Goal: Task Accomplishment & Management: Manage account settings

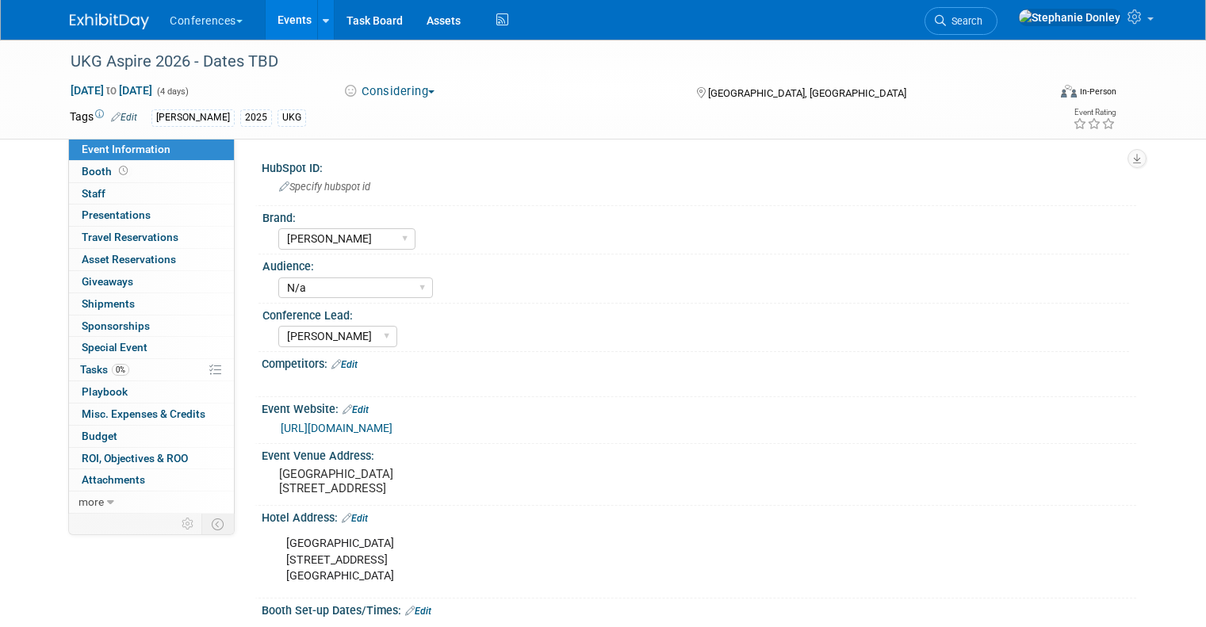
select select "[PERSON_NAME]"
select select "N/a"
select select "[PERSON_NAME]"
click at [982, 15] on span "Search" at bounding box center [964, 21] width 36 height 12
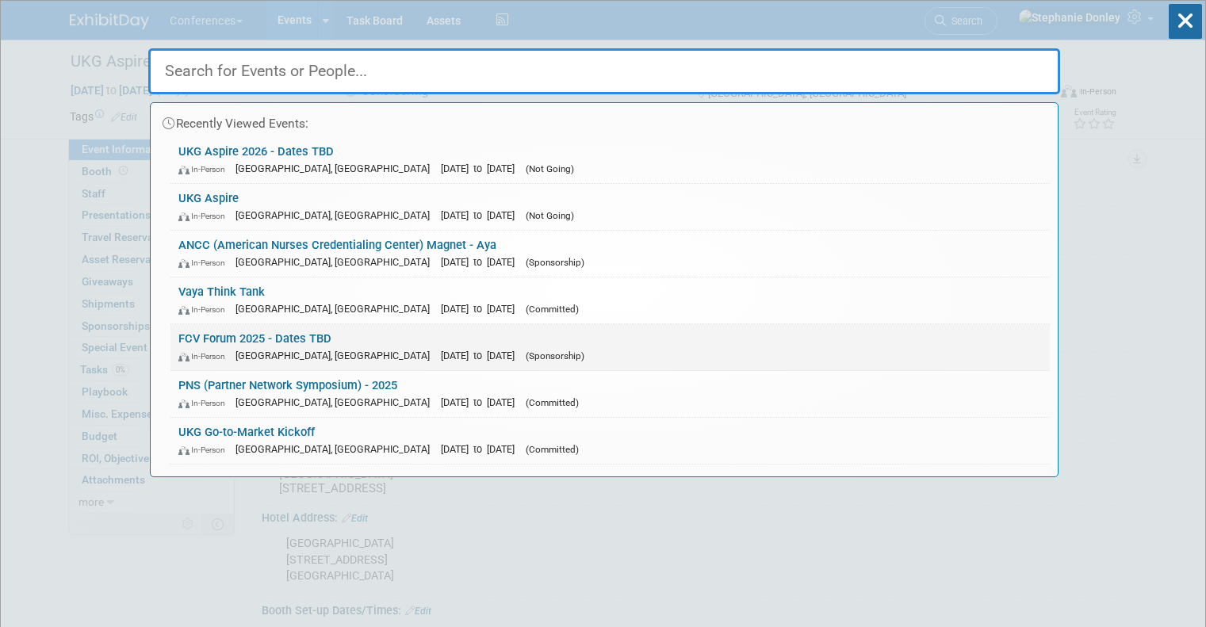
click at [203, 337] on link "FCV Forum 2025 - Dates TBD In-Person Franklin, TN Nov 10, 2025 to Nov 12, 2025 …" at bounding box center [609, 347] width 879 height 46
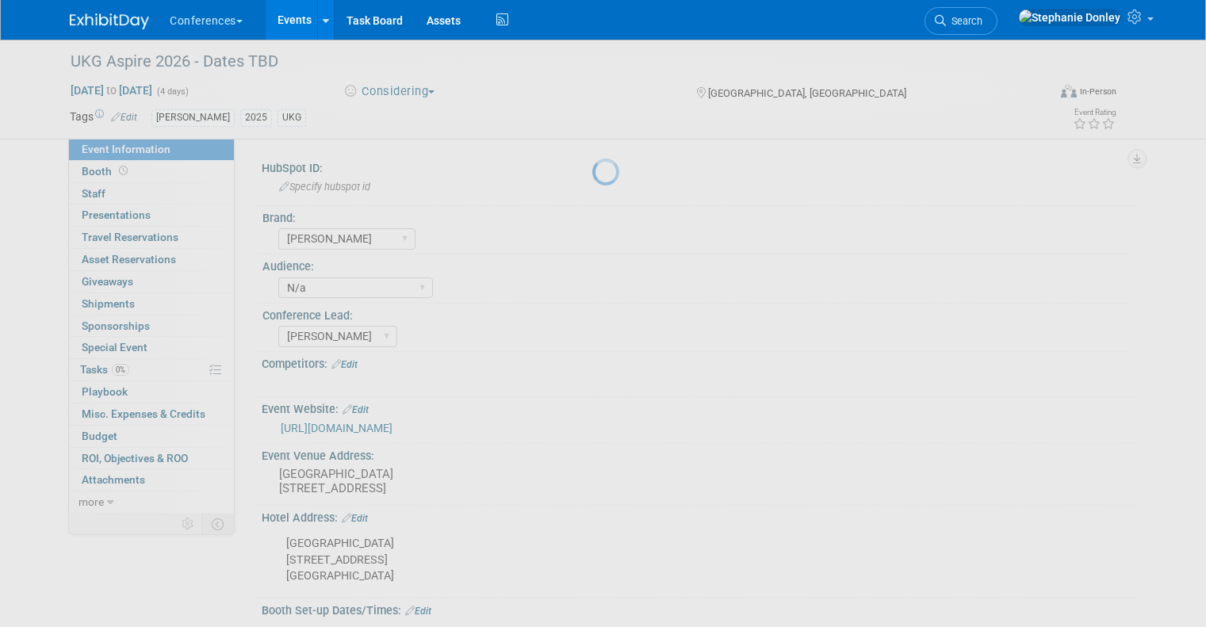
click at [592, 337] on div at bounding box center [603, 313] width 22 height 627
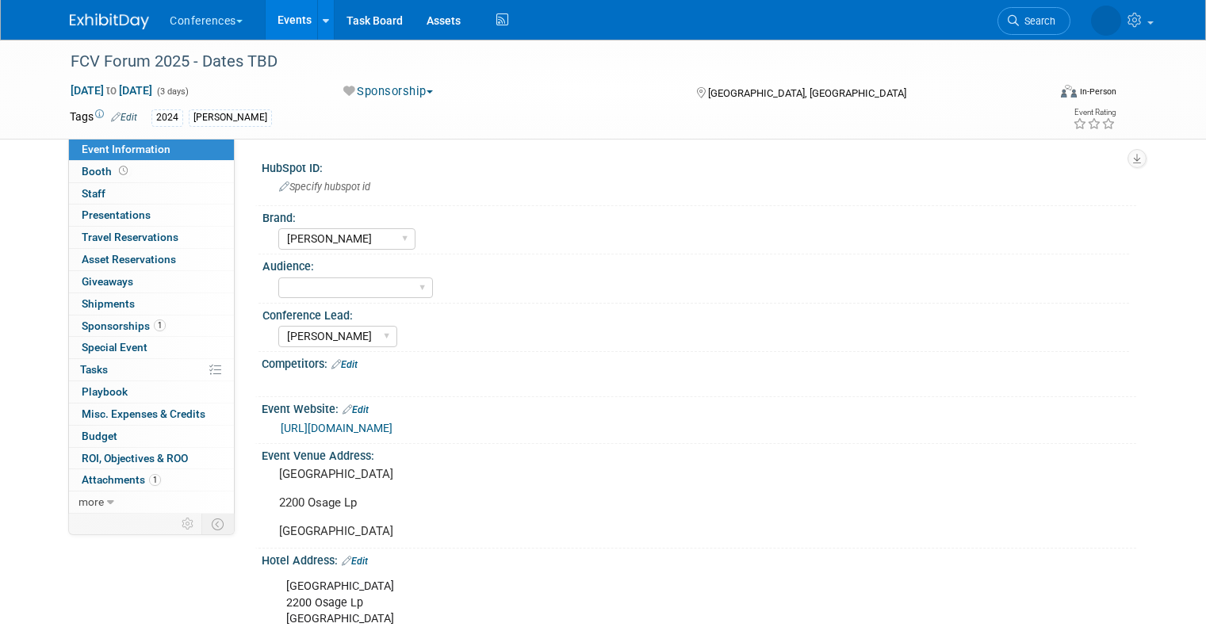
select select "[PERSON_NAME]"
click at [267, 60] on div "FCV Forum 2025 - Dates TBD" at bounding box center [546, 62] width 963 height 29
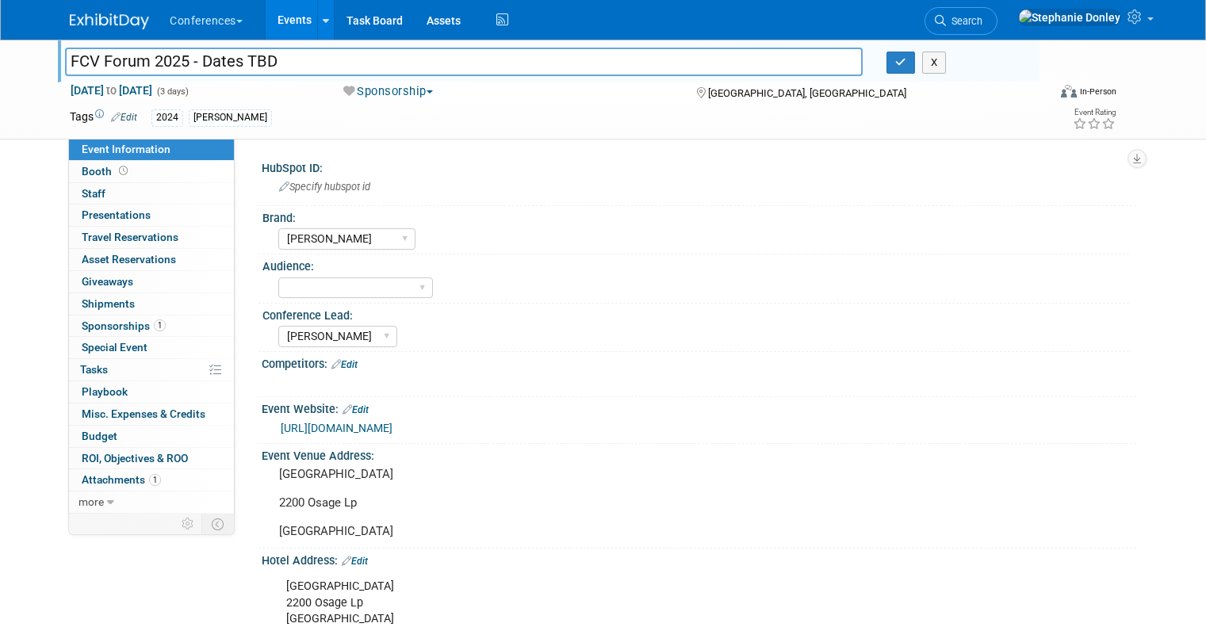
drag, startPoint x: 269, startPoint y: 57, endPoint x: 182, endPoint y: 59, distance: 86.5
click at [182, 59] on input "FCV Forum 2025 - Dates TBD" at bounding box center [464, 62] width 798 height 28
type input "FCV Forum 2025"
click at [906, 66] on icon "button" at bounding box center [900, 62] width 11 height 10
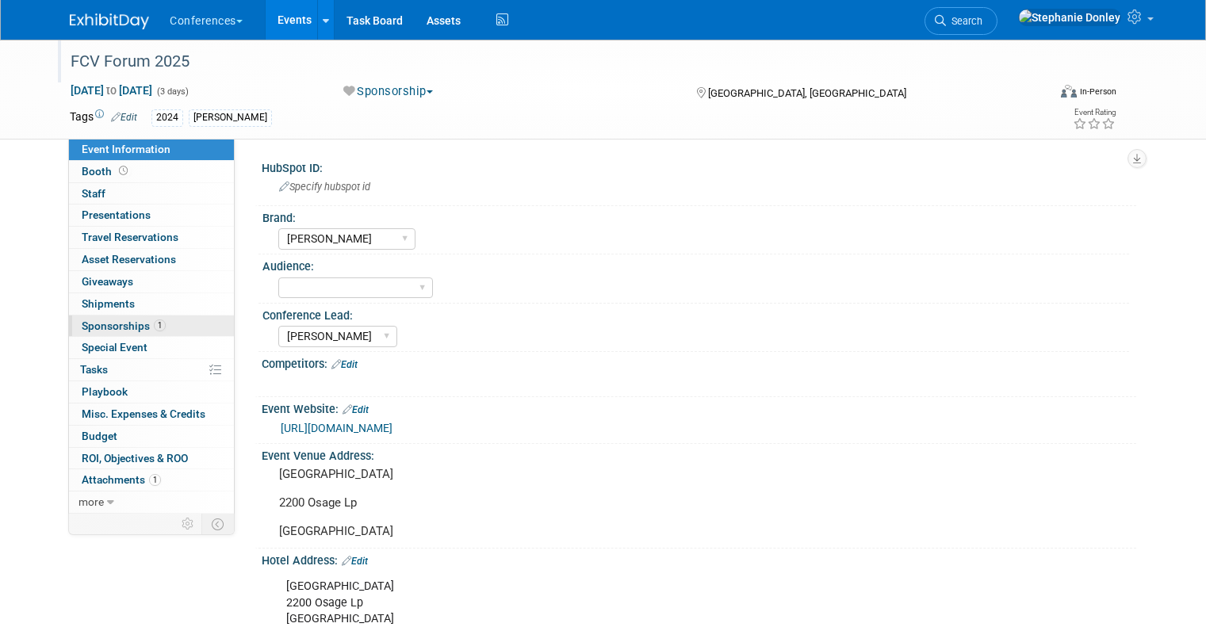
click at [109, 331] on span "Sponsorships 1" at bounding box center [124, 326] width 84 height 13
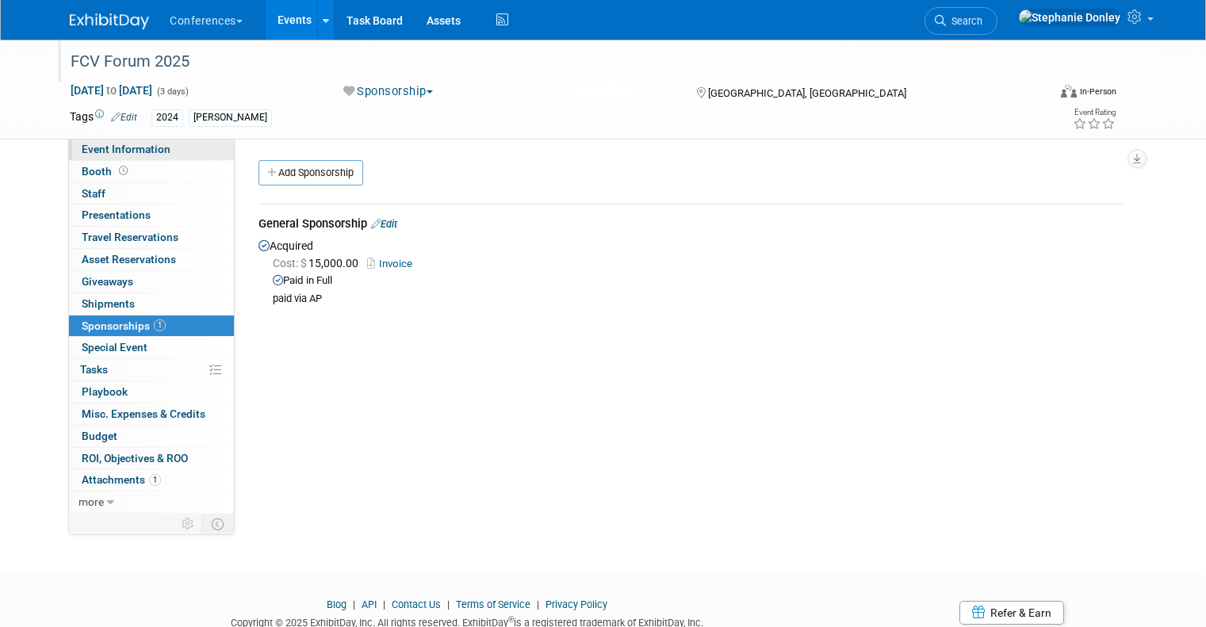
click at [109, 147] on span "Event Information" at bounding box center [126, 149] width 89 height 13
select select "[PERSON_NAME]"
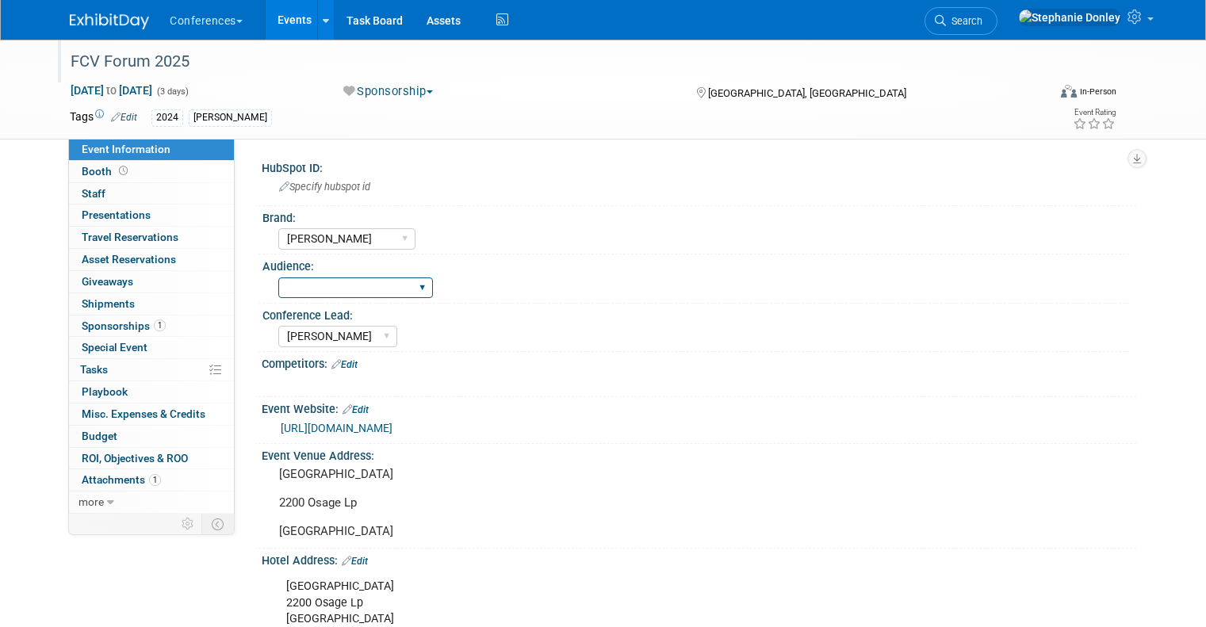
click at [365, 284] on select "Client-facing Clinician/Provider-facing Both N/a" at bounding box center [355, 288] width 155 height 21
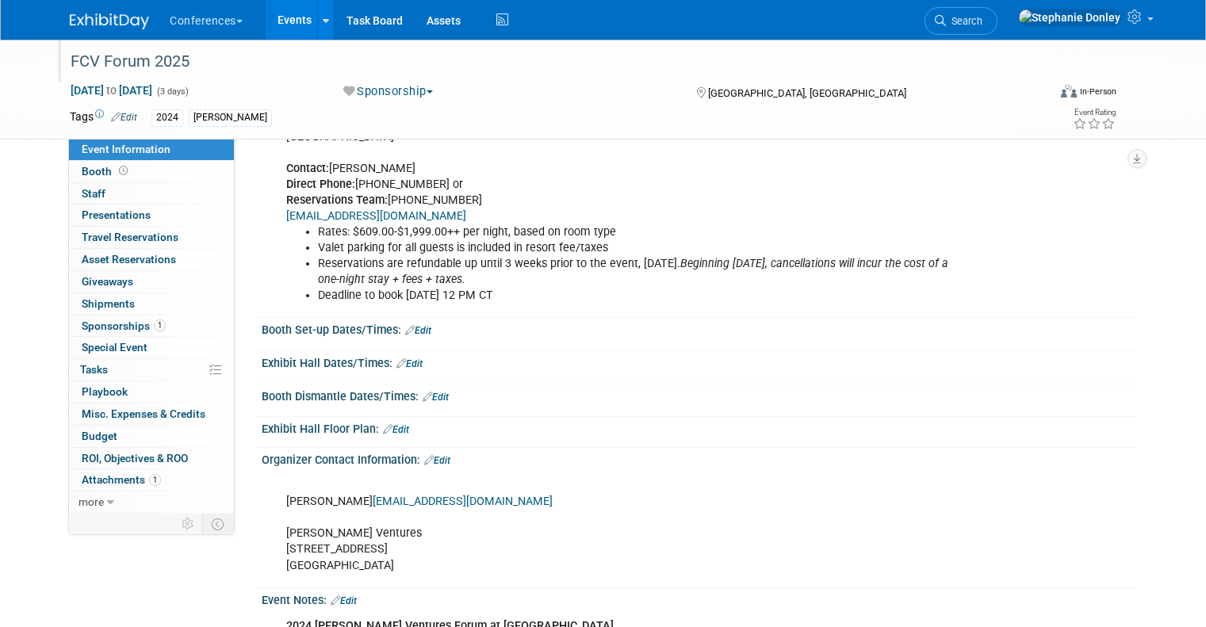
scroll to position [343, 0]
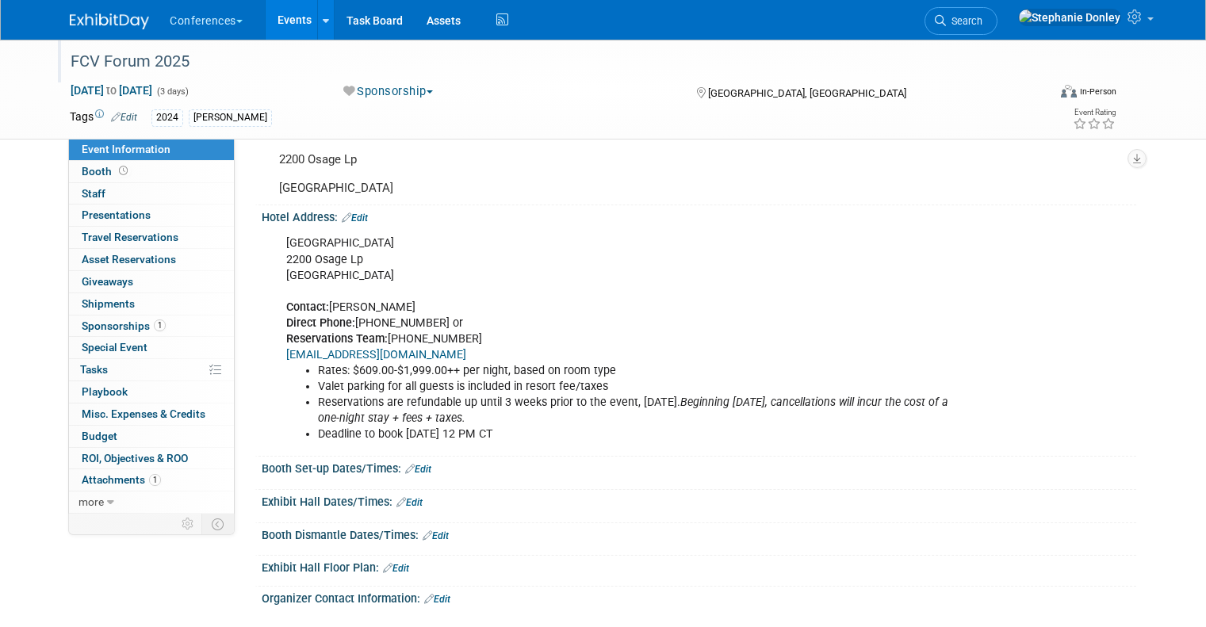
click at [165, 581] on div "Event Information Event Info Booth Booth 0 Staff 0 Staff 0 Presentations 0 Pres…" at bounding box center [603, 321] width 1090 height 1250
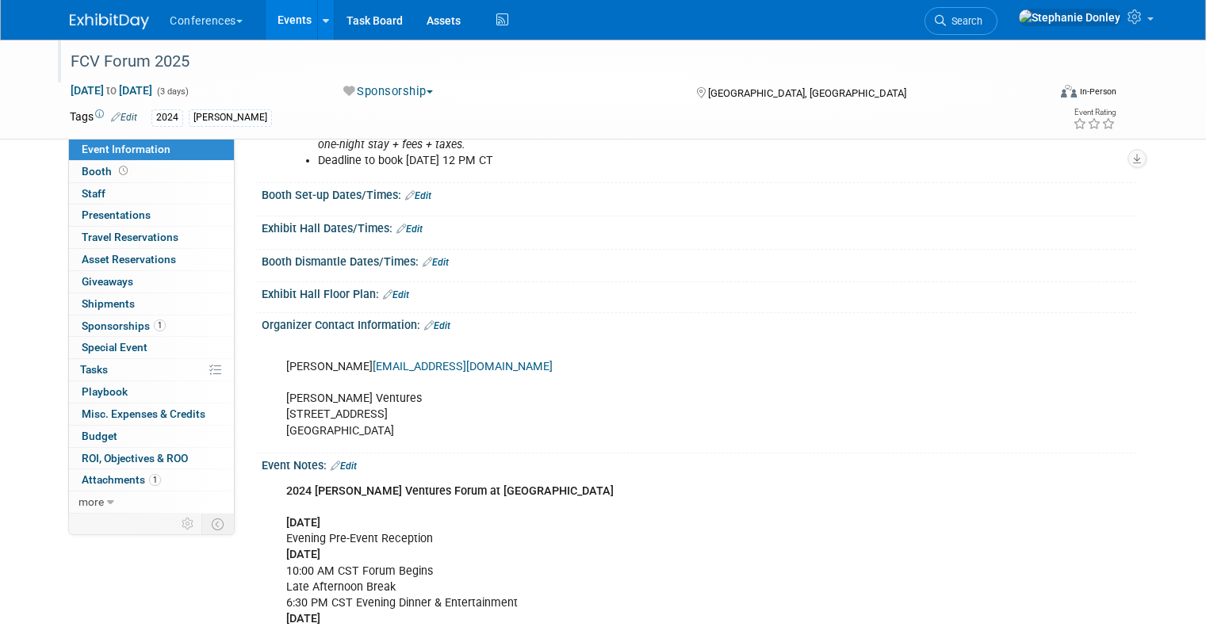
scroll to position [627, 0]
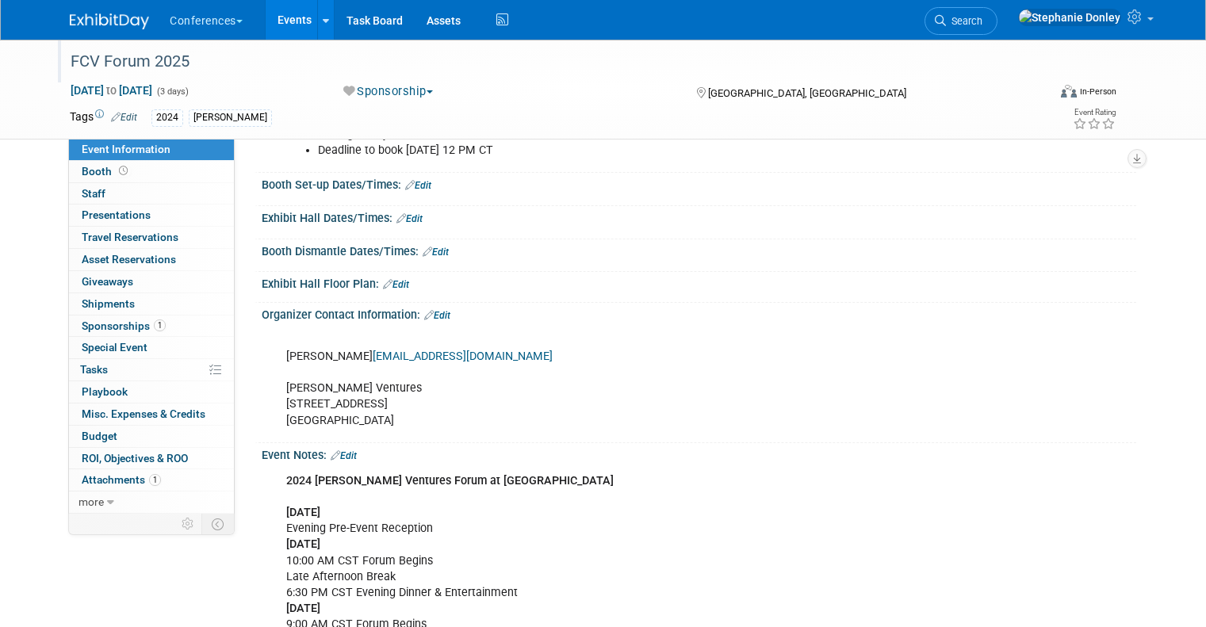
click at [339, 455] on link "Edit" at bounding box center [344, 455] width 26 height 11
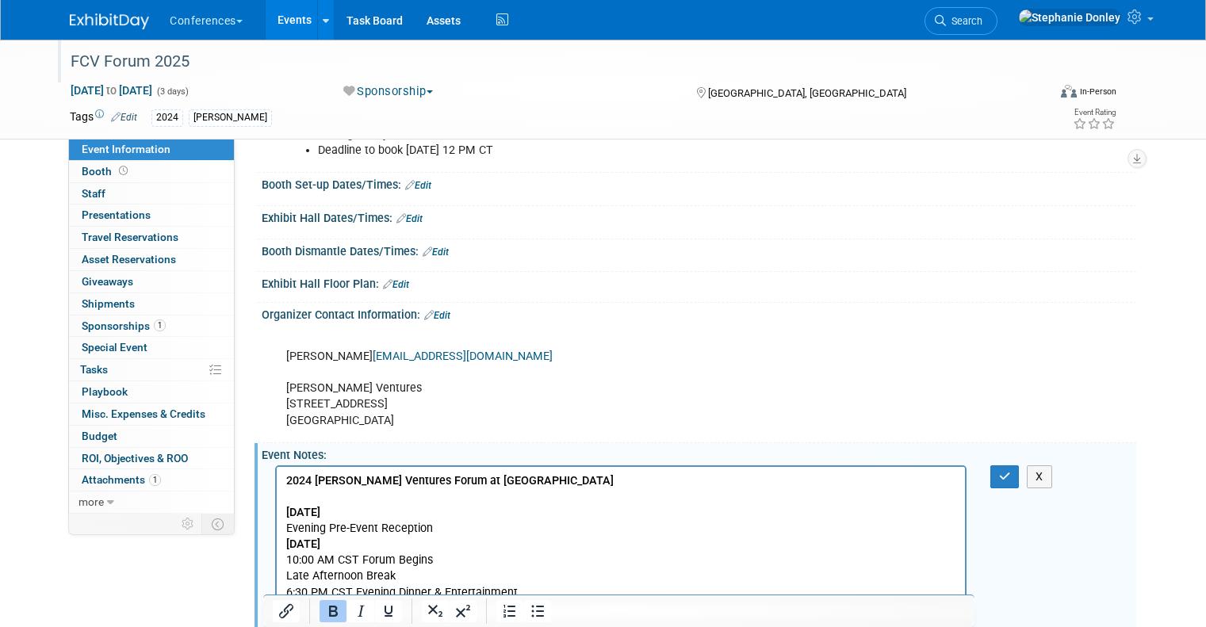
scroll to position [0, 0]
click at [285, 480] on body "2024 Frist Cressey Ventures Forum at Southall Farm & Inn Monday, November 11, 2…" at bounding box center [621, 560] width 672 height 175
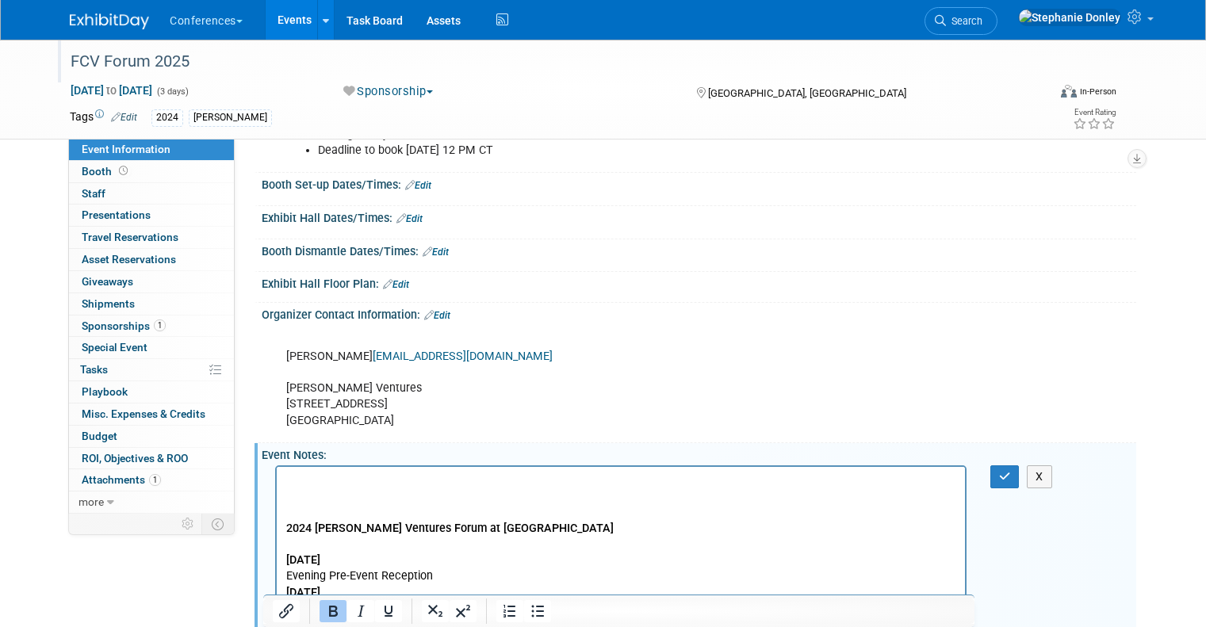
click at [296, 475] on p "Rich Text Area. Press ALT-0 for help." at bounding box center [621, 481] width 670 height 16
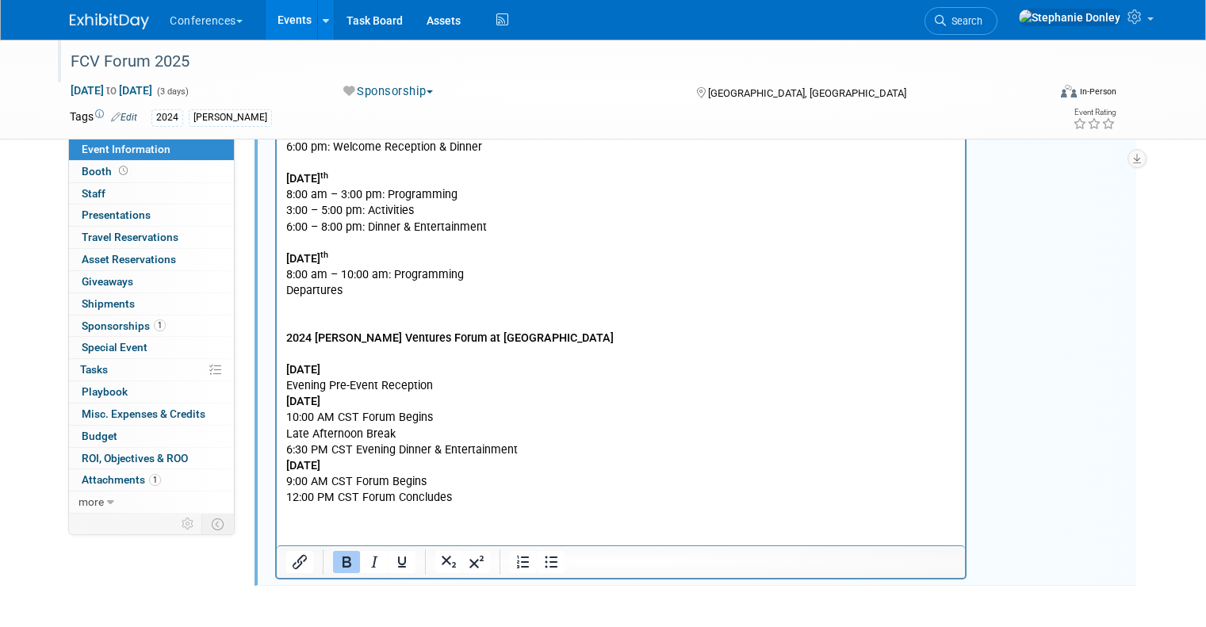
scroll to position [997, 0]
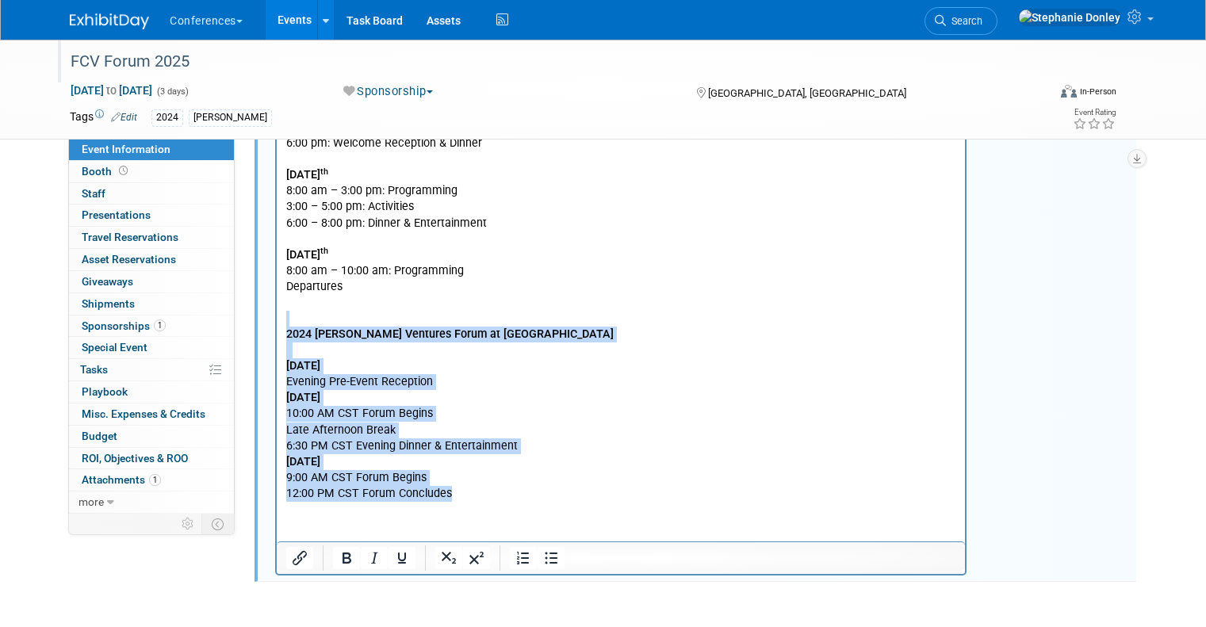
drag, startPoint x: 452, startPoint y: 500, endPoint x: 274, endPoint y: 321, distance: 252.3
click at [277, 321] on html "Monday, November 10 th Arrivals 6:00 pm: Welcome Reception & Dinner Tuesday, No…" at bounding box center [621, 300] width 688 height 404
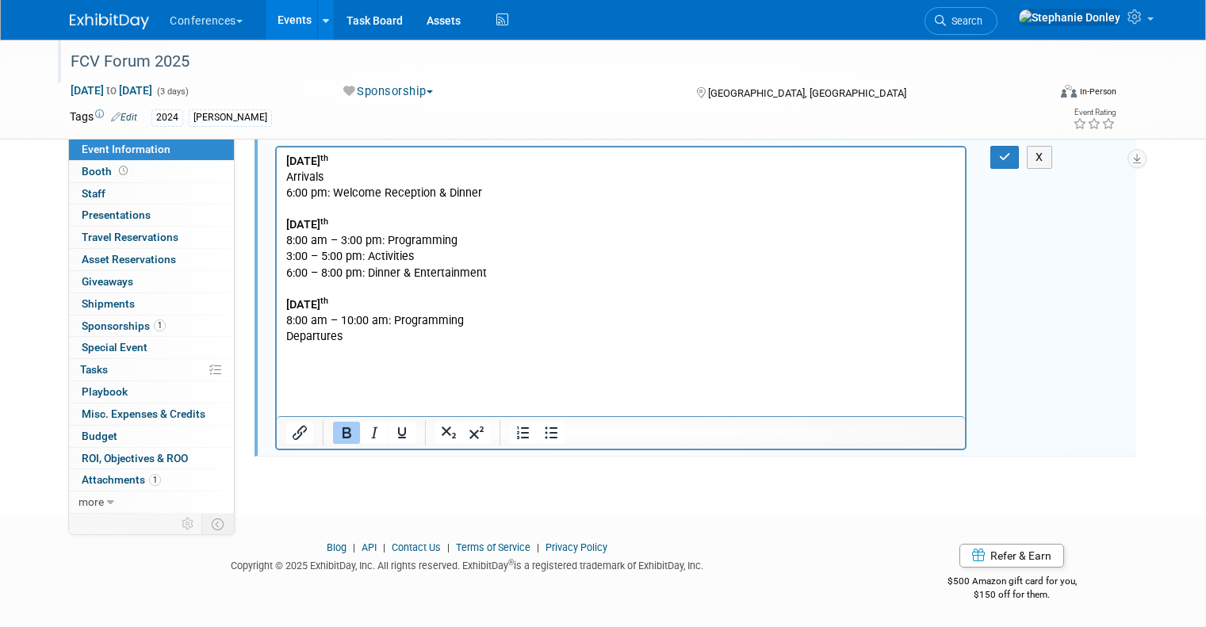
scroll to position [931, 0]
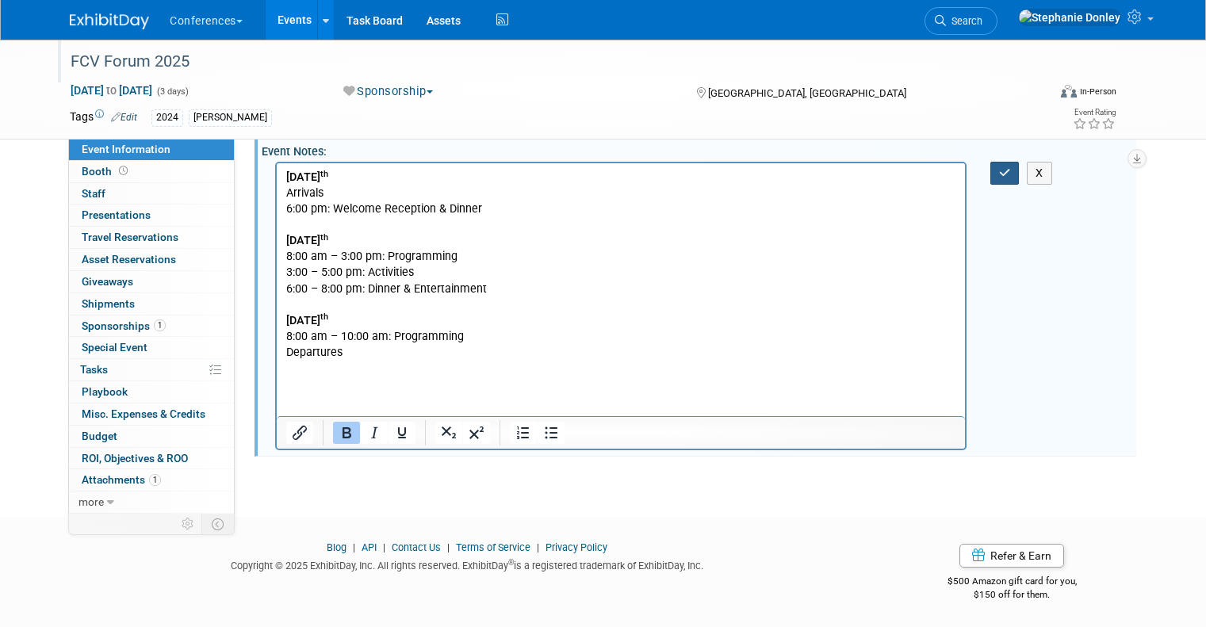
click at [1010, 172] on icon "button" at bounding box center [1005, 172] width 12 height 11
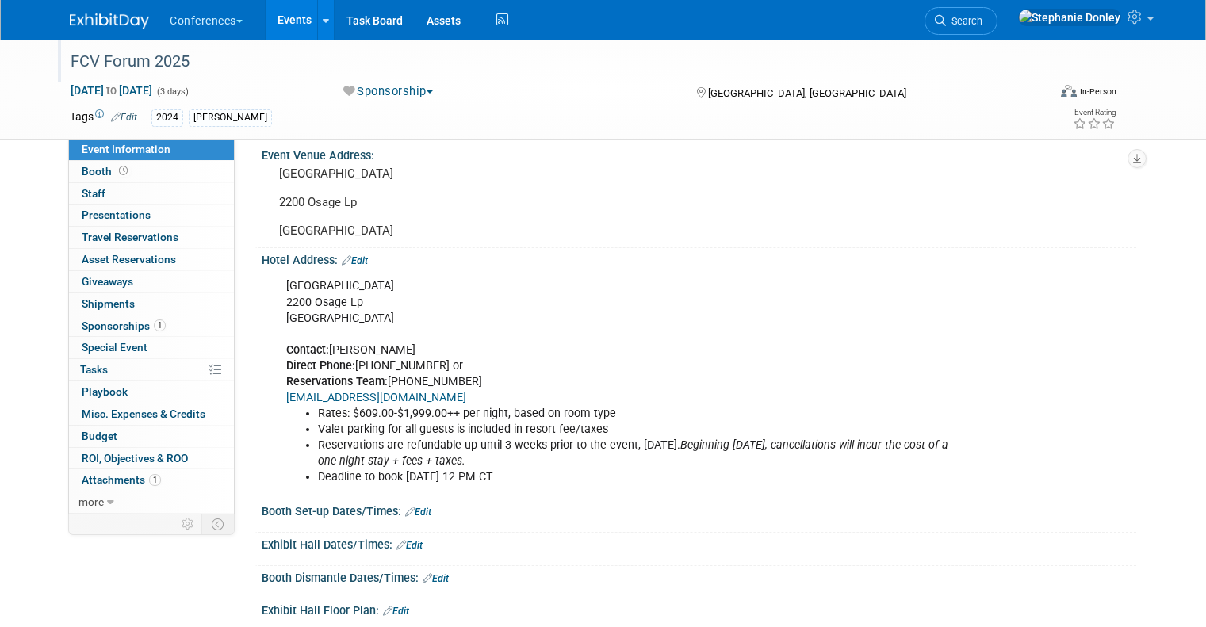
drag, startPoint x: 370, startPoint y: 318, endPoint x: 273, endPoint y: 289, distance: 100.9
click at [275, 289] on div "Southall Farm & Inn 2200 Osage Lp Franklin, TN 37064 Contact: Barbara Carter Di…" at bounding box center [620, 381] width 691 height 223
copy div "Southall Farm & Inn 2200 Osage Lp Franklin, TN 37064"
click at [131, 576] on div "Event Information Event Info Booth Booth 0 Staff 0 Staff 0 Presentations 0 Pres…" at bounding box center [603, 372] width 1090 height 1266
click at [485, 622] on div at bounding box center [701, 623] width 846 height 2
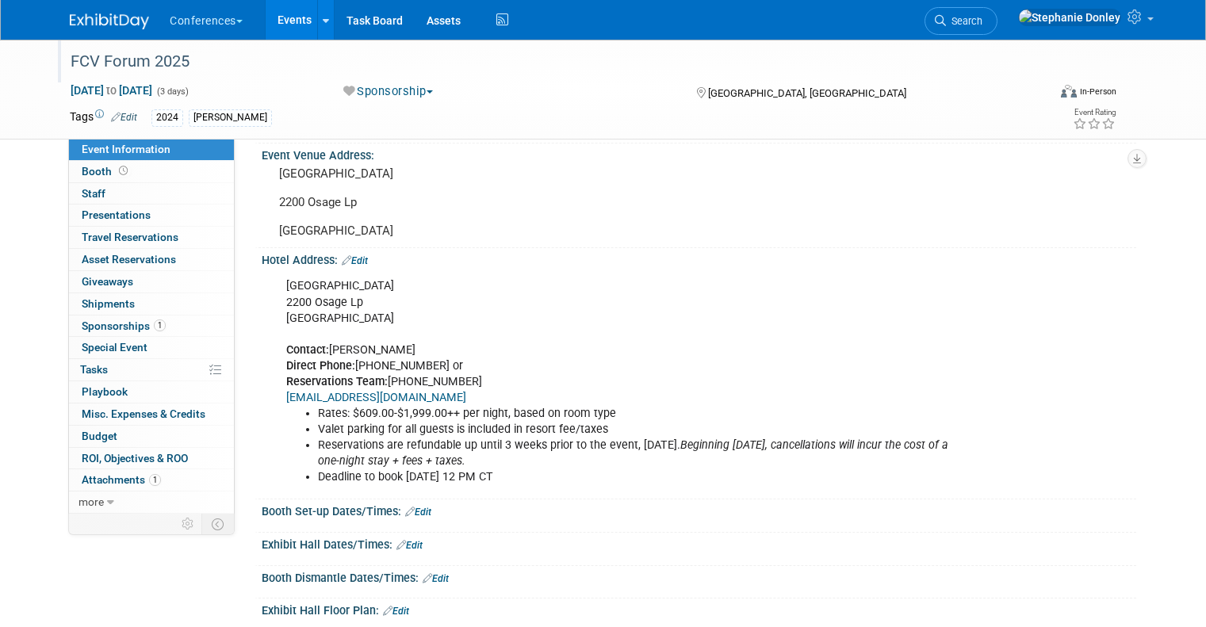
click at [15, 415] on div "FCV Forum 2025 Nov 10, 2025 to Nov 12, 2025 (3 days) Nov 10, 2025 to Nov 12, 20…" at bounding box center [603, 388] width 1206 height 1298
click at [87, 327] on span "Sponsorships 1" at bounding box center [124, 326] width 84 height 13
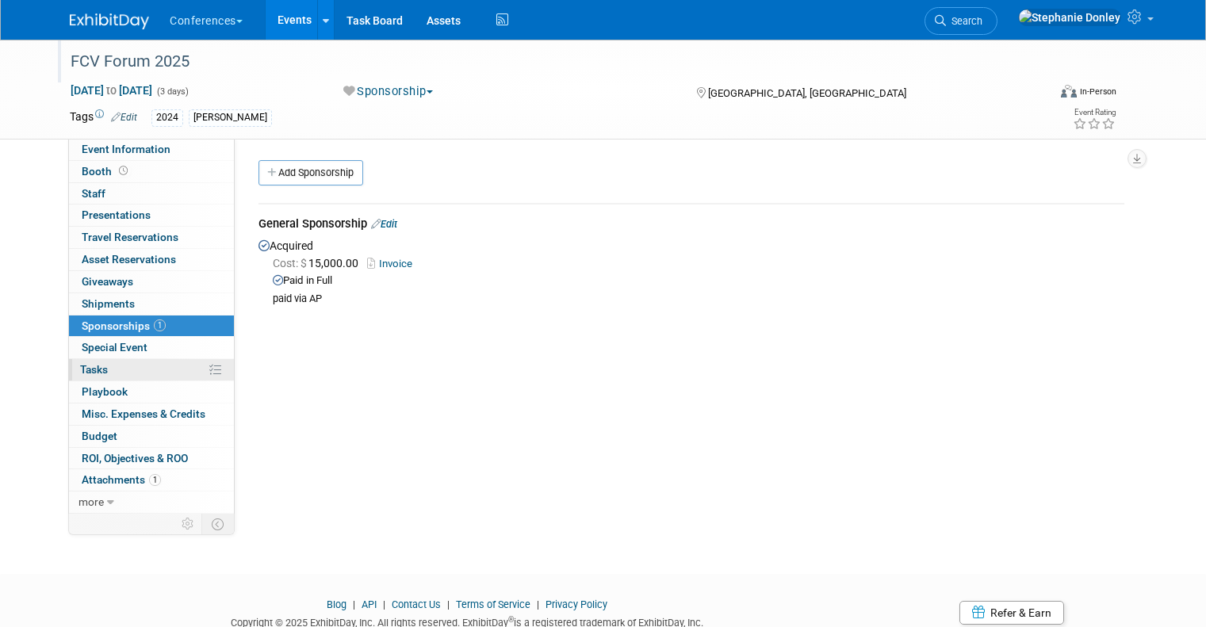
click at [112, 371] on link "0% Tasks 0%" at bounding box center [151, 369] width 165 height 21
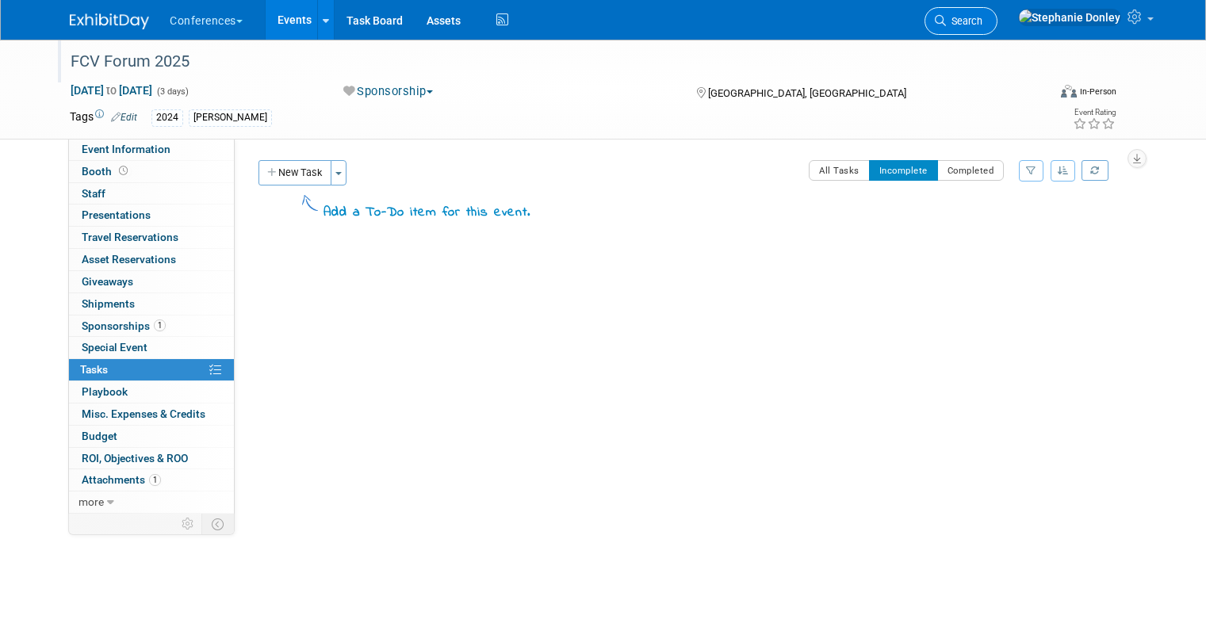
click at [946, 23] on icon at bounding box center [940, 20] width 11 height 11
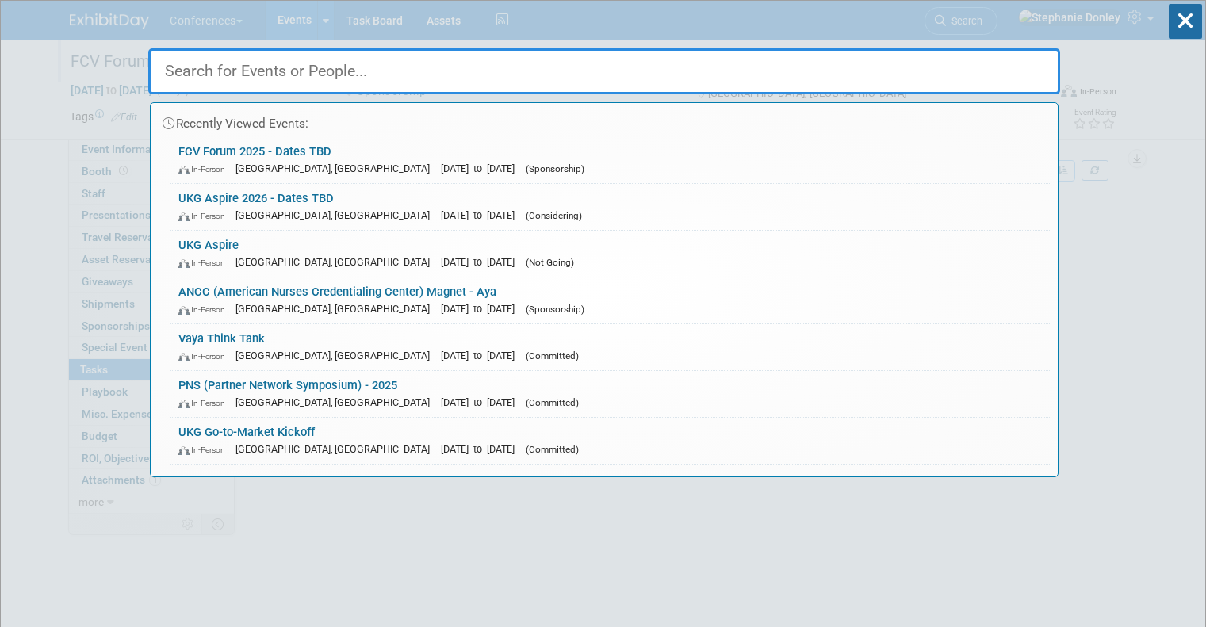
click at [250, 69] on input "text" at bounding box center [604, 71] width 912 height 46
click at [209, 70] on input "text" at bounding box center [604, 71] width 912 height 46
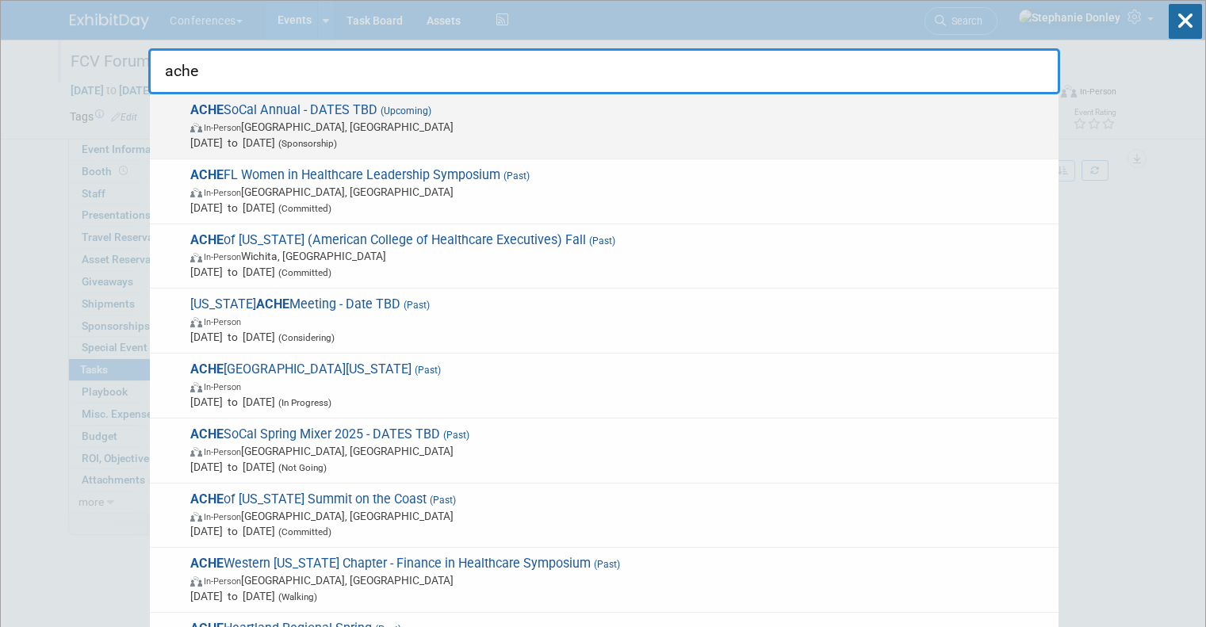
type input "ache"
click at [239, 121] on span "In-Person Irvine, CA" at bounding box center [620, 127] width 860 height 16
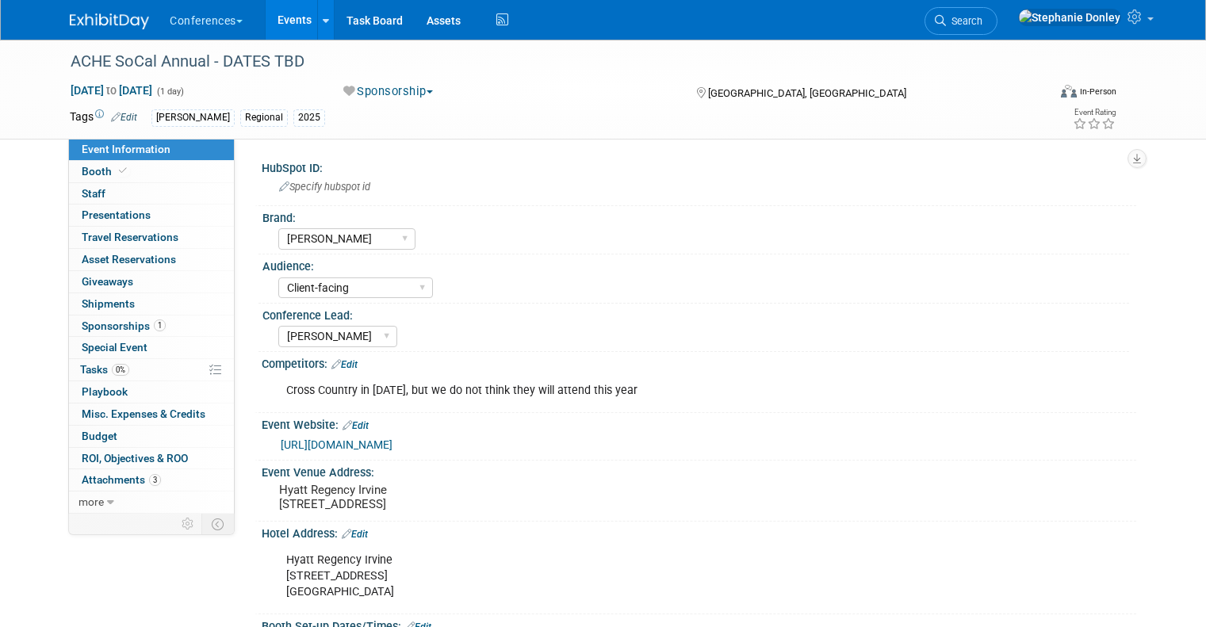
select select "[PERSON_NAME]"
select select "Client-facing"
select select "[PERSON_NAME]"
click at [135, 370] on link "0% Tasks 0%" at bounding box center [151, 369] width 165 height 21
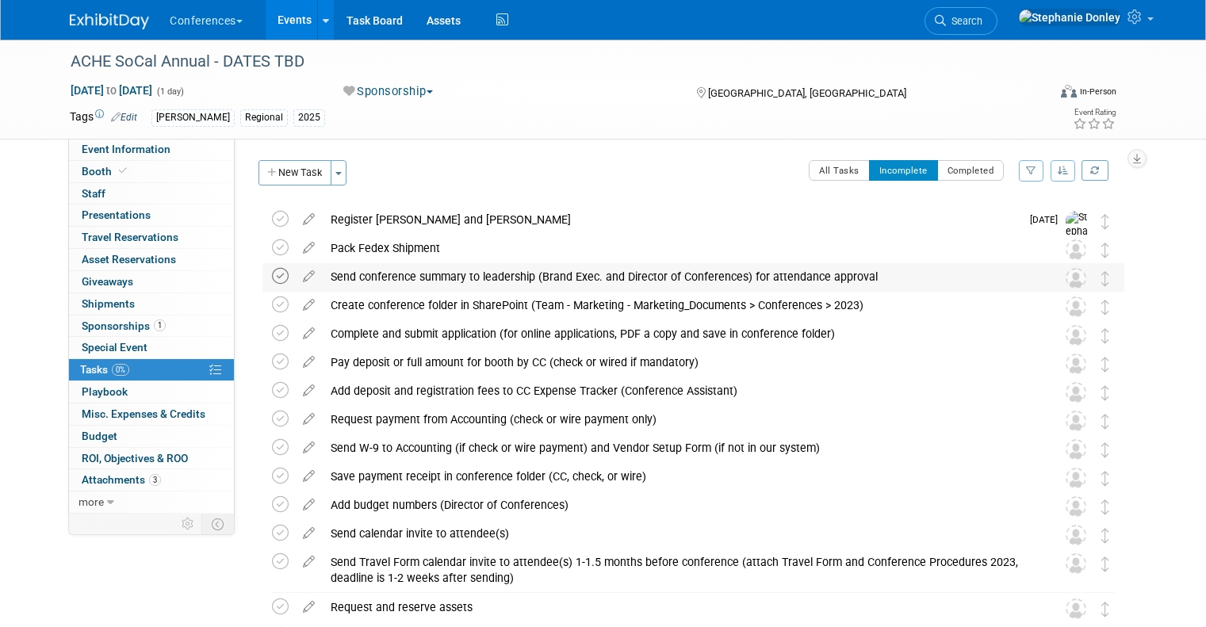
click at [272, 277] on icon at bounding box center [280, 276] width 17 height 17
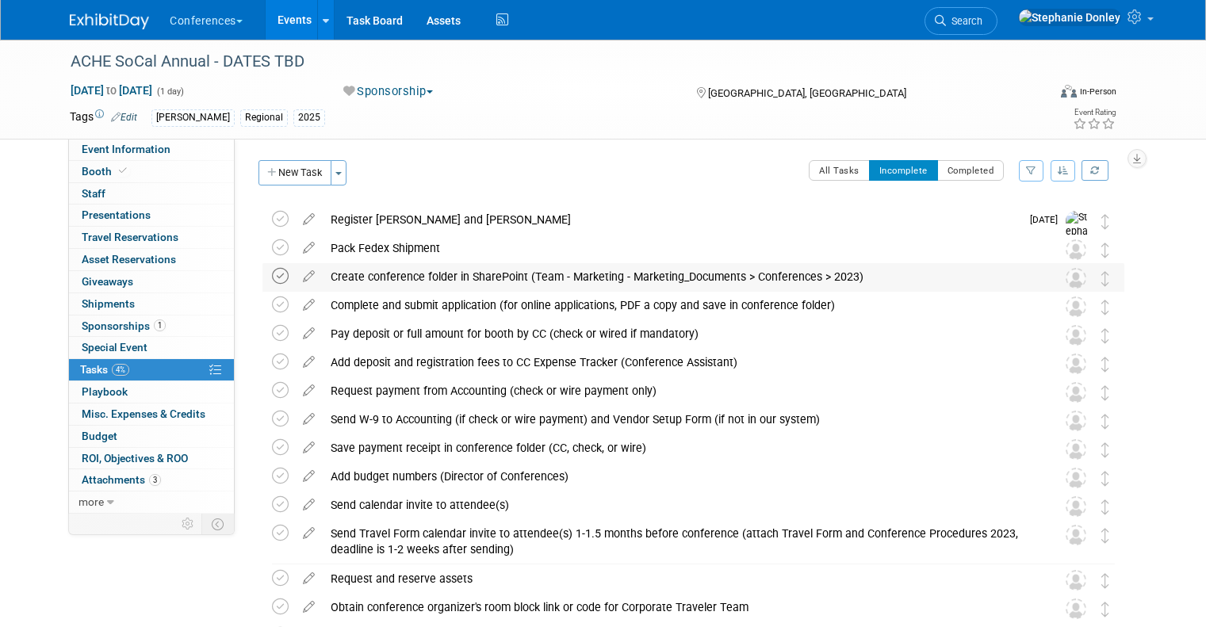
click at [272, 278] on icon at bounding box center [280, 276] width 17 height 17
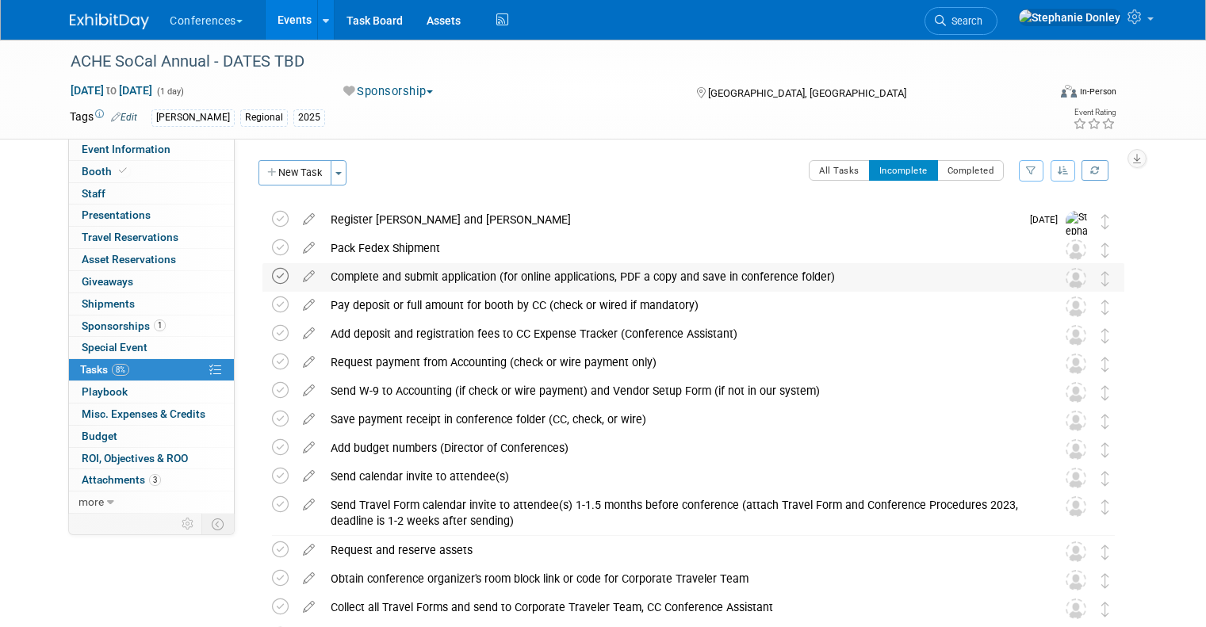
click at [272, 280] on icon at bounding box center [280, 276] width 17 height 17
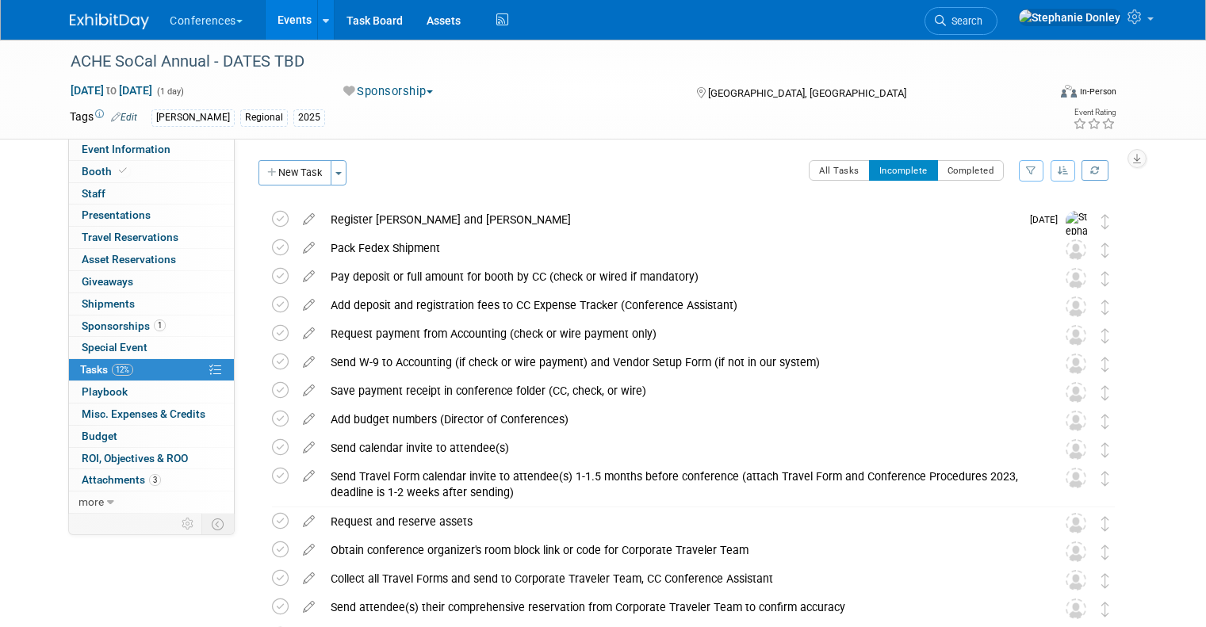
click at [272, 280] on icon at bounding box center [280, 276] width 17 height 17
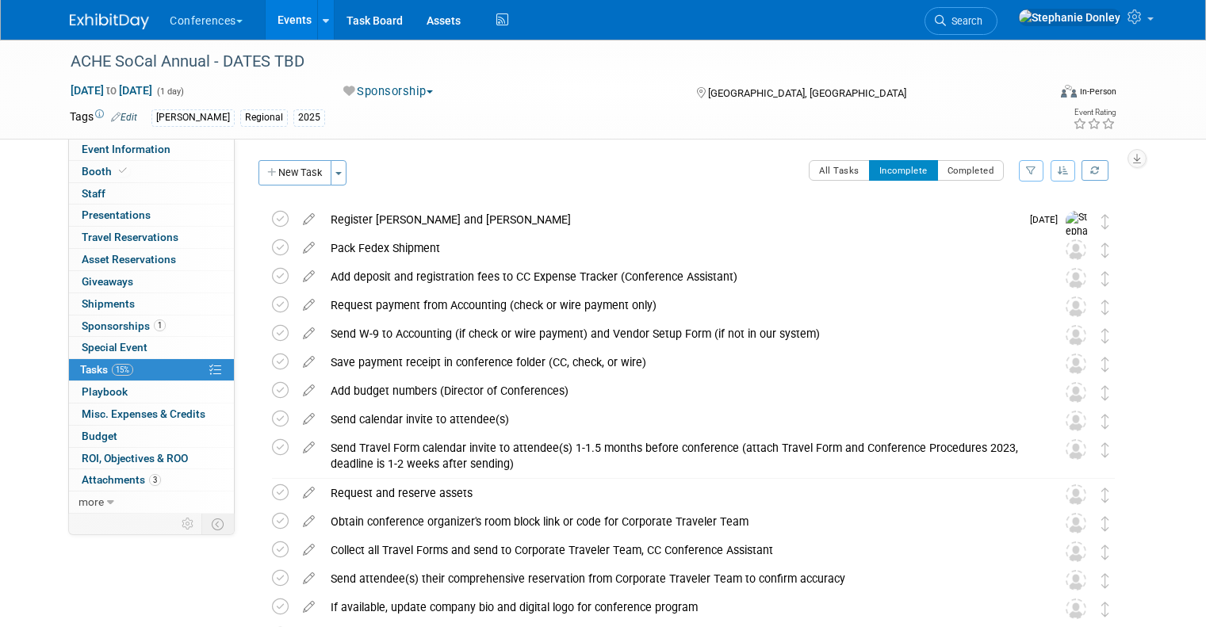
click at [272, 280] on icon at bounding box center [280, 276] width 17 height 17
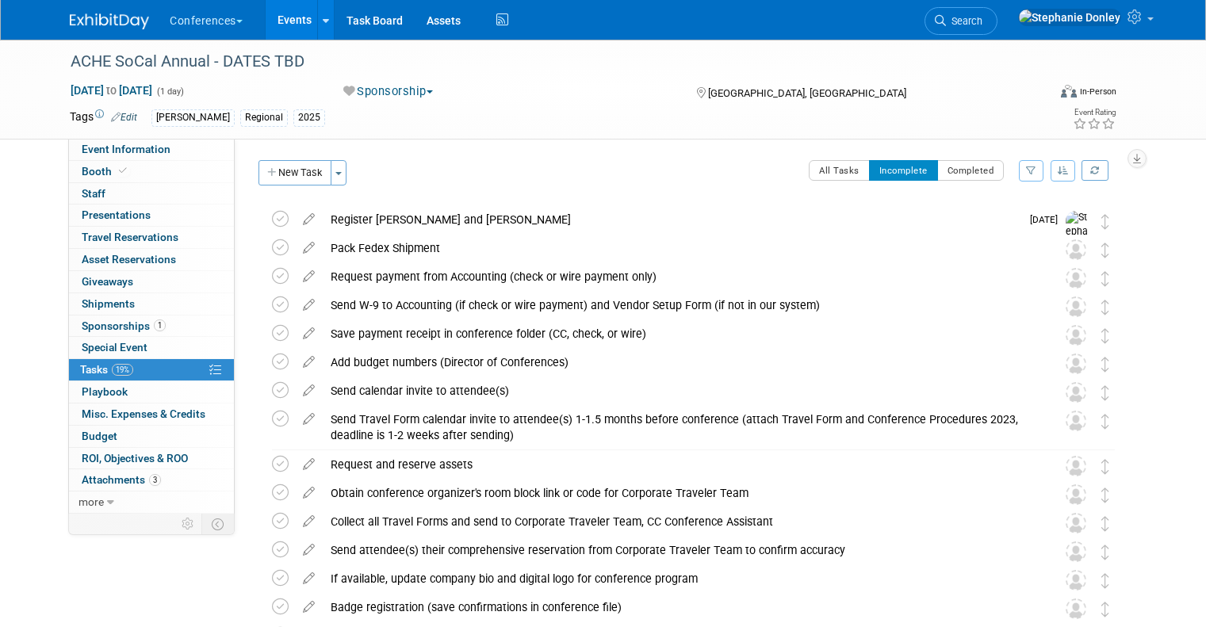
click at [272, 280] on icon at bounding box center [280, 276] width 17 height 17
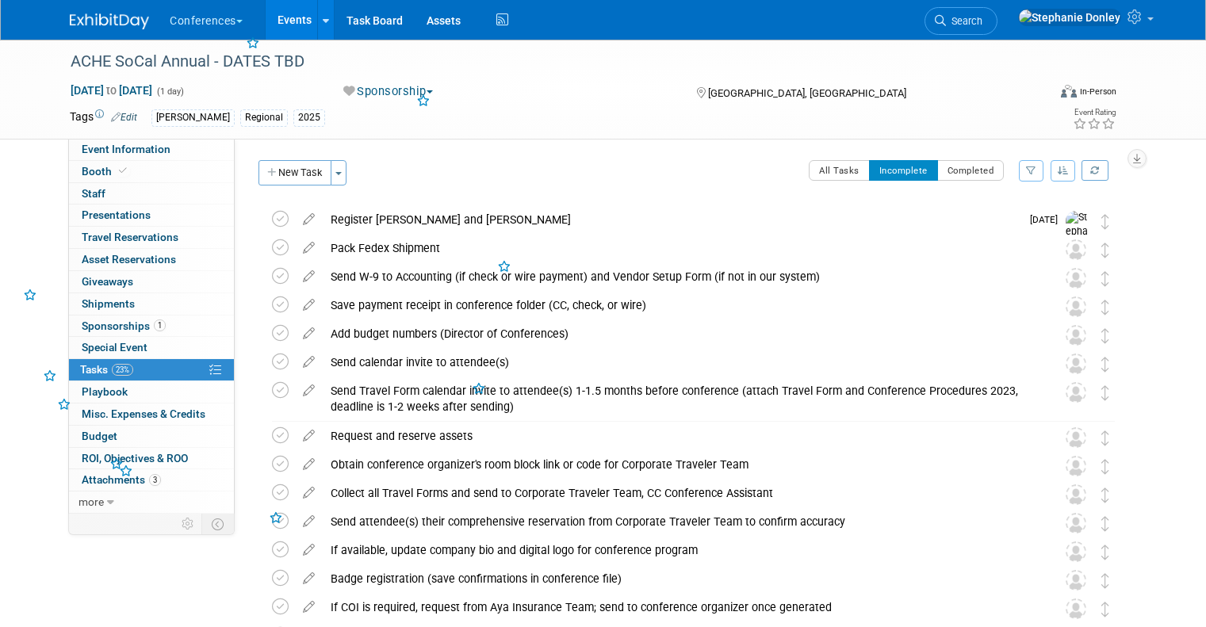
click at [272, 280] on icon at bounding box center [280, 276] width 17 height 17
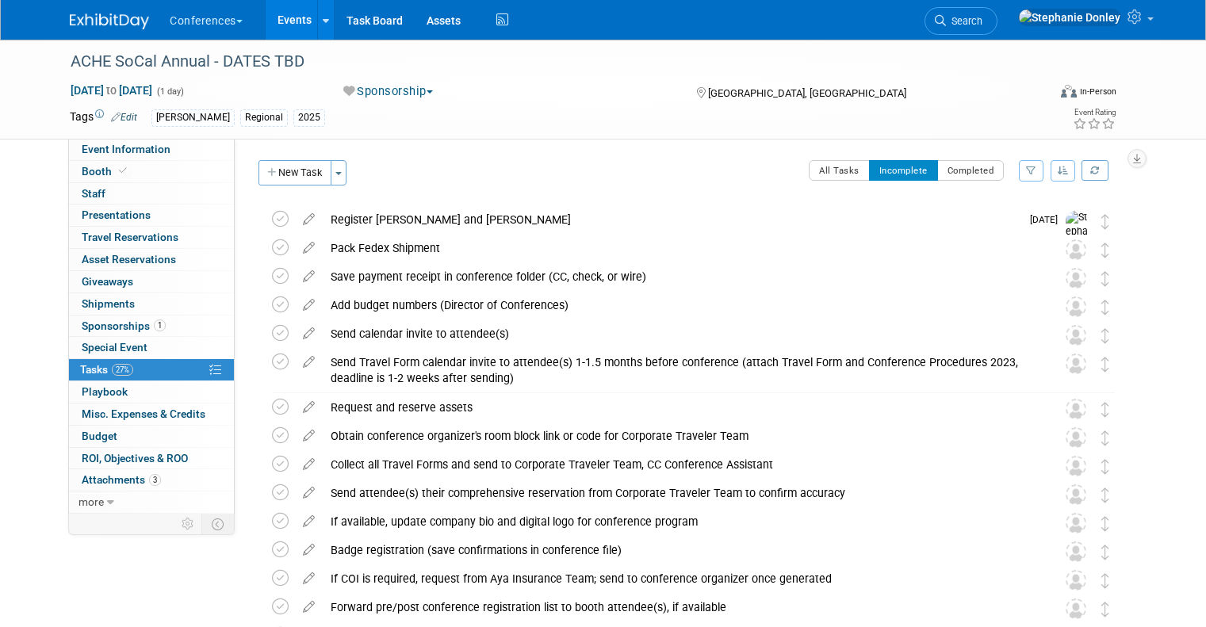
click at [272, 280] on icon at bounding box center [280, 276] width 17 height 17
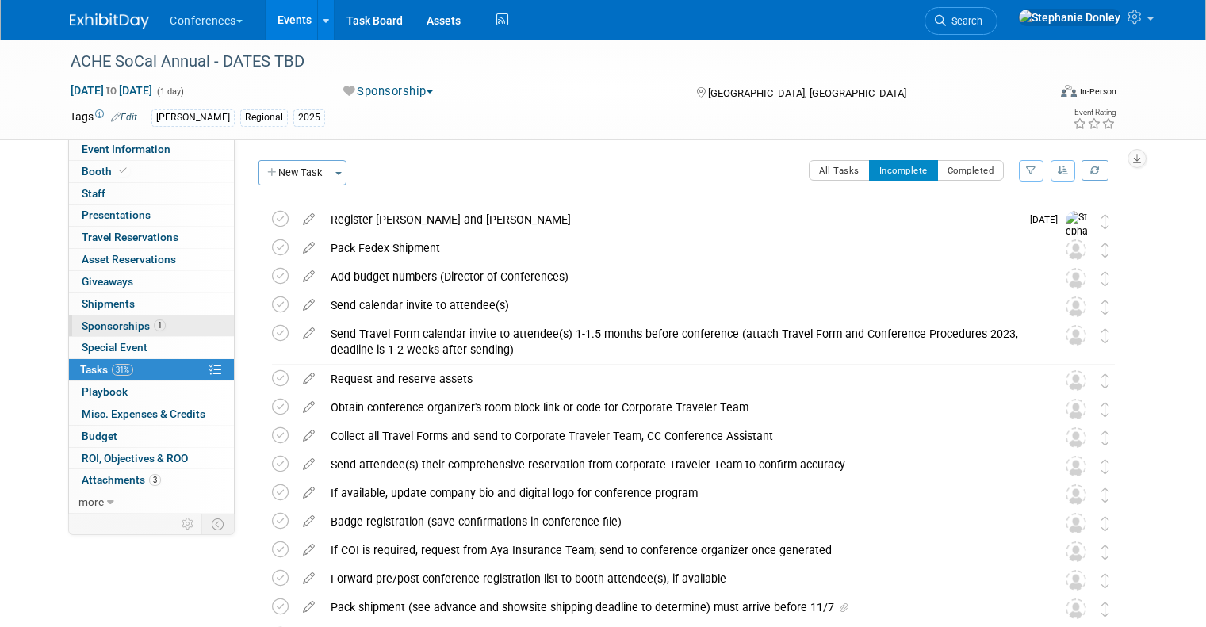
click at [102, 329] on span "Sponsorships 1" at bounding box center [124, 326] width 84 height 13
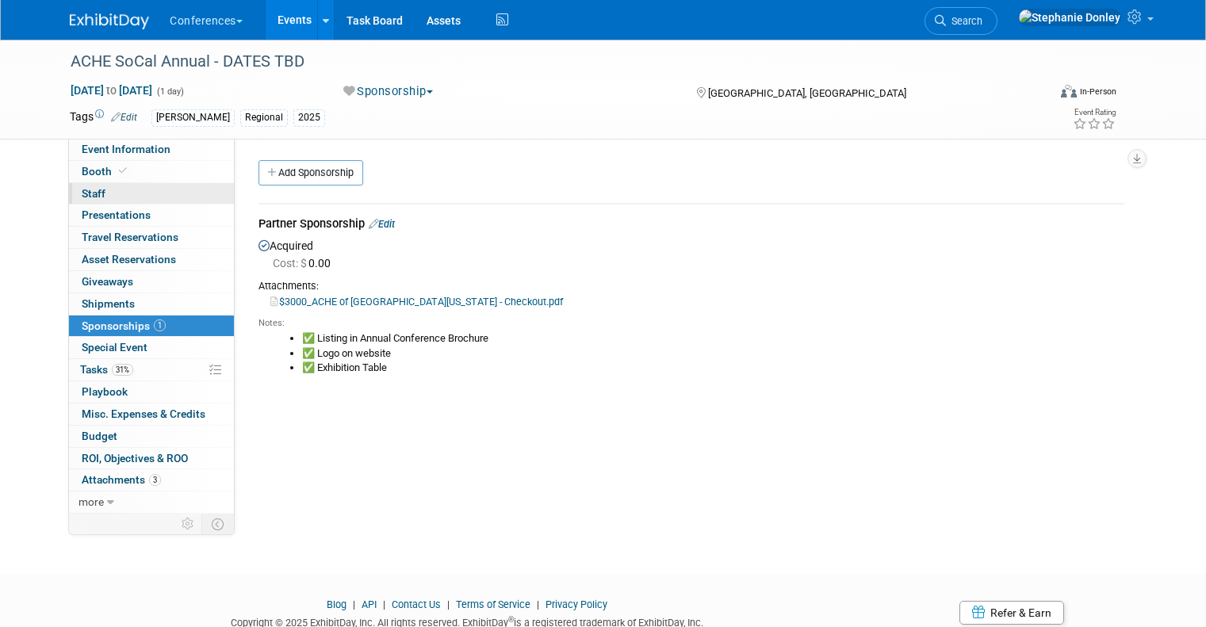
click at [82, 193] on span "Staff 0" at bounding box center [94, 193] width 24 height 13
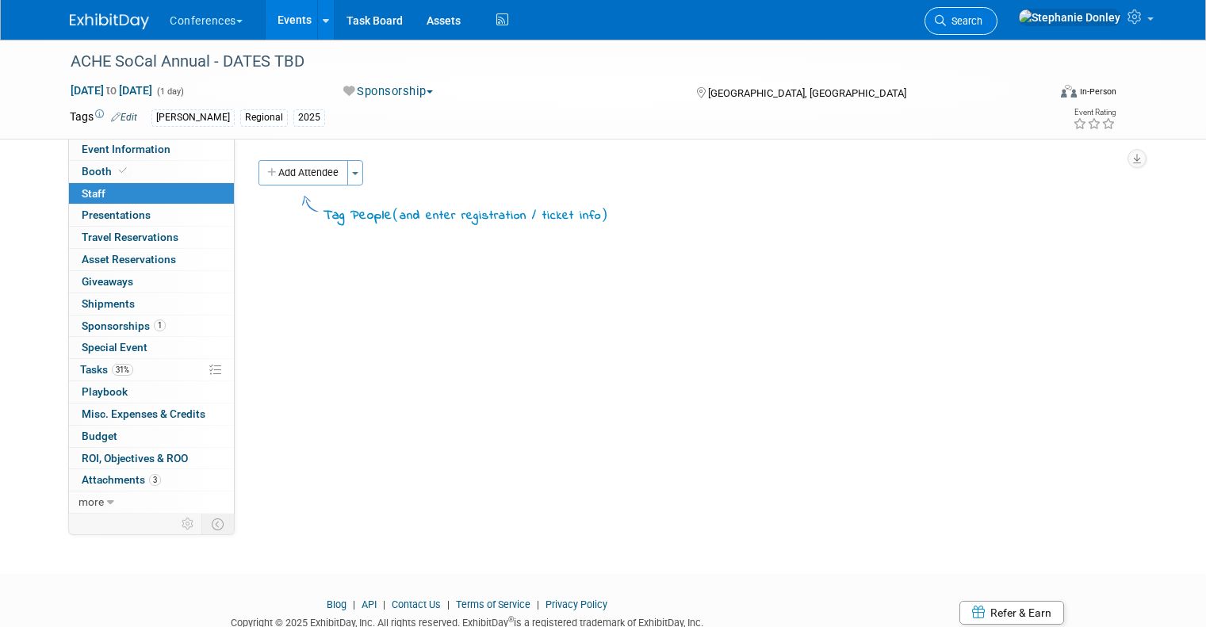
click at [982, 25] on span "Search" at bounding box center [964, 21] width 36 height 12
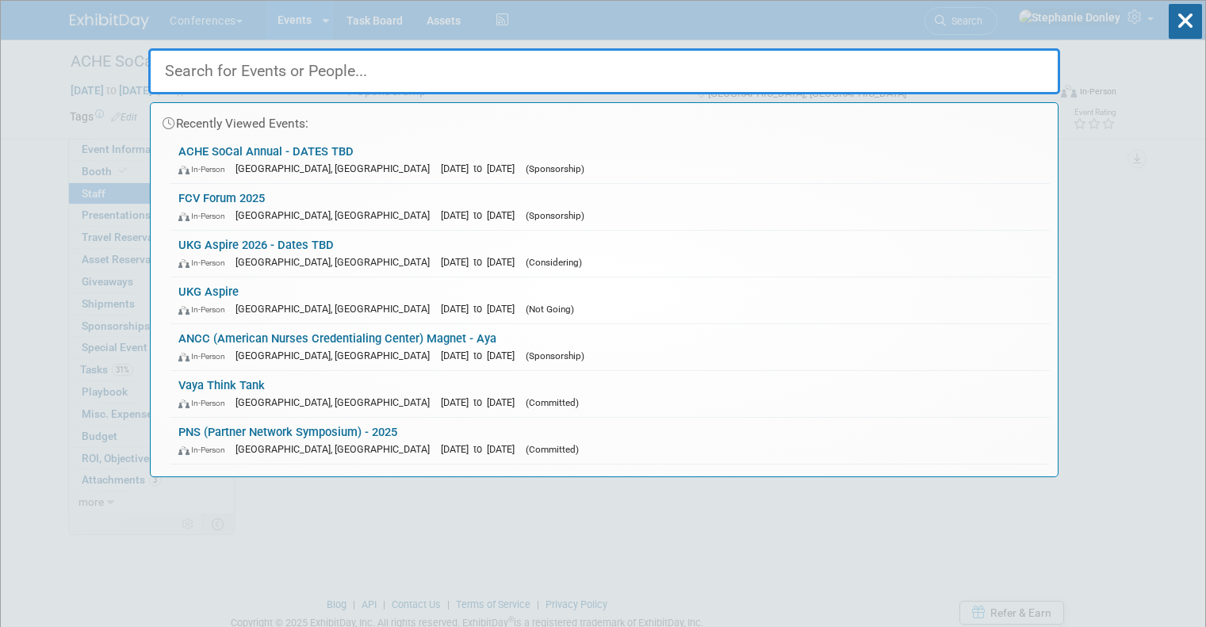
click at [909, 72] on input "text" at bounding box center [604, 71] width 912 height 46
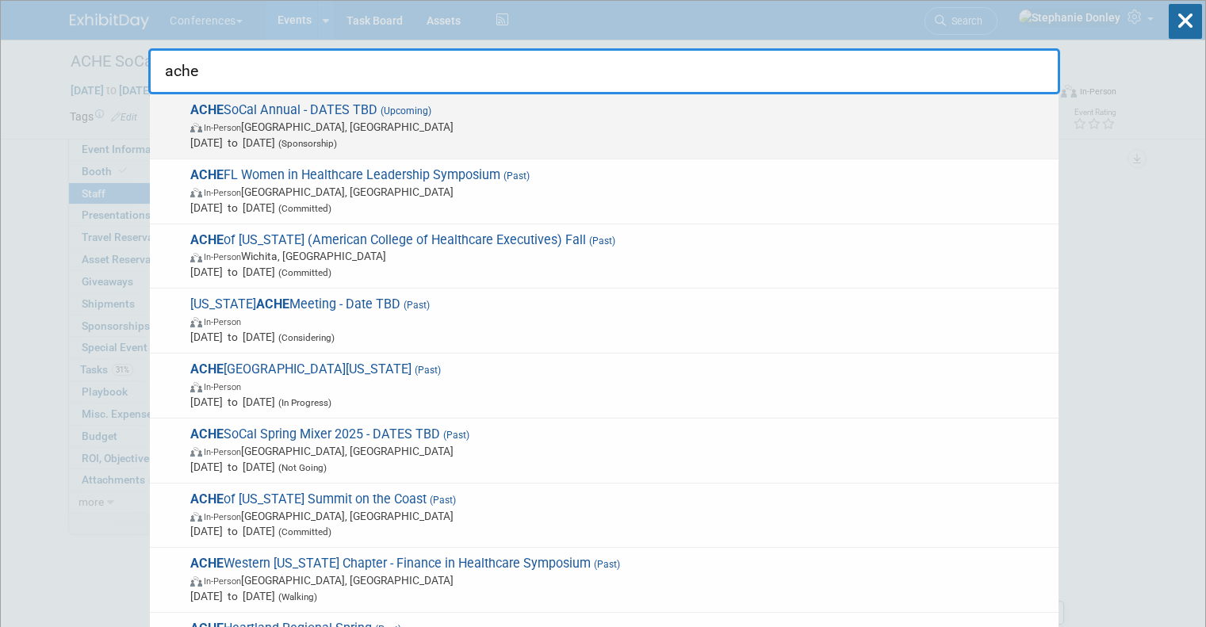
type input "ache"
click at [258, 124] on span "In-Person Irvine, CA" at bounding box center [620, 127] width 860 height 16
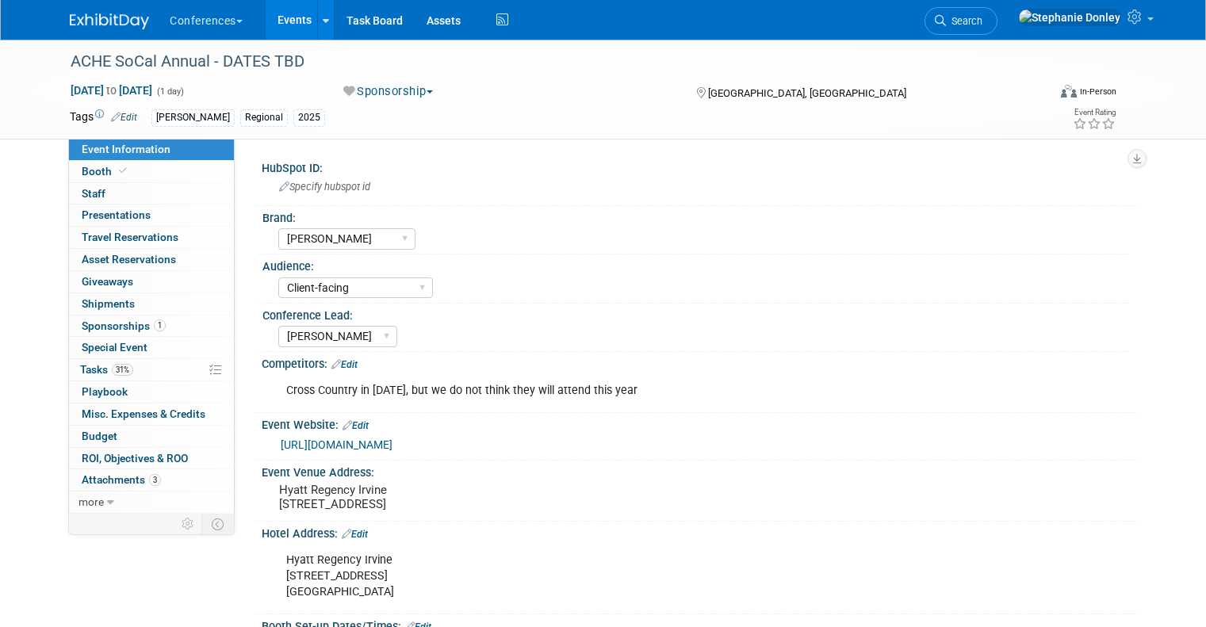
select select "[PERSON_NAME]"
select select "Client-facing"
select select "[PERSON_NAME]"
click at [96, 193] on link "0 Staff 0" at bounding box center [151, 193] width 165 height 21
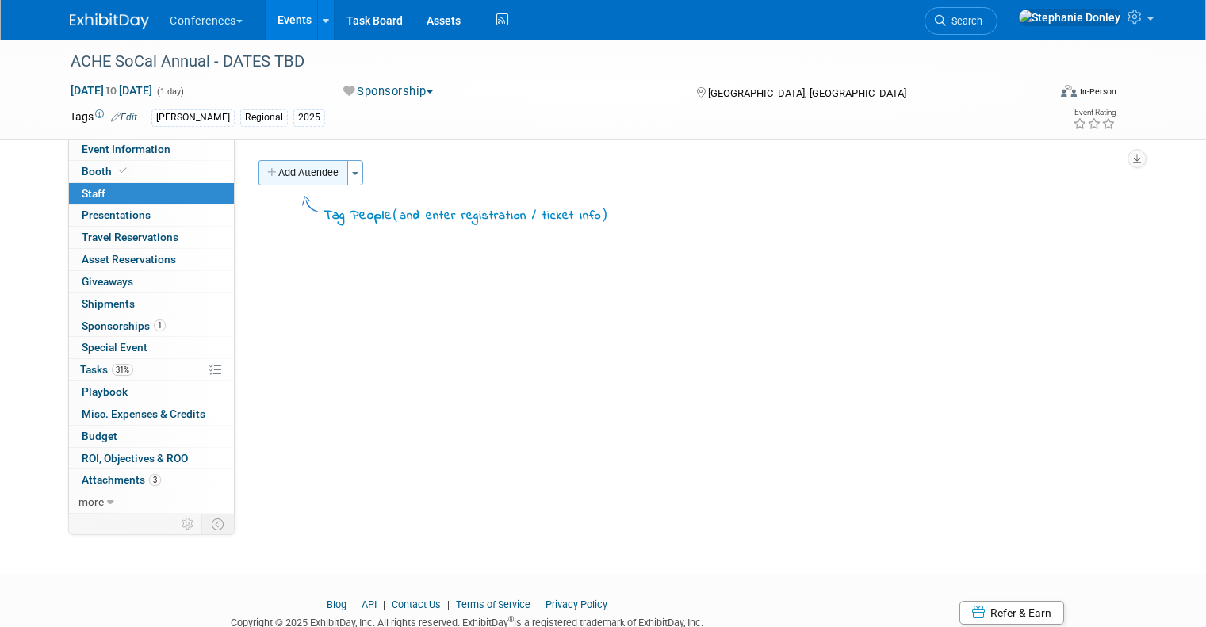
click at [281, 177] on button "Add Attendee" at bounding box center [303, 172] width 90 height 25
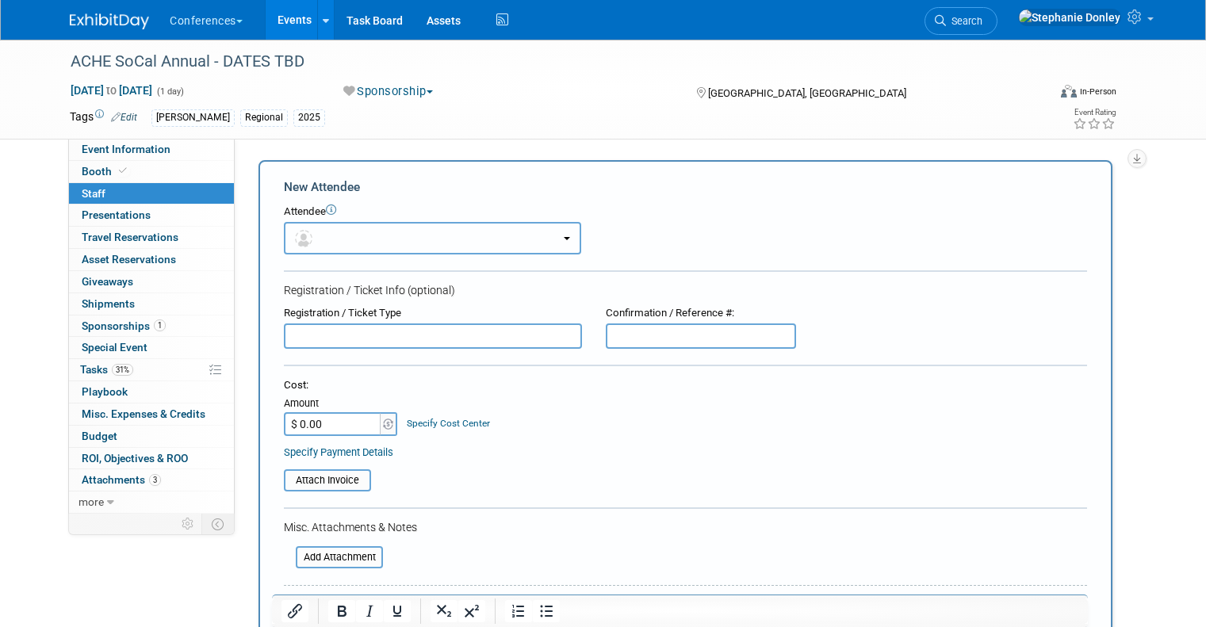
click at [319, 243] on button "button" at bounding box center [432, 238] width 297 height 33
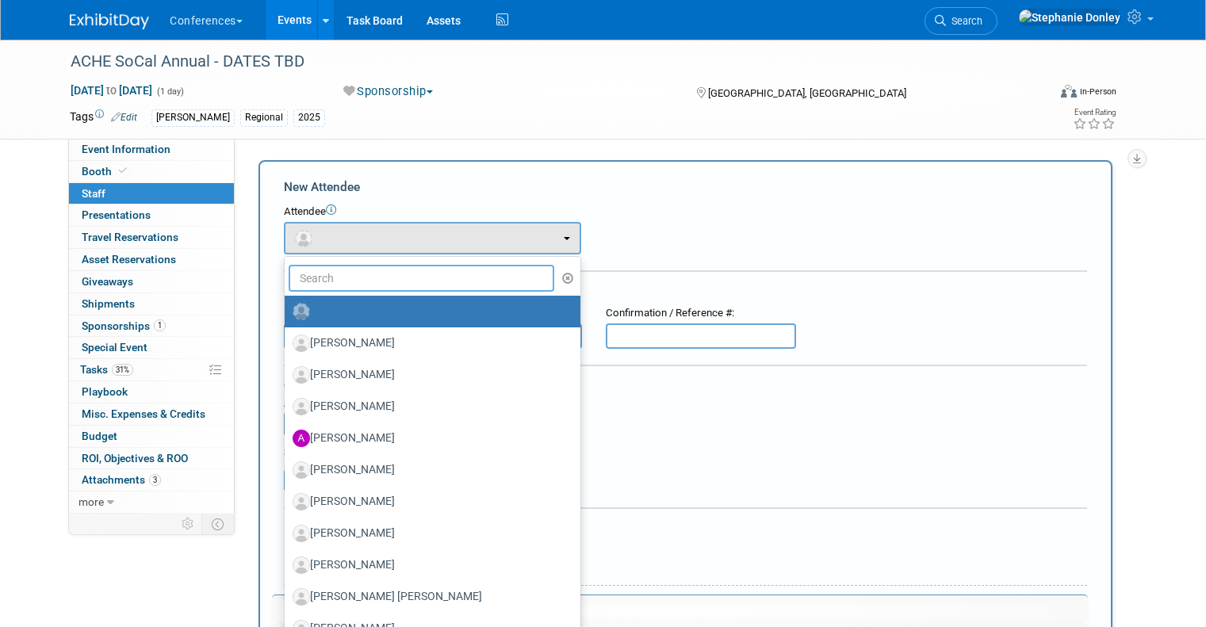
click at [335, 281] on input "text" at bounding box center [422, 278] width 266 height 27
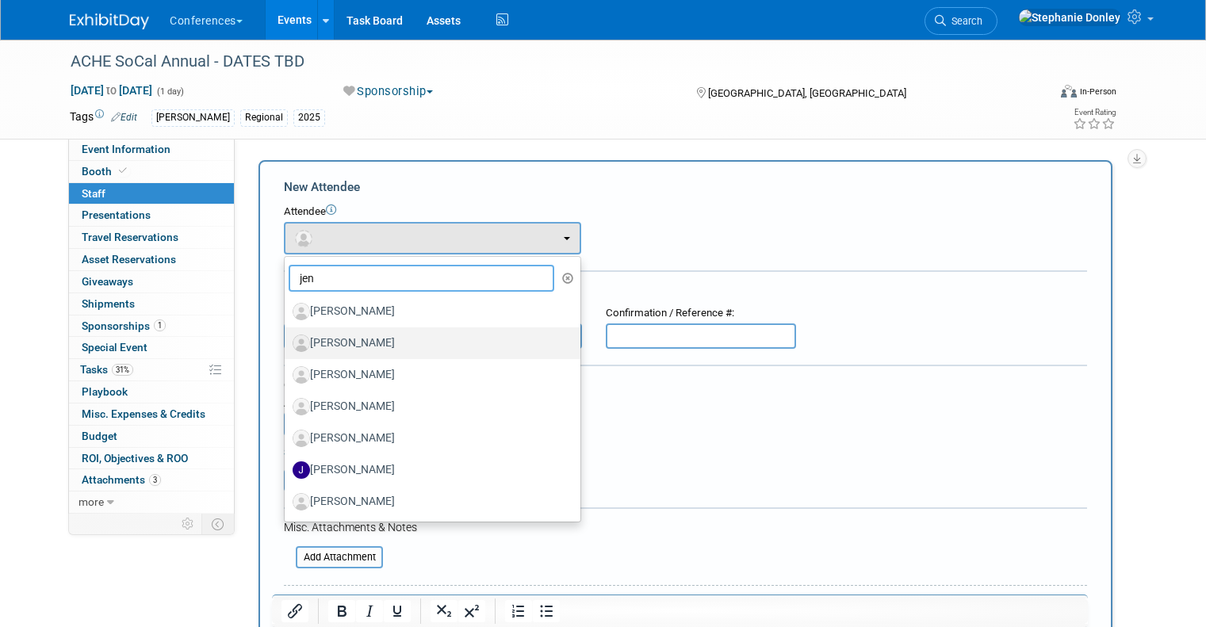
type input "jen"
click at [341, 337] on label "[PERSON_NAME]" at bounding box center [429, 343] width 272 height 25
click at [287, 337] on input "[PERSON_NAME]" at bounding box center [282, 341] width 10 height 10
select select "b1732027-1a01-42d5-94ca-1a61bee2bb8a"
select select "4"
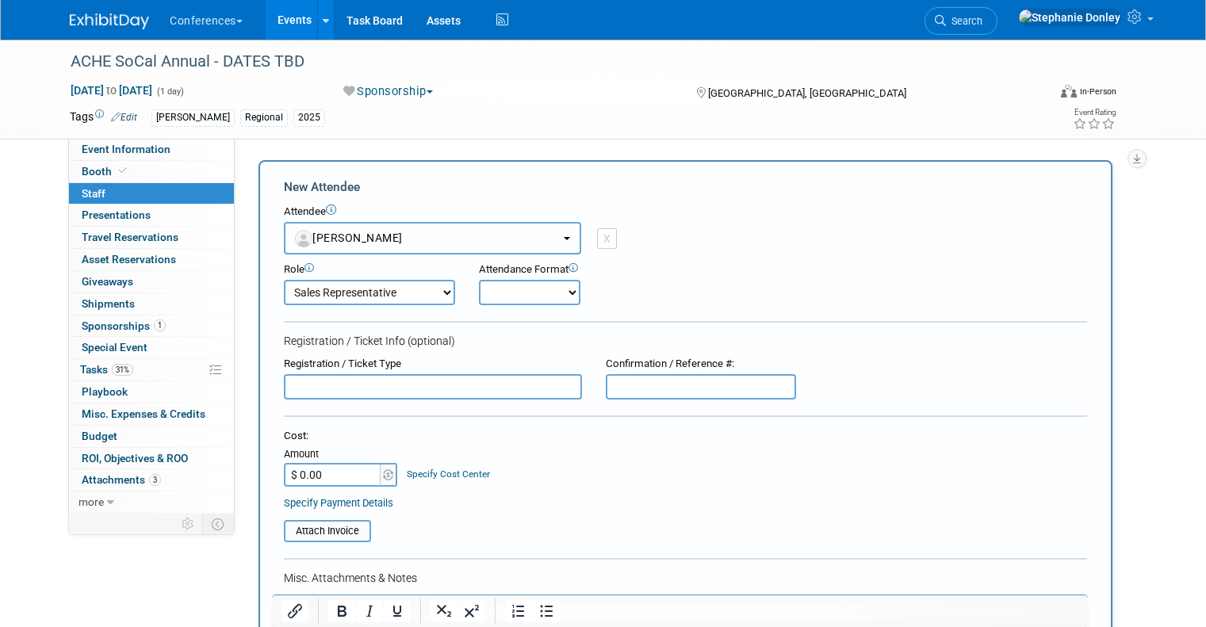
click at [377, 243] on button "[PERSON_NAME]" at bounding box center [432, 238] width 297 height 33
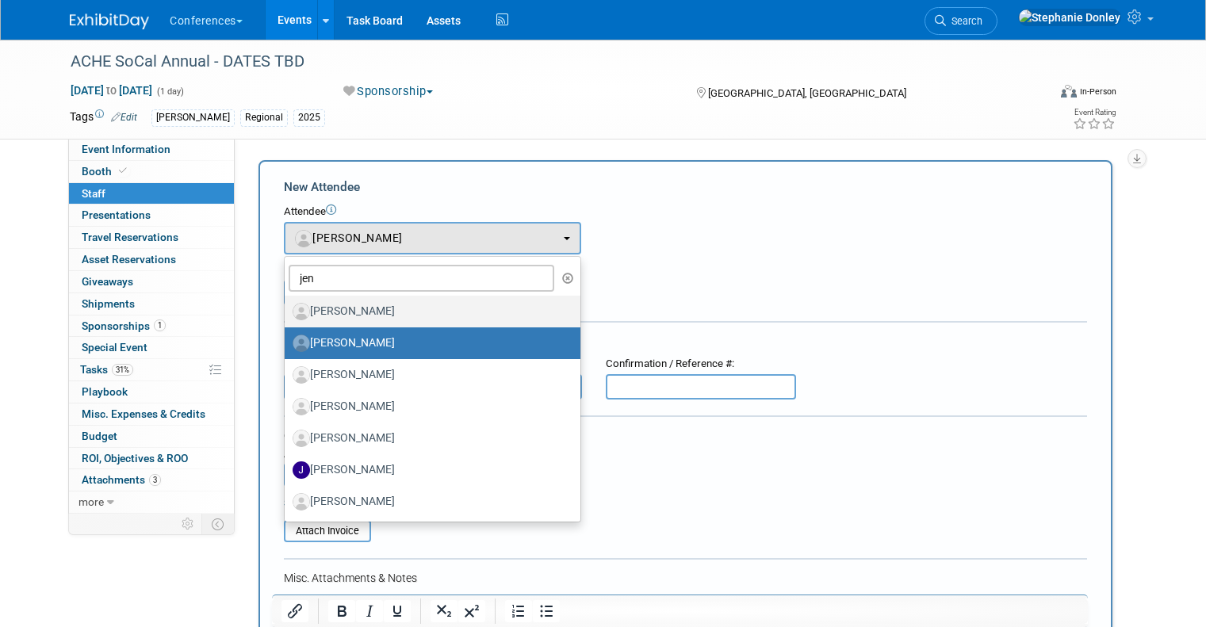
click at [338, 311] on label "[PERSON_NAME]" at bounding box center [429, 311] width 272 height 25
click at [287, 311] on input "[PERSON_NAME]" at bounding box center [282, 309] width 10 height 10
select select "e5ea484c-d909-486c-8362-0f059dc77fc5"
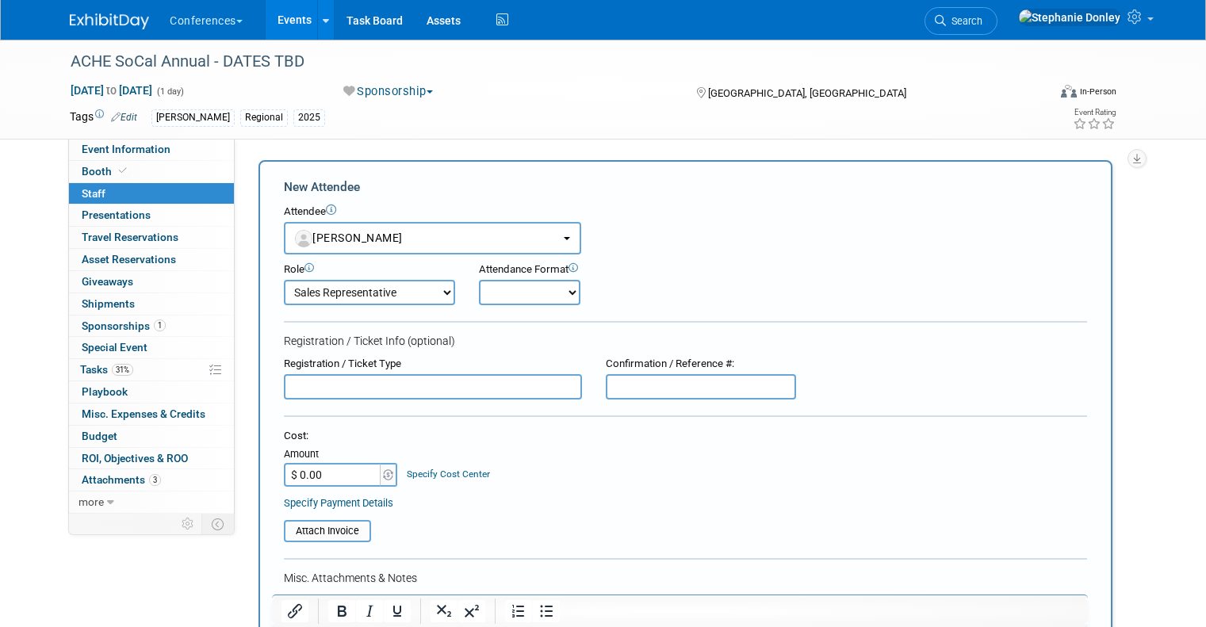
click at [496, 299] on select "Onsite Remote" at bounding box center [529, 292] width 101 height 25
select select "1"
click at [479, 280] on select "Onsite Remote" at bounding box center [529, 292] width 101 height 25
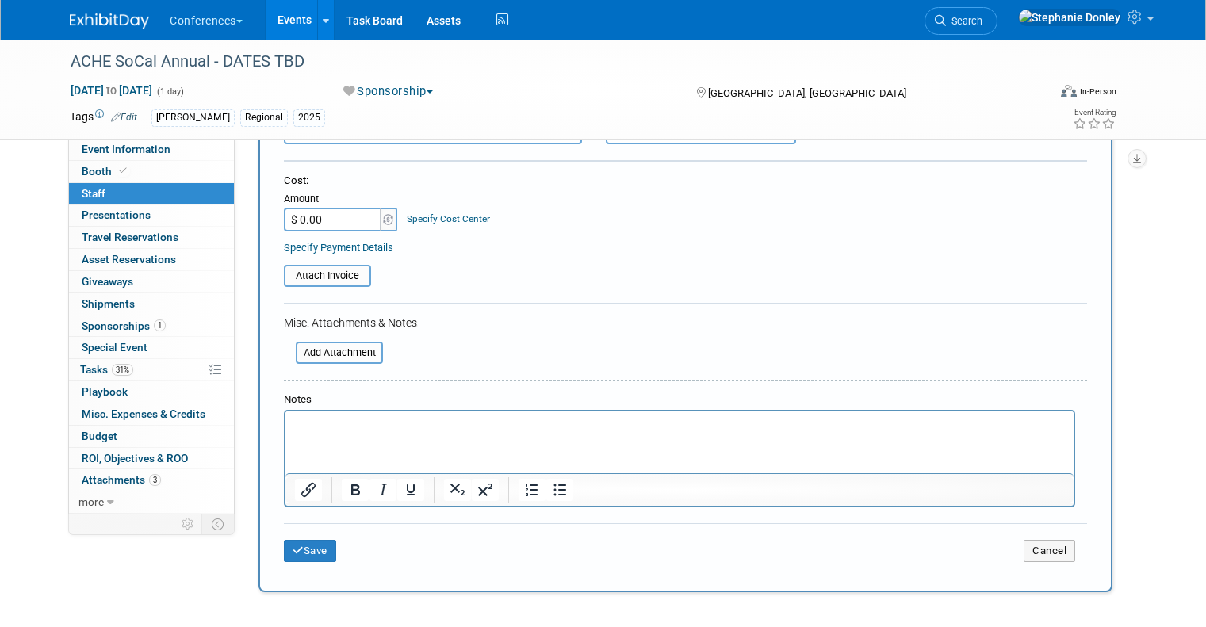
scroll to position [300, 0]
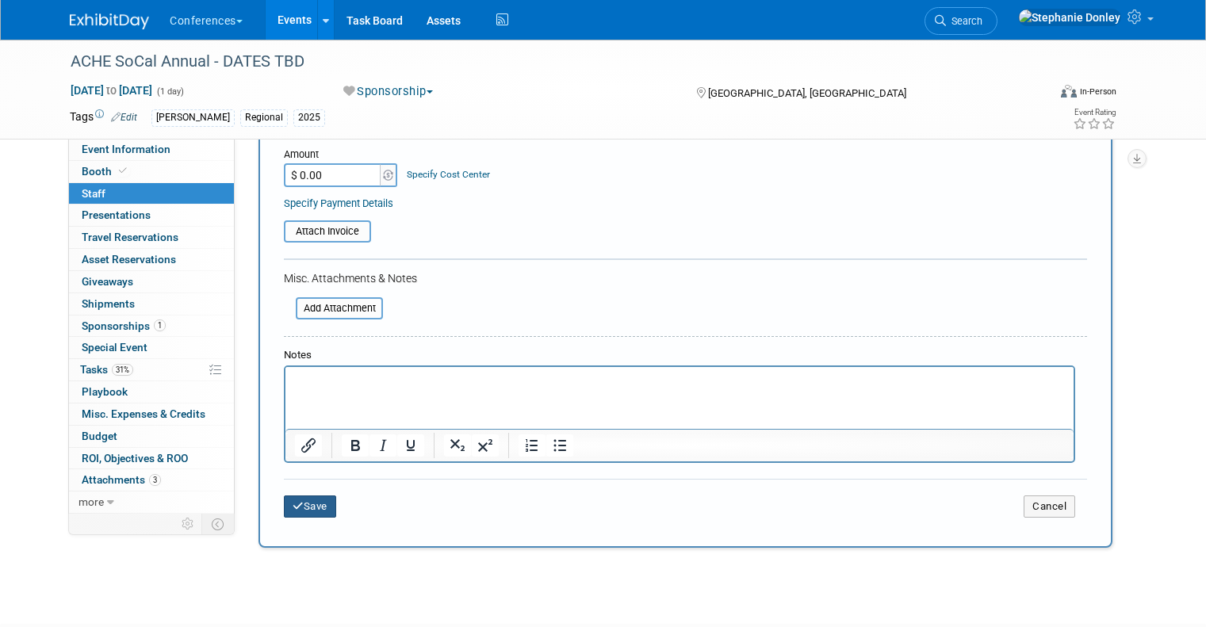
click at [300, 512] on button "Save" at bounding box center [310, 507] width 52 height 22
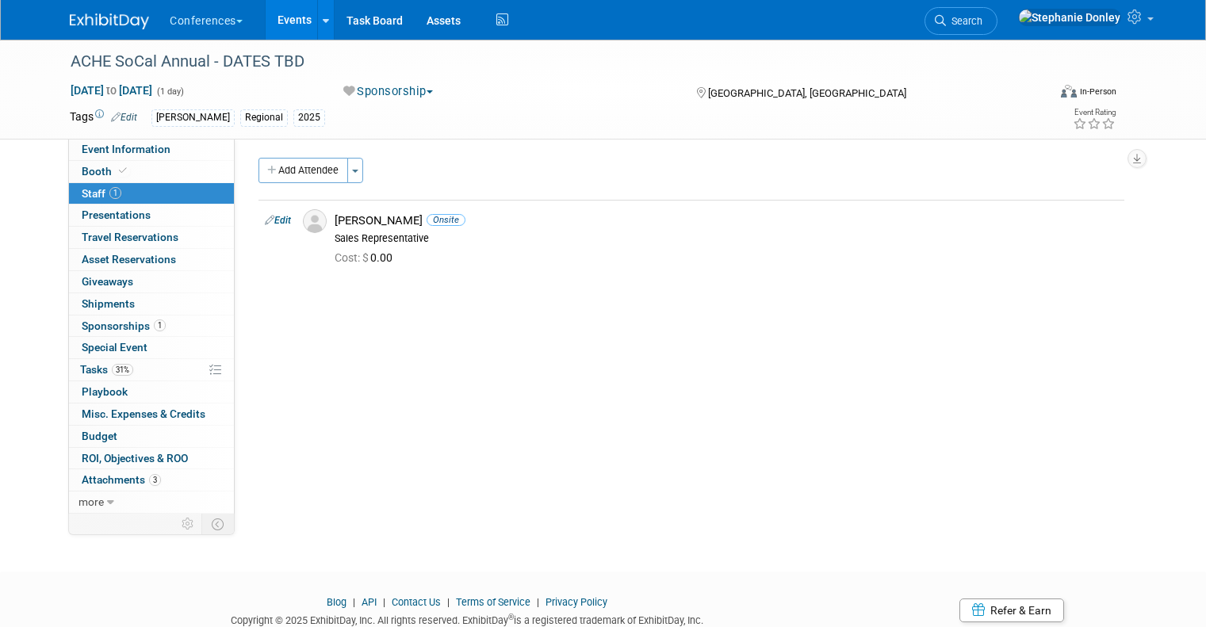
scroll to position [0, 0]
click at [290, 169] on button "Add Attendee" at bounding box center [303, 172] width 90 height 25
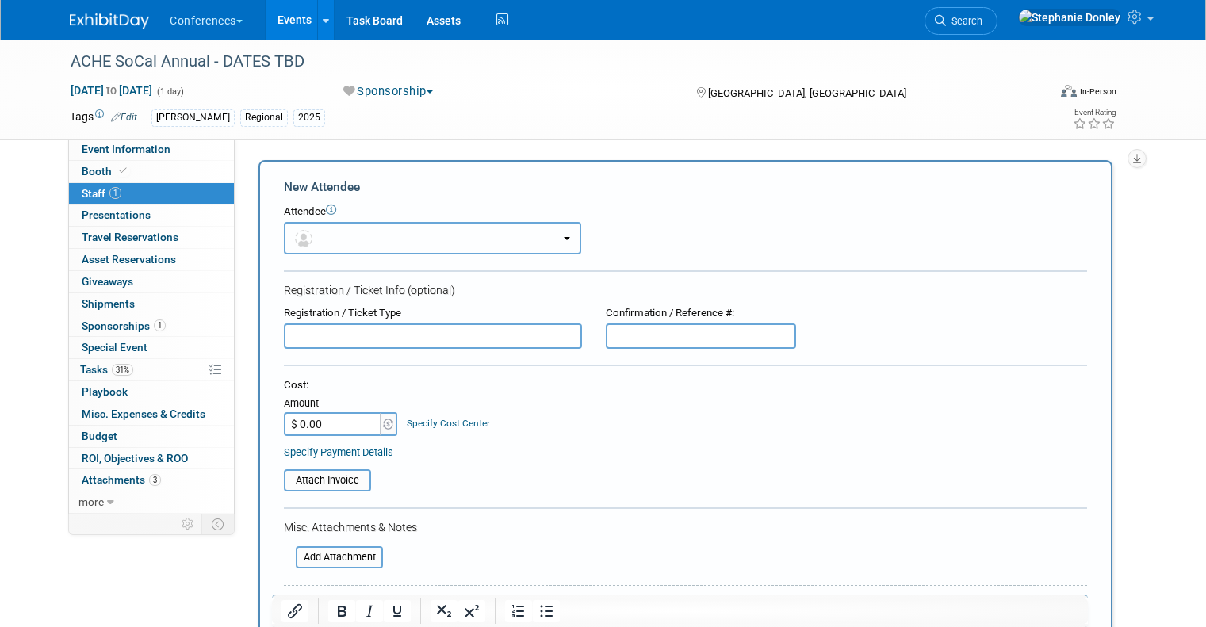
click at [322, 235] on button "button" at bounding box center [432, 238] width 297 height 33
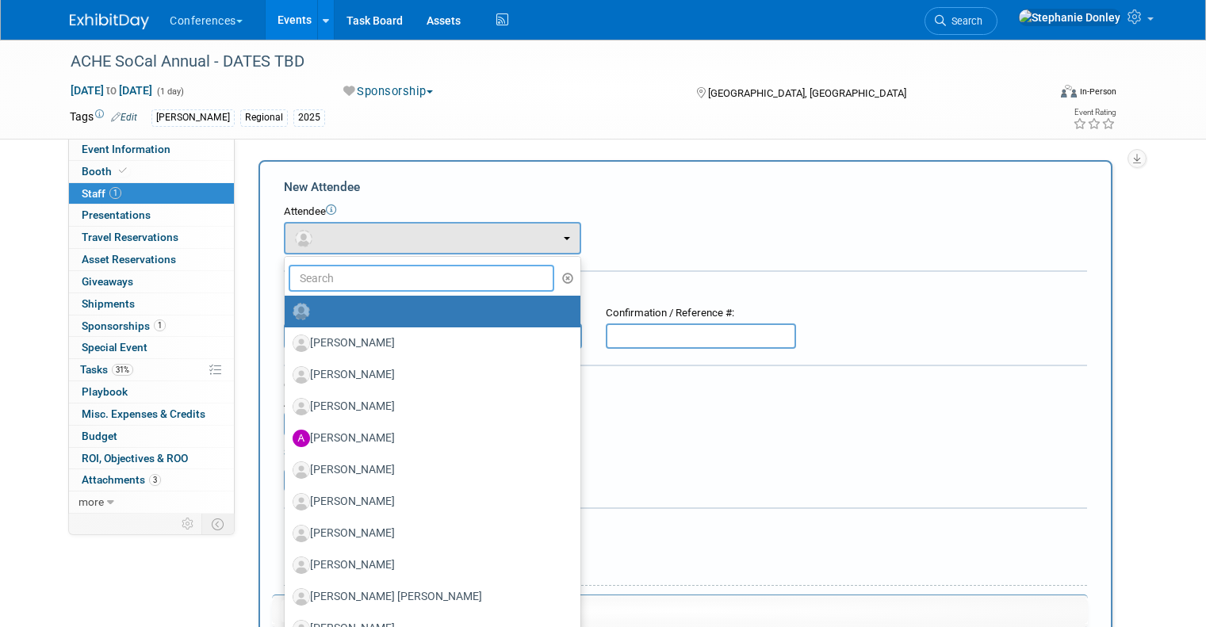
click at [330, 278] on input "text" at bounding box center [422, 278] width 266 height 27
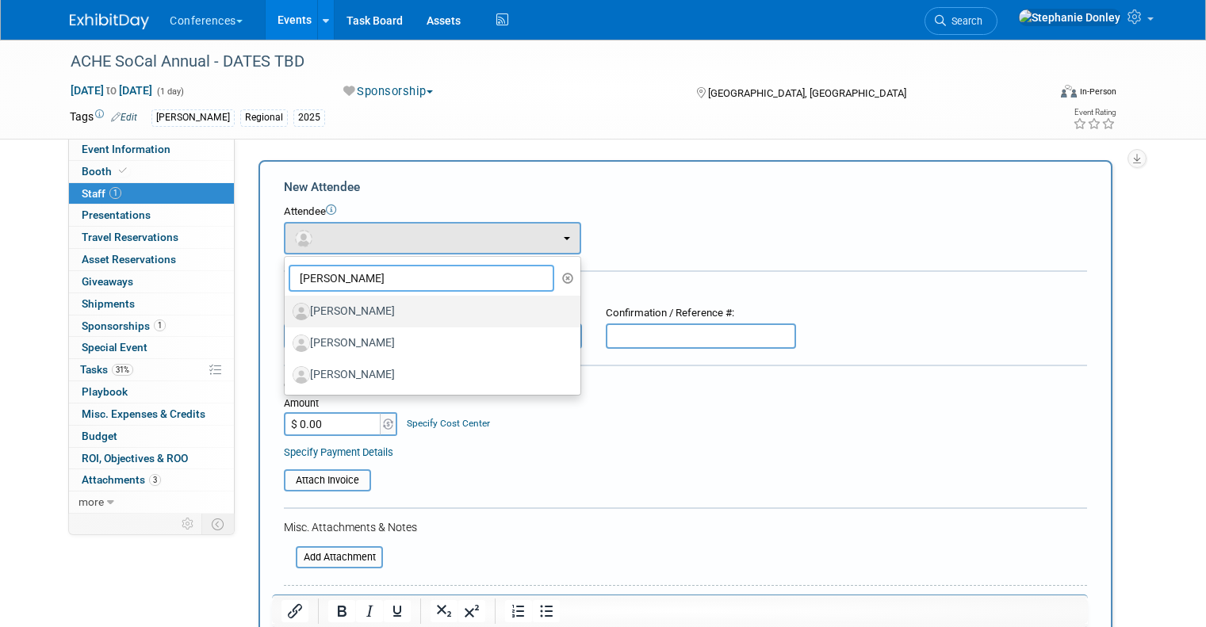
type input "sean"
click at [339, 309] on label "[PERSON_NAME]" at bounding box center [429, 311] width 272 height 25
click at [287, 309] on input "[PERSON_NAME]" at bounding box center [282, 309] width 10 height 10
select select "64018f41-fce9-4bc4-9d2d-d0a4841eb5e9"
select select "400"
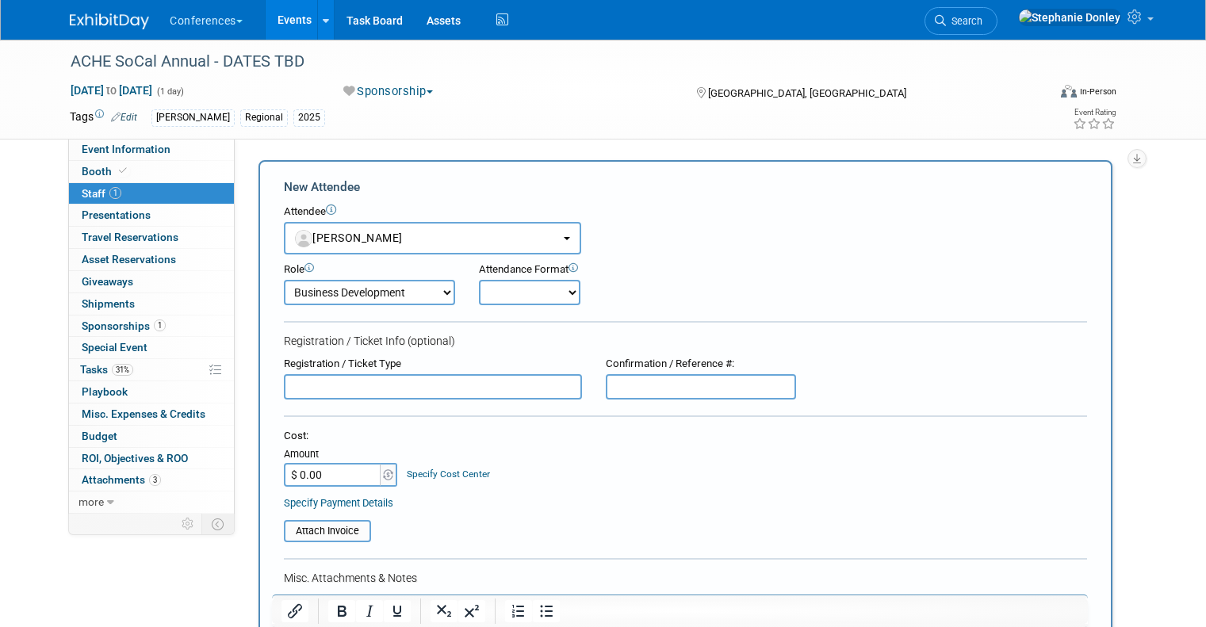
click at [498, 286] on select "Onsite Remote" at bounding box center [529, 292] width 101 height 25
select select "1"
click at [479, 280] on select "Onsite Remote" at bounding box center [529, 292] width 101 height 25
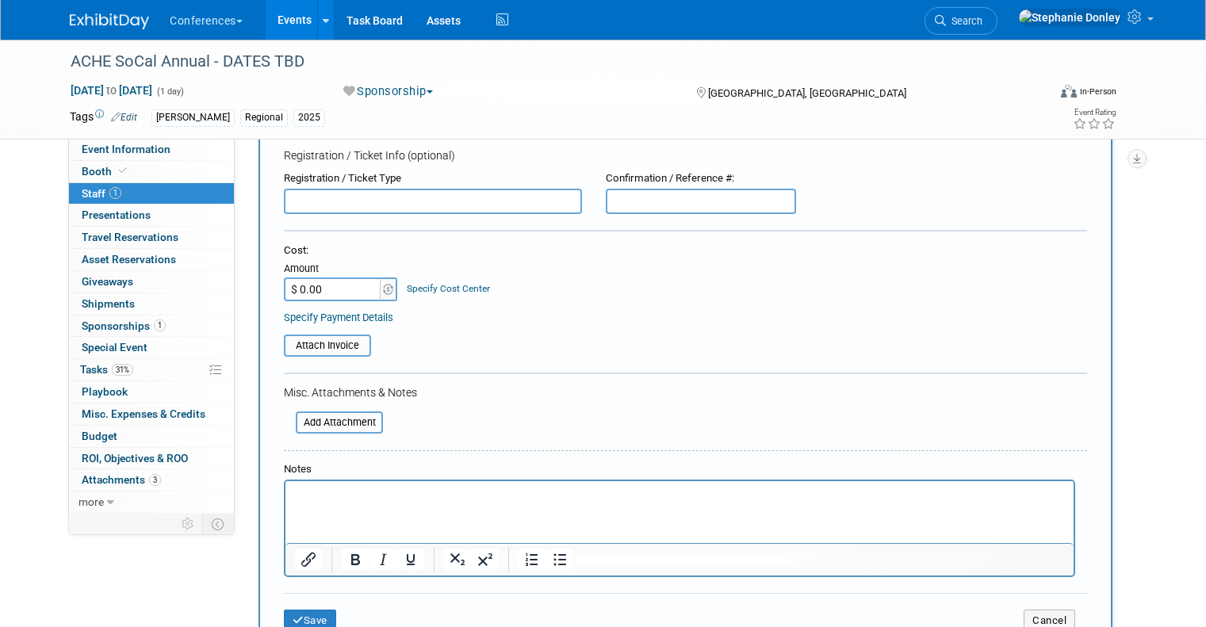
scroll to position [202, 0]
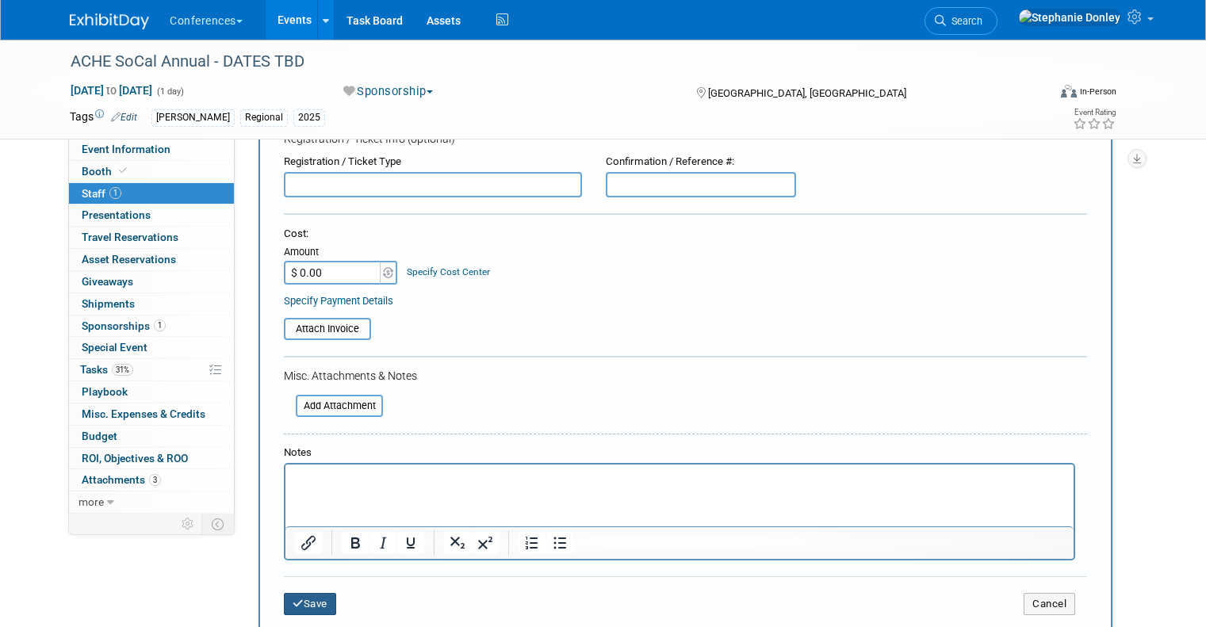
click at [297, 606] on button "Save" at bounding box center [310, 604] width 52 height 22
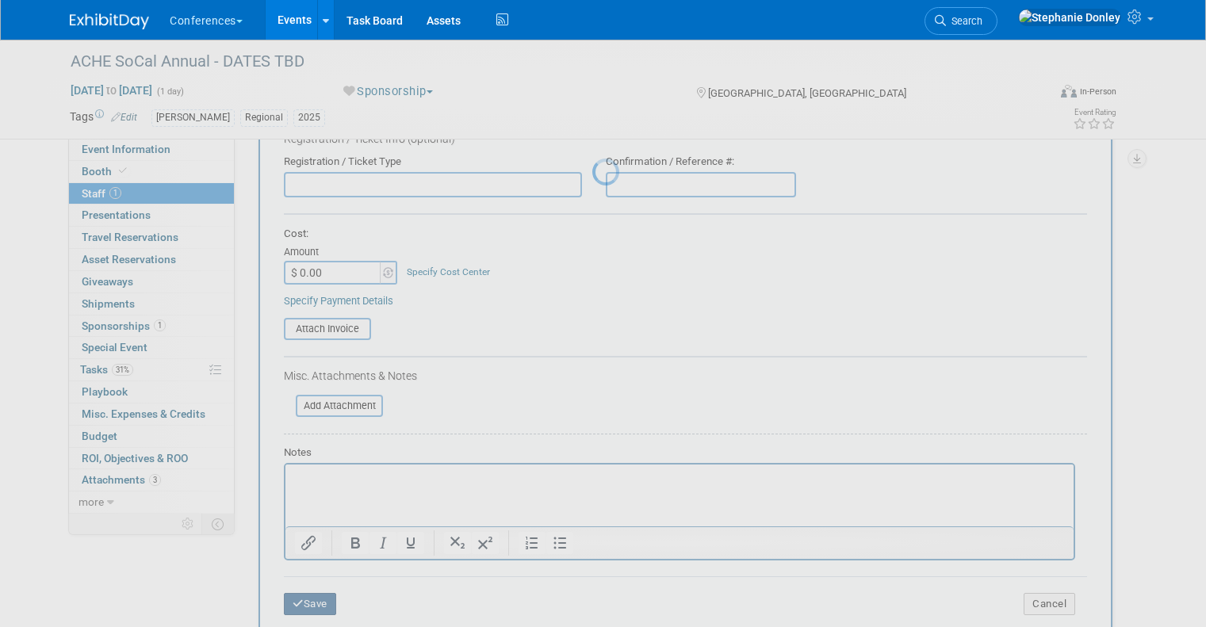
scroll to position [58, 0]
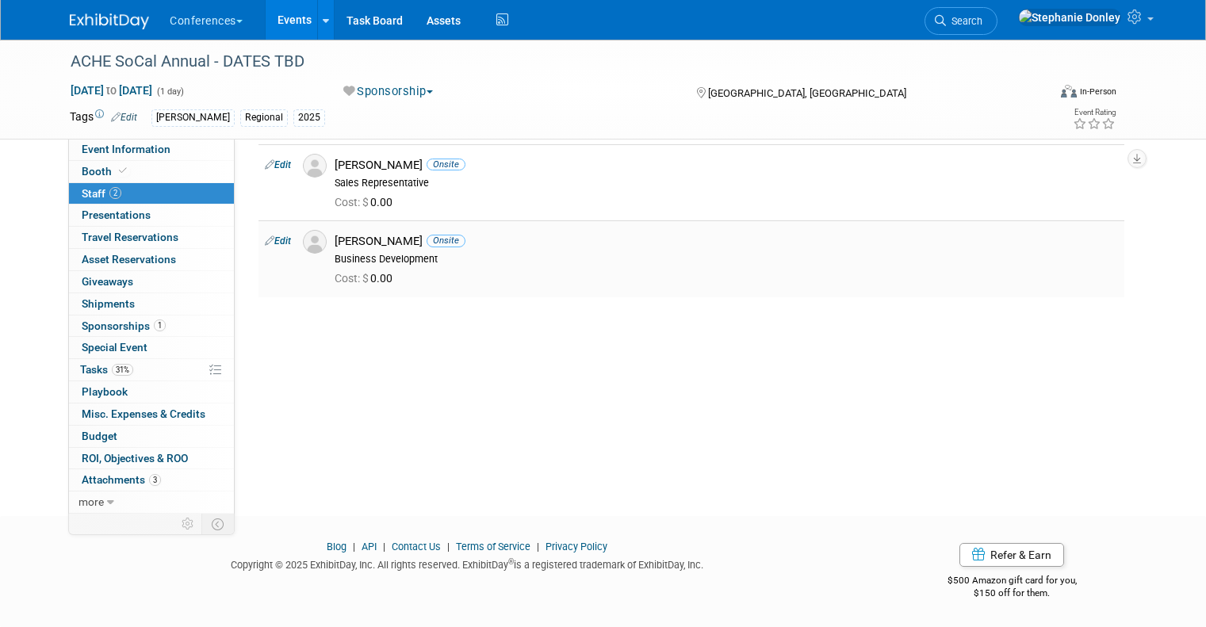
click at [268, 241] on link "Edit" at bounding box center [278, 240] width 26 height 11
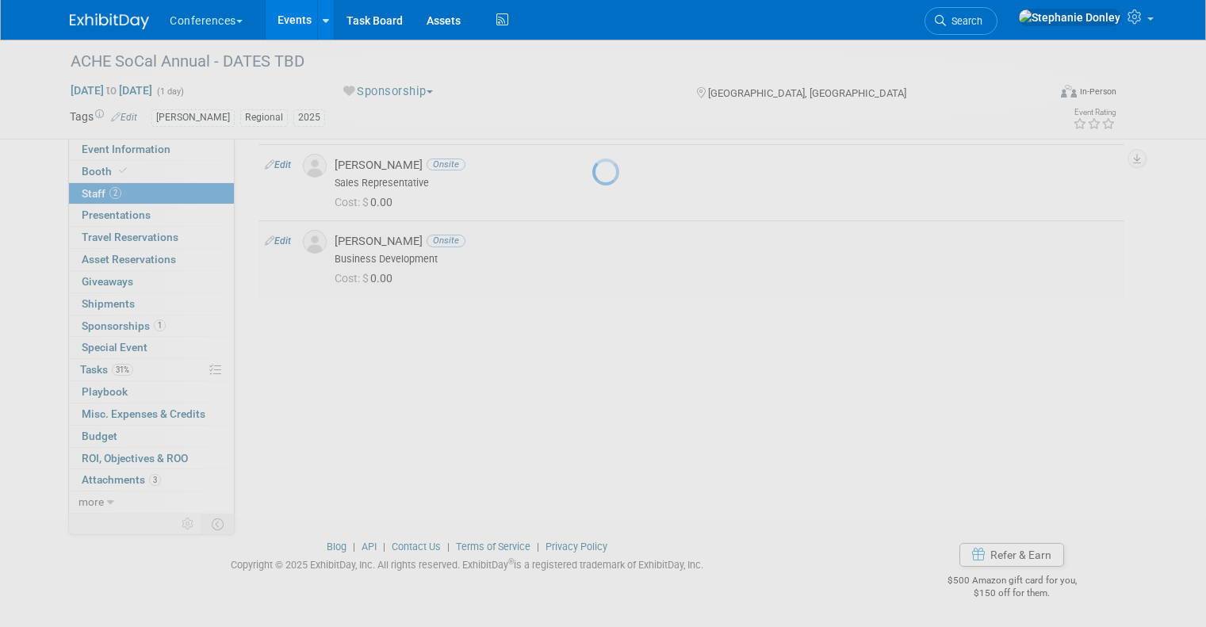
select select "64018f41-fce9-4bc4-9d2d-d0a4841eb5e9"
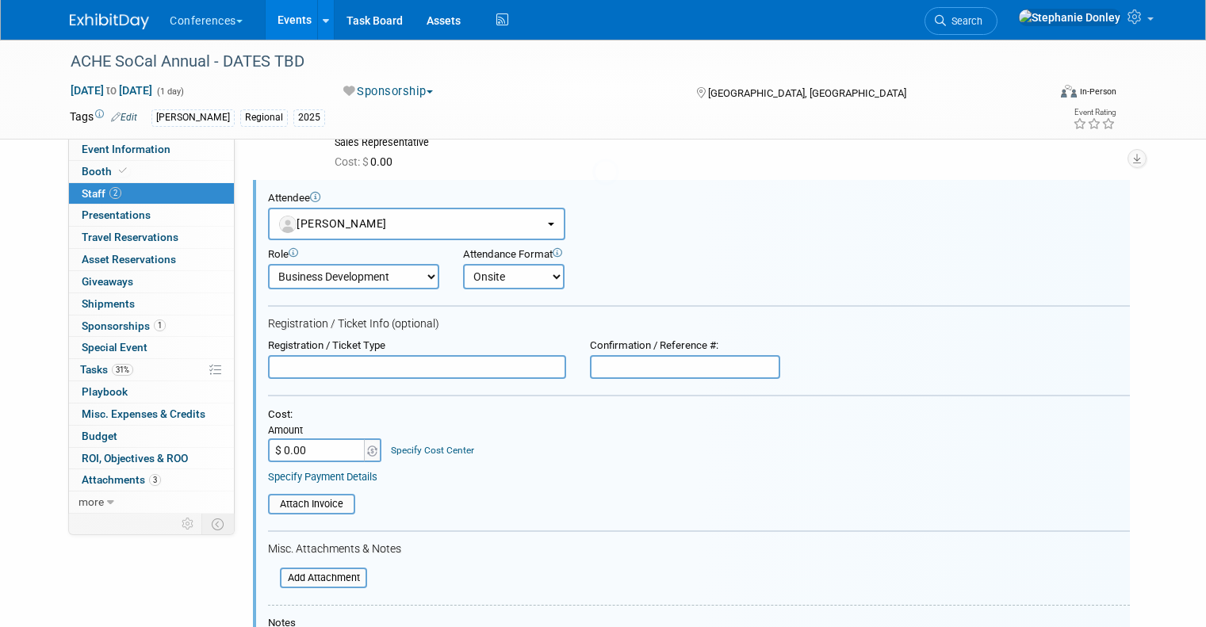
scroll to position [0, 0]
click at [300, 448] on input "$ 0.00" at bounding box center [317, 450] width 99 height 24
type input "$ 250.00"
click at [412, 451] on link "Specify Cost Center" at bounding box center [432, 450] width 83 height 11
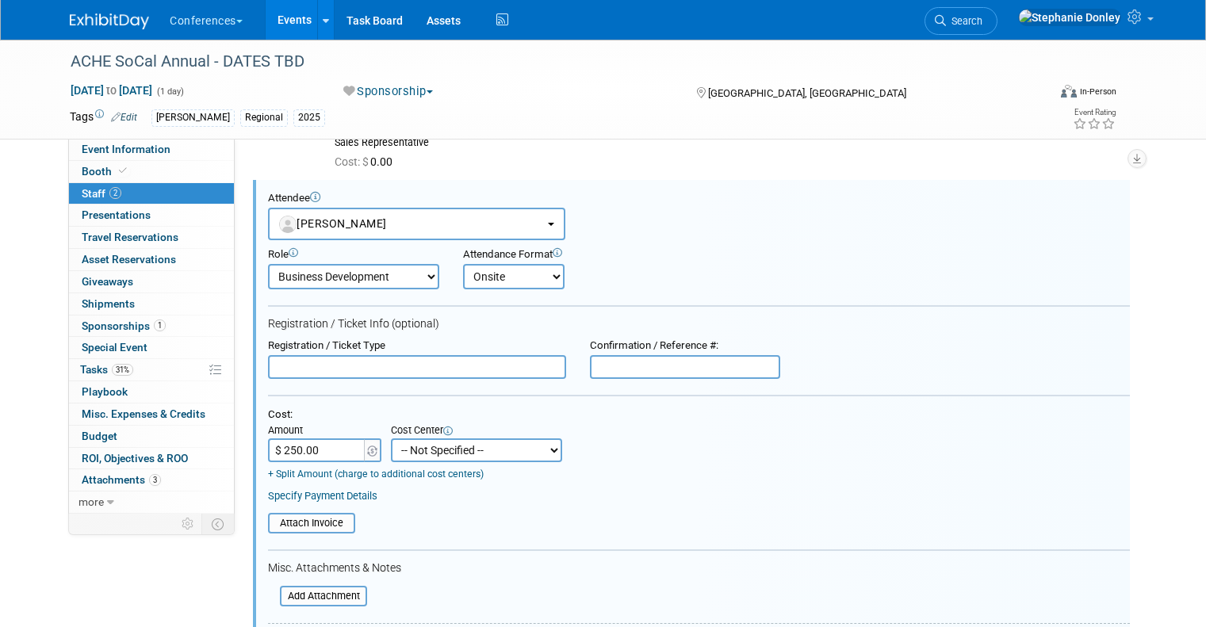
click at [412, 451] on select "-- Not Specified -- Aya Education Aya Healthcare Aya Locums Bespoke Corporate D…" at bounding box center [476, 450] width 171 height 24
select select "18965872"
click at [391, 439] on select "-- Not Specified -- Aya Education Aya Healthcare Aya Locums Bespoke Corporate D…" at bounding box center [476, 450] width 171 height 24
click at [335, 370] on input "text" at bounding box center [417, 367] width 298 height 24
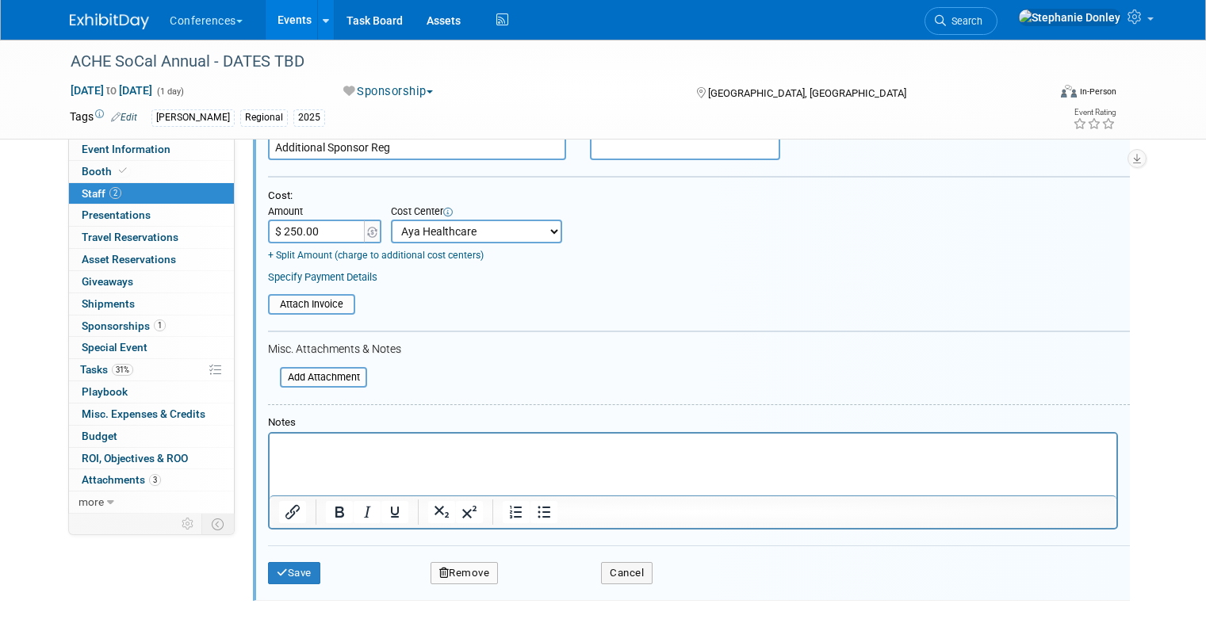
scroll to position [338, 0]
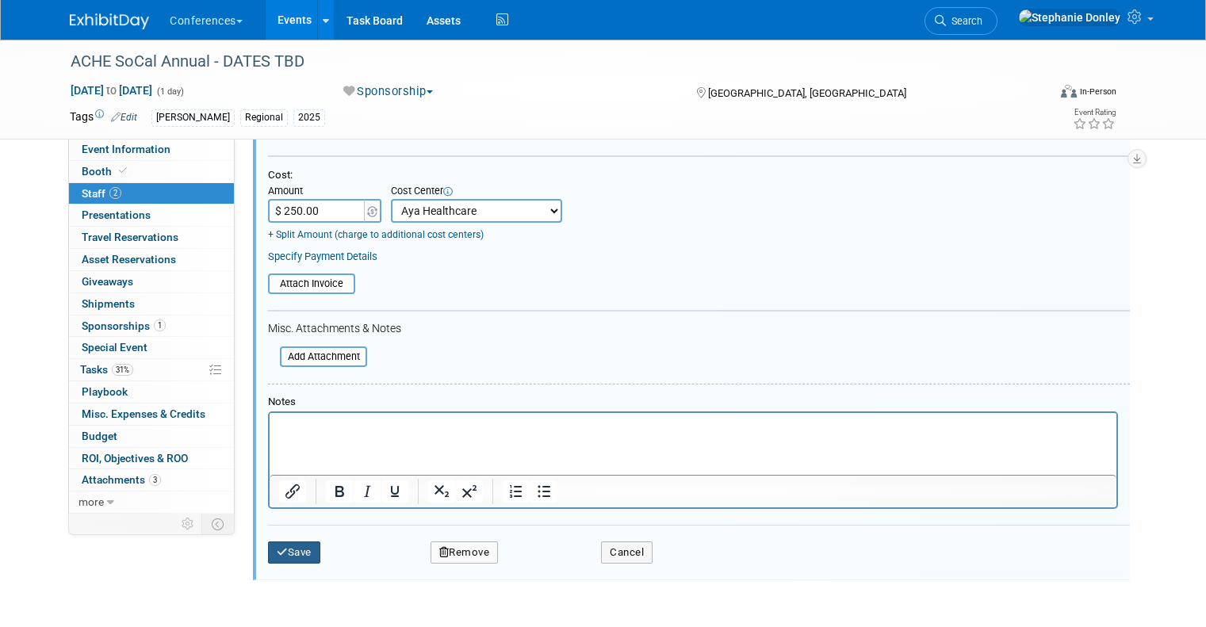
type input "Additional Sponsor Reg"
click at [284, 553] on button "Save" at bounding box center [294, 553] width 52 height 22
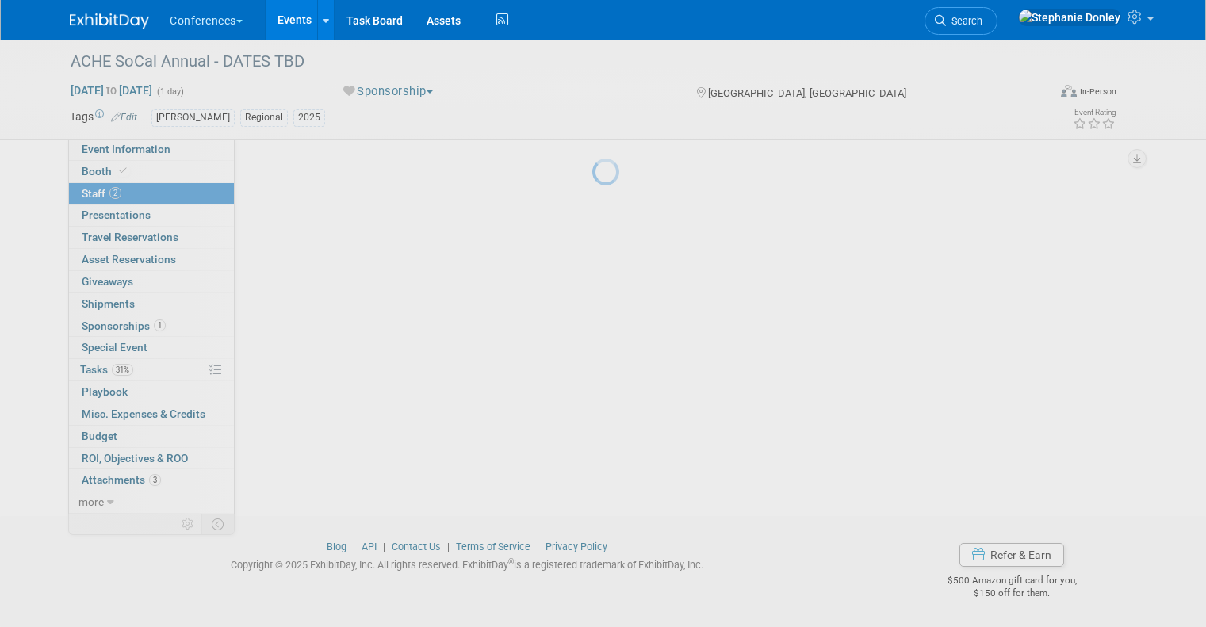
scroll to position [58, 0]
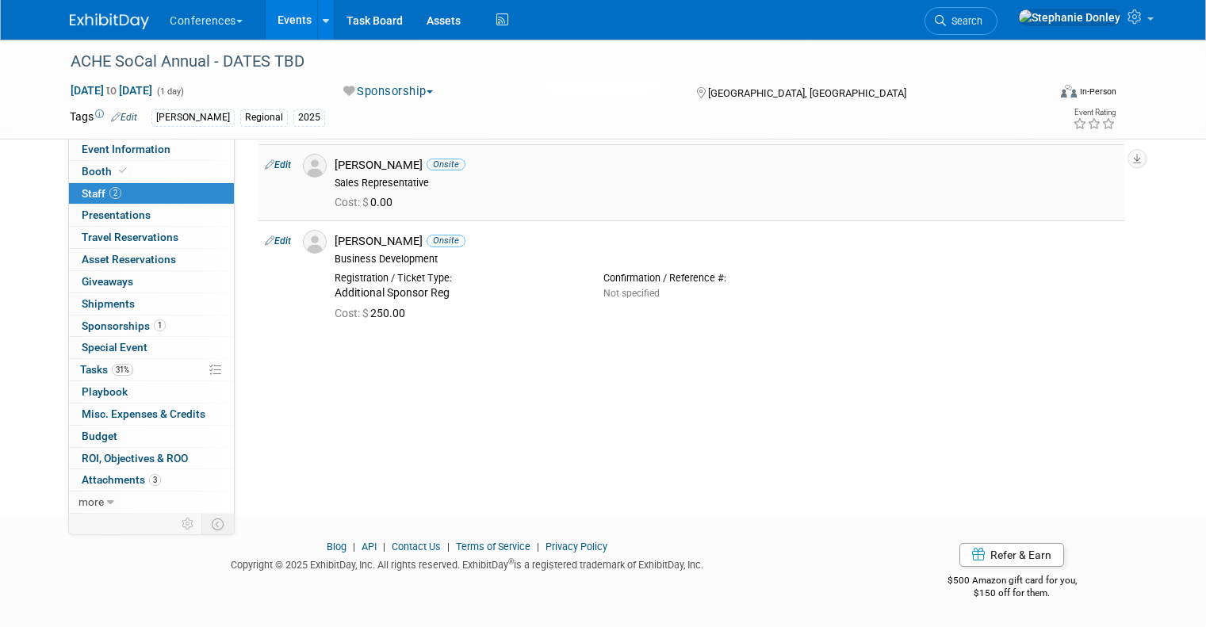
click at [270, 164] on link "Edit" at bounding box center [278, 164] width 26 height 11
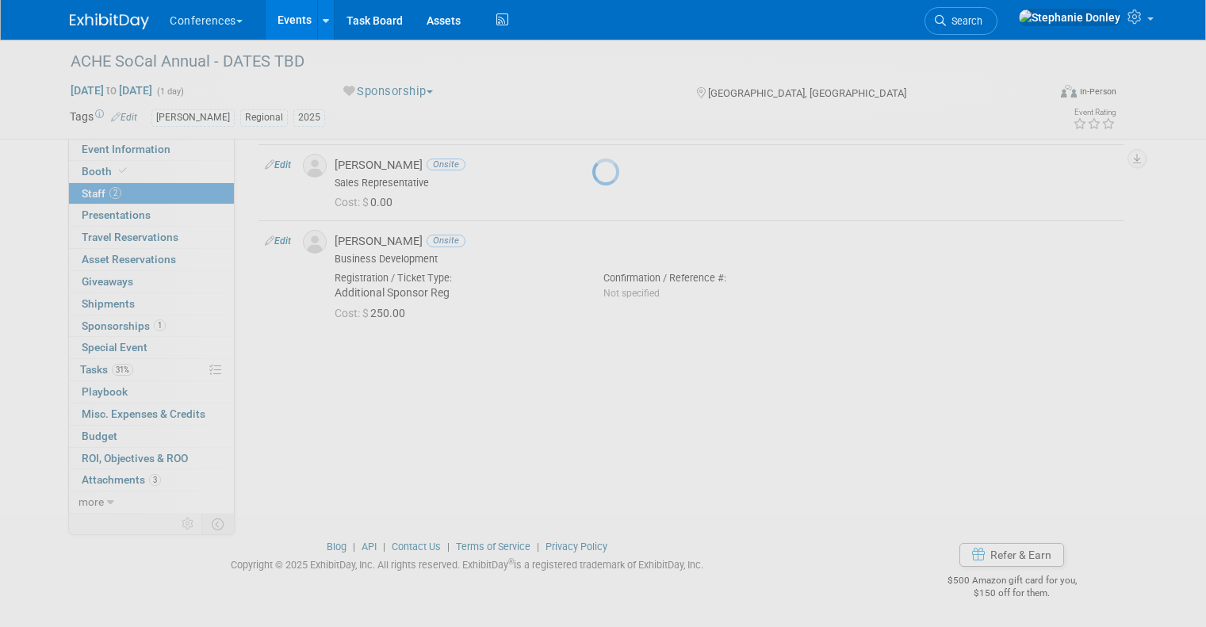
select select "e5ea484c-d909-486c-8362-0f059dc77fc5"
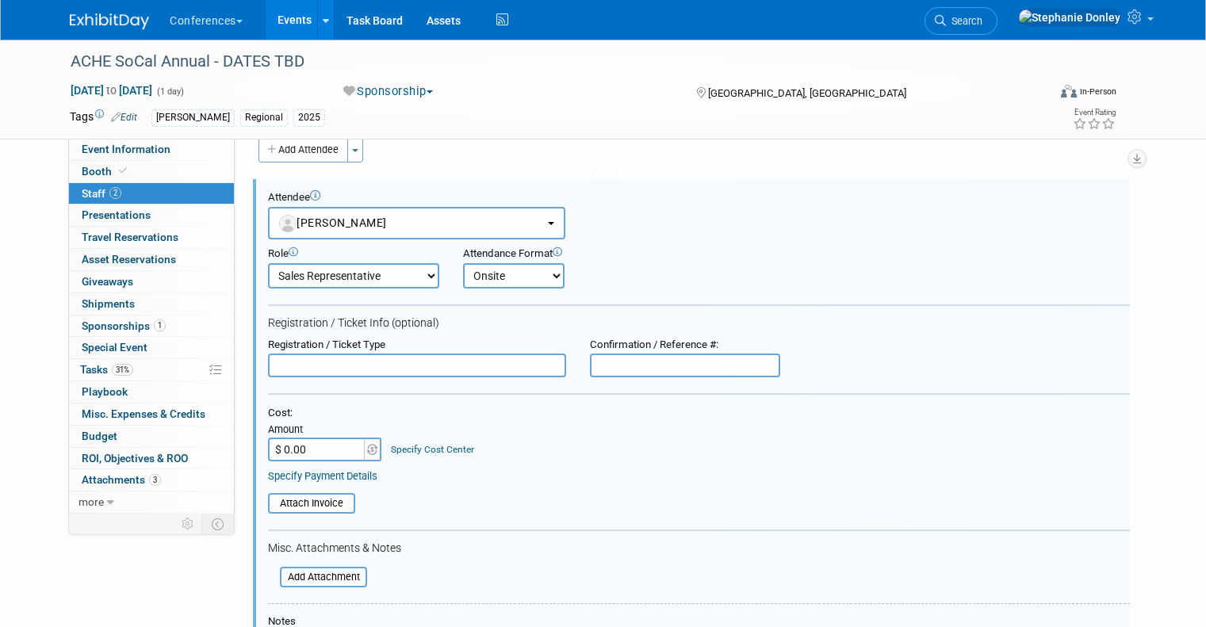
scroll to position [22, 0]
click at [328, 366] on input "text" at bounding box center [417, 366] width 298 height 24
type input "Sponsor COMP Reg"
click at [404, 451] on link "Specify Cost Center" at bounding box center [432, 450] width 83 height 11
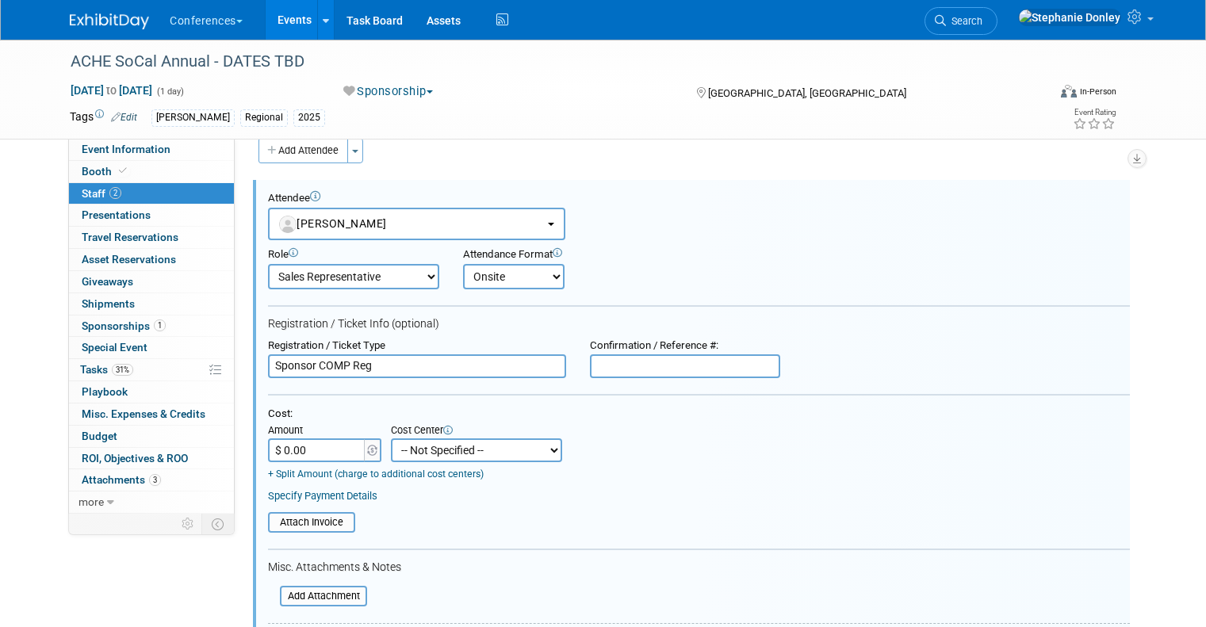
click at [404, 451] on select "-- Not Specified -- Aya Education Aya Healthcare Aya Locums Bespoke Corporate D…" at bounding box center [476, 450] width 171 height 24
select select "18965872"
click at [391, 439] on select "-- Not Specified -- Aya Education Aya Healthcare Aya Locums Bespoke Corporate D…" at bounding box center [476, 450] width 171 height 24
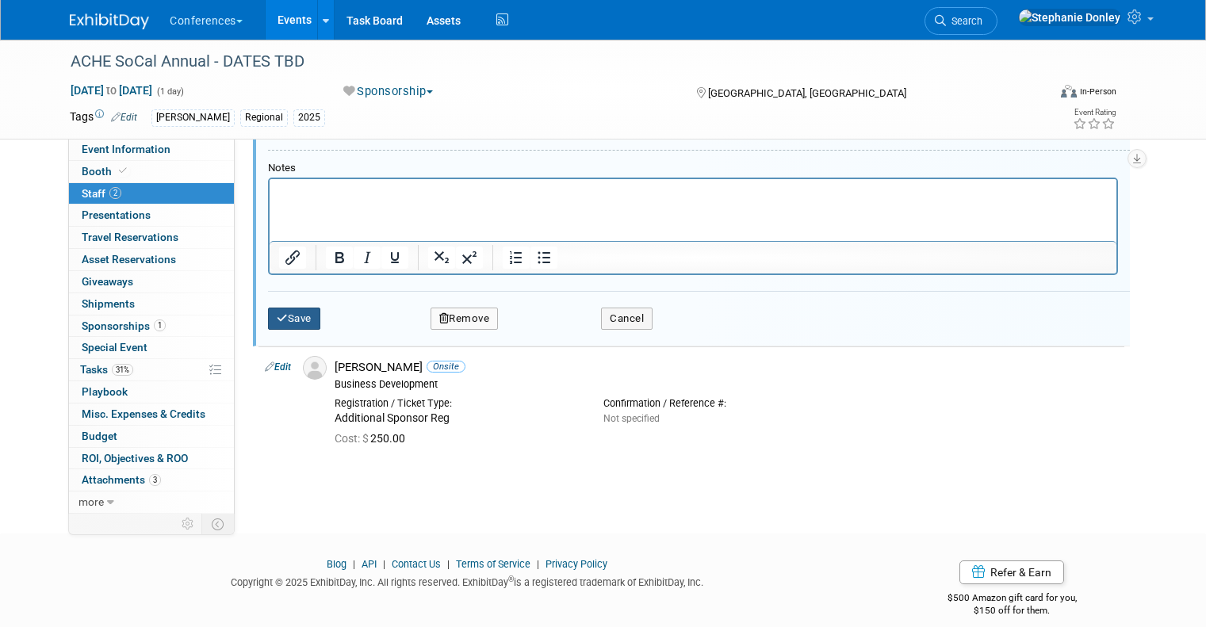
click at [291, 318] on button "Save" at bounding box center [294, 319] width 52 height 22
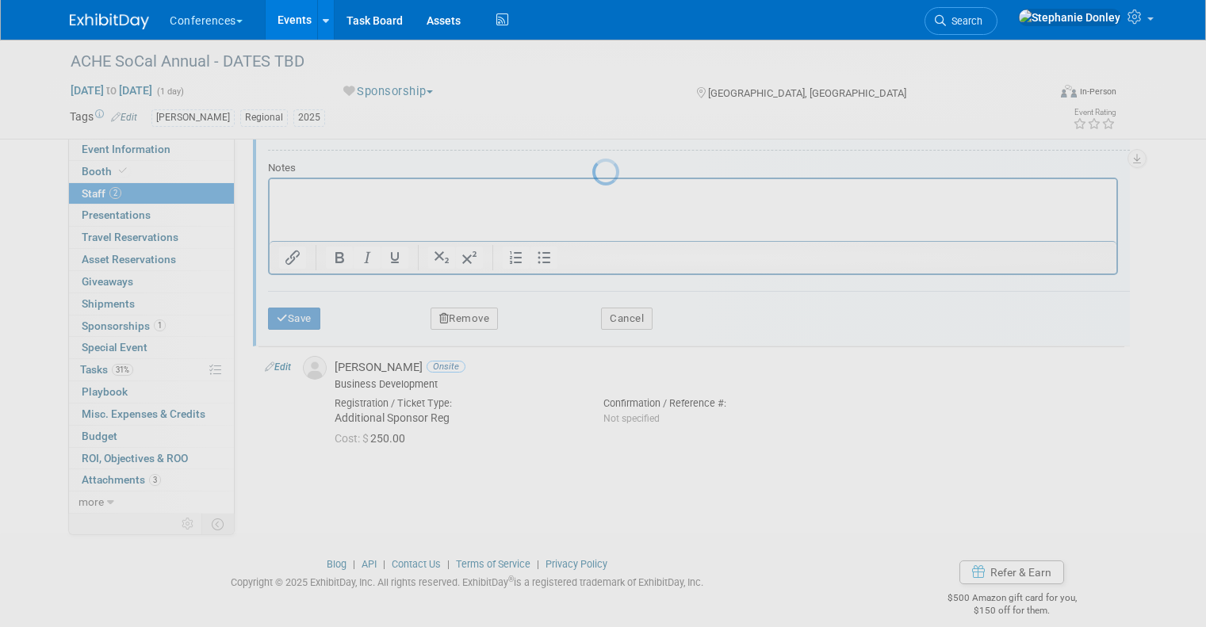
scroll to position [58, 0]
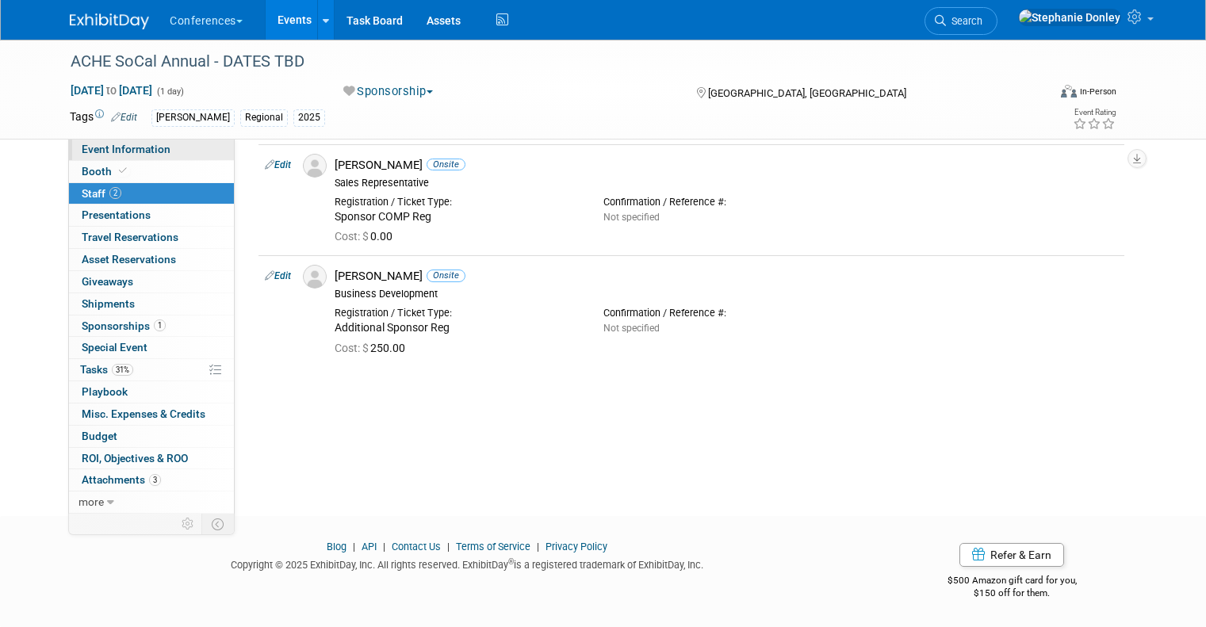
click at [86, 145] on span "Event Information" at bounding box center [126, 149] width 89 height 13
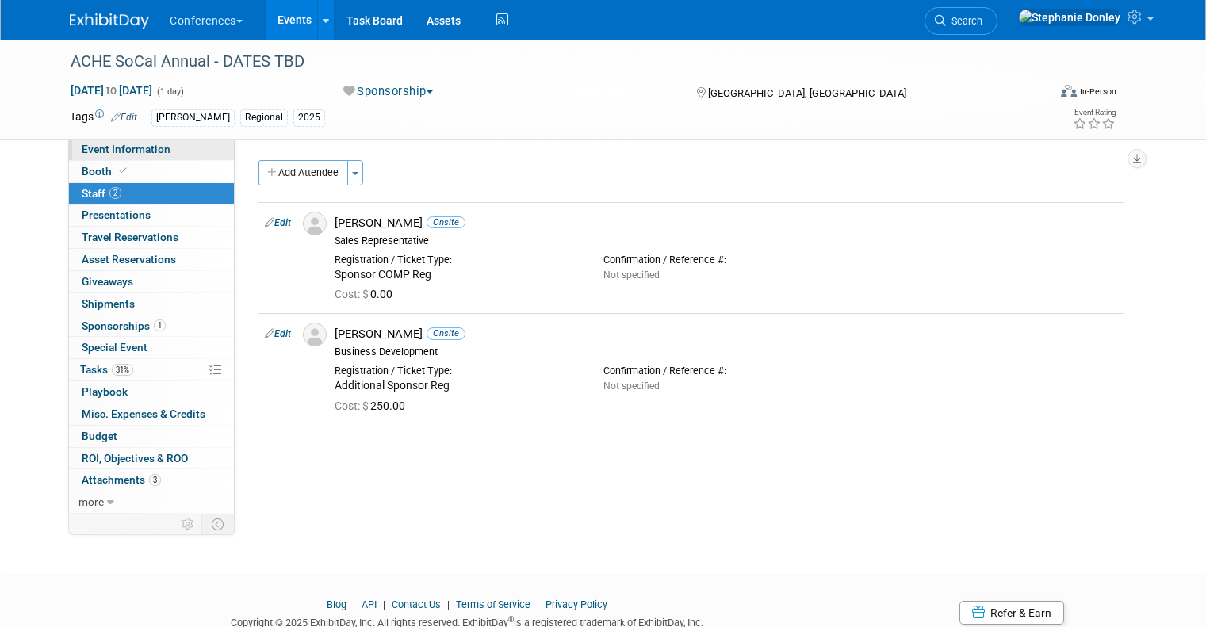
select select "[PERSON_NAME]"
select select "Client-facing"
select select "[PERSON_NAME]"
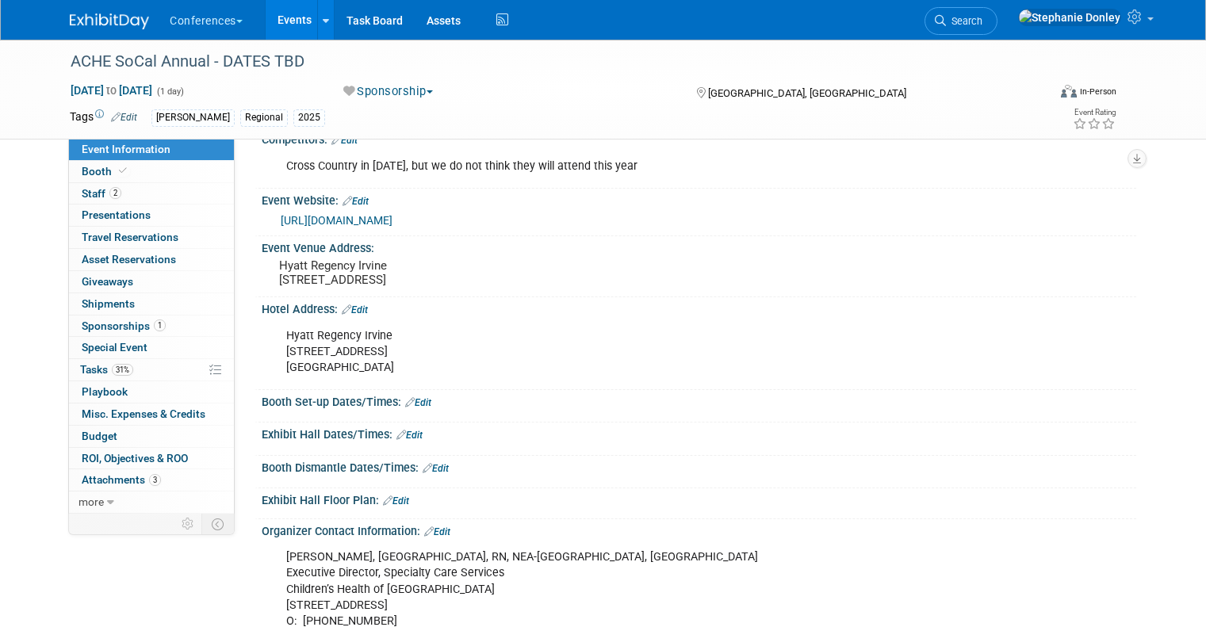
scroll to position [227, 0]
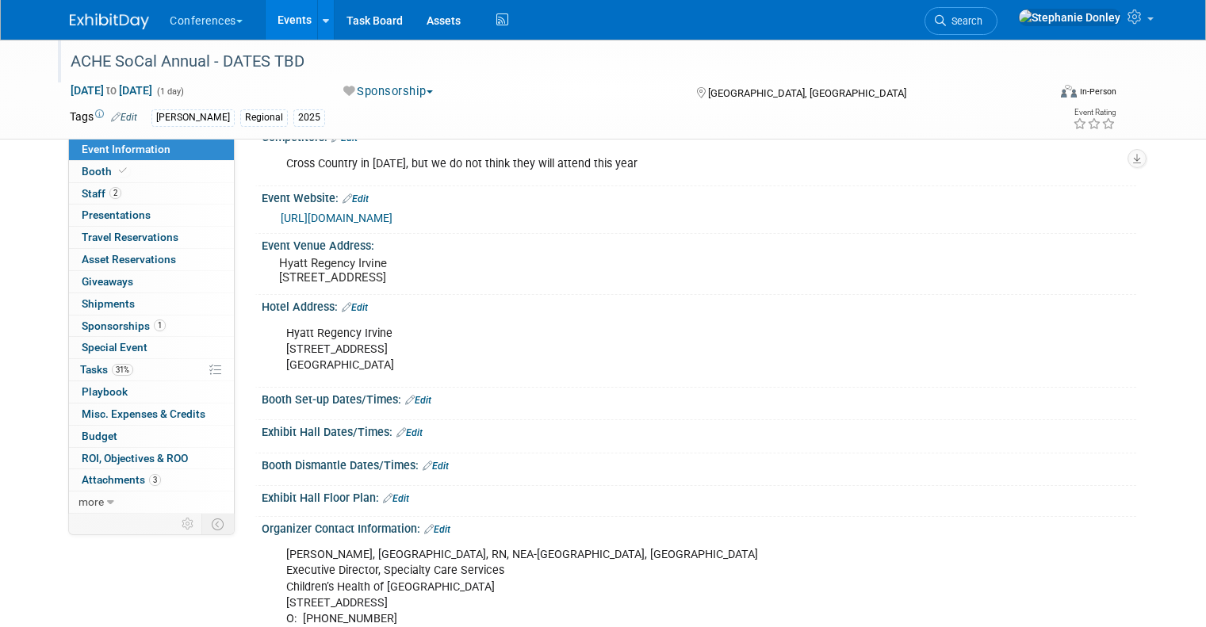
click at [291, 60] on div "ACHE SoCal Annual - DATES TBD" at bounding box center [546, 62] width 963 height 29
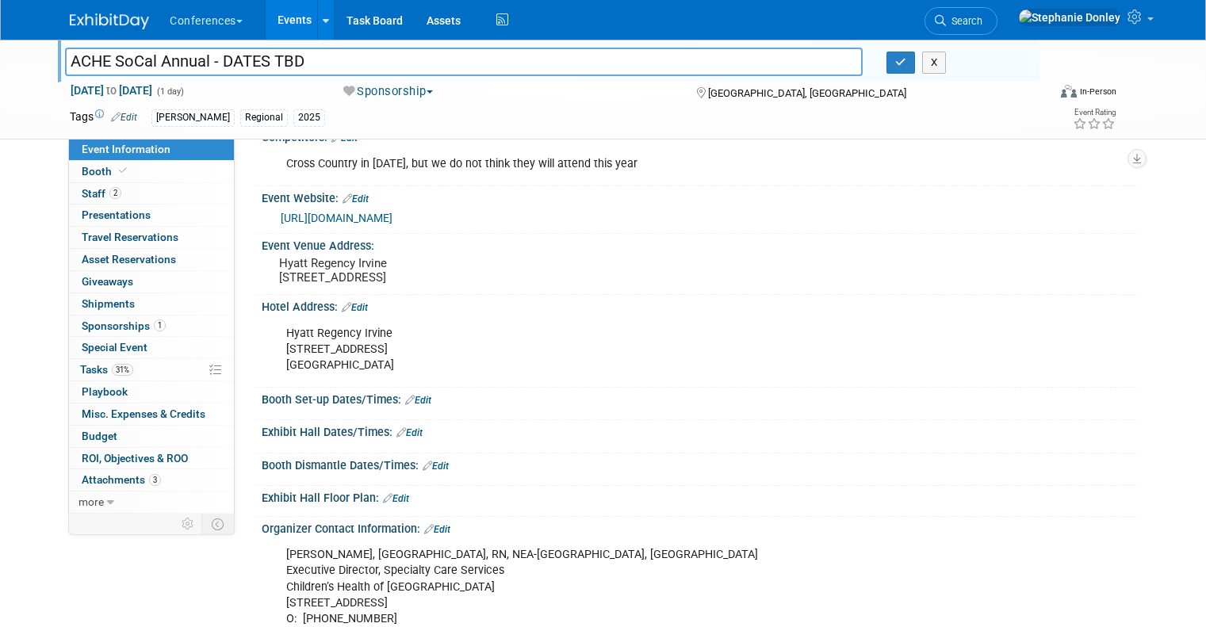
drag, startPoint x: 291, startPoint y: 58, endPoint x: 223, endPoint y: 59, distance: 68.2
click at [223, 59] on input "ACHE SoCal Annual - DATES TBD" at bounding box center [464, 62] width 798 height 28
type input "ACHE SoCal Annual"
click at [906, 63] on icon "button" at bounding box center [900, 62] width 11 height 10
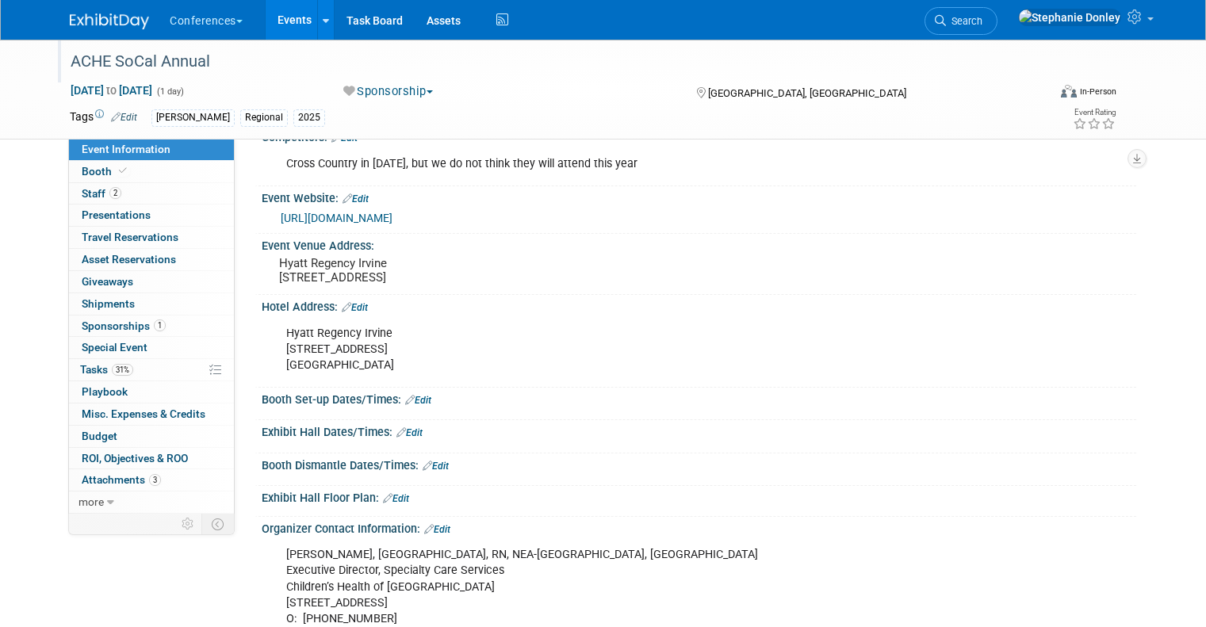
click at [32, 324] on div "ACHE SoCal Annual Nov 14, 2025 to Nov 14, 2025 (1 day) Nov 14, 2025 to Nov 14, …" at bounding box center [603, 424] width 1206 height 1223
drag, startPoint x: 359, startPoint y: 382, endPoint x: 271, endPoint y: 349, distance: 94.1
click at [275, 349] on div "Hyatt Regency Irvine 17900 Jamboree Rd Irvine, CA 92614" at bounding box center [620, 349] width 691 height 63
copy div "Hyatt Regency Irvine 17900 Jamboree Rd Irvine, CA 92614"
click at [2, 364] on div "ACHE SoCal Annual Nov 14, 2025 to Nov 14, 2025 (1 day) Nov 14, 2025 to Nov 14, …" at bounding box center [603, 424] width 1206 height 1223
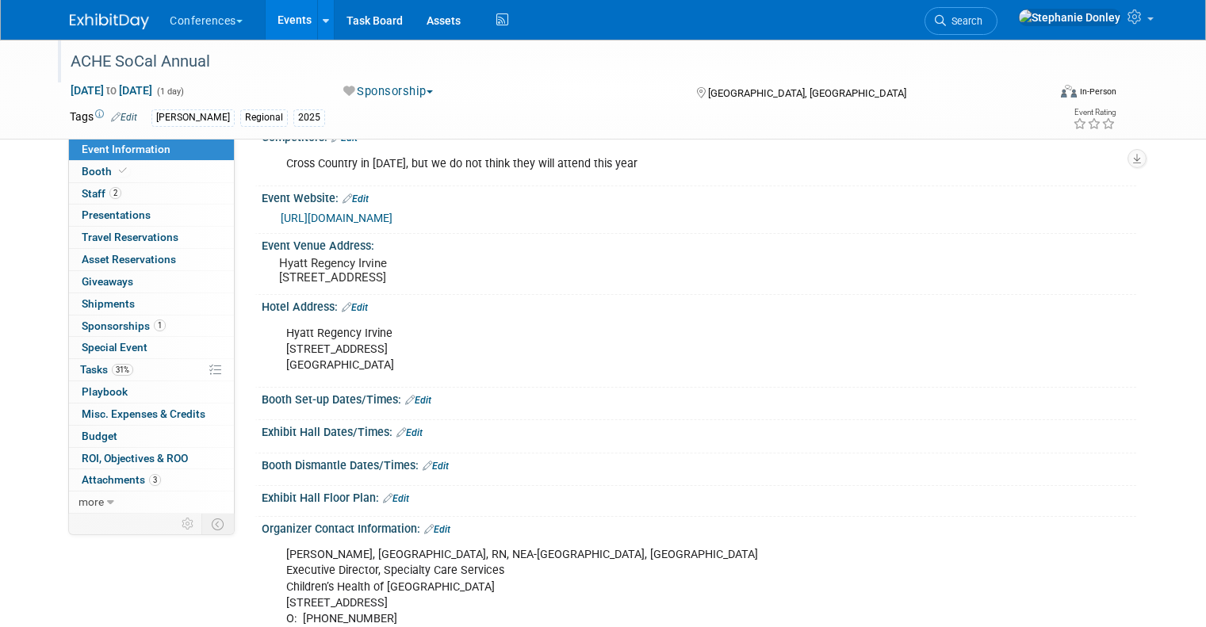
click at [351, 313] on link "Edit" at bounding box center [355, 307] width 26 height 11
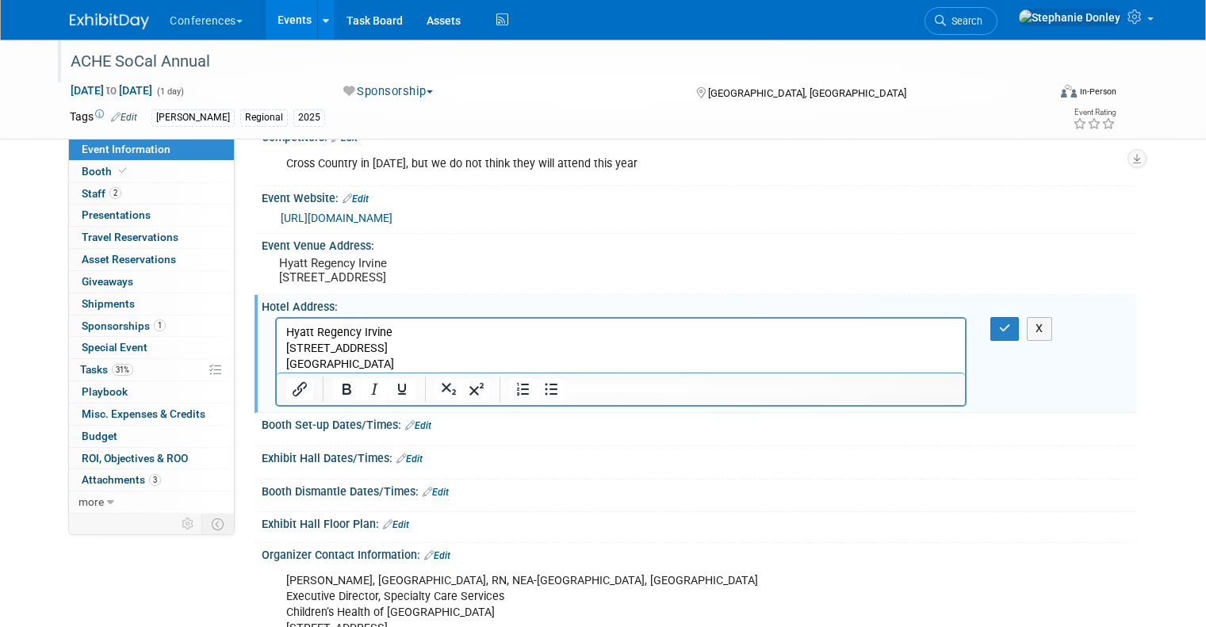
scroll to position [0, 0]
click at [378, 363] on p "Hyatt Regency Irvine 17900 Jamboree Rd Irvine, CA 92614" at bounding box center [621, 349] width 670 height 48
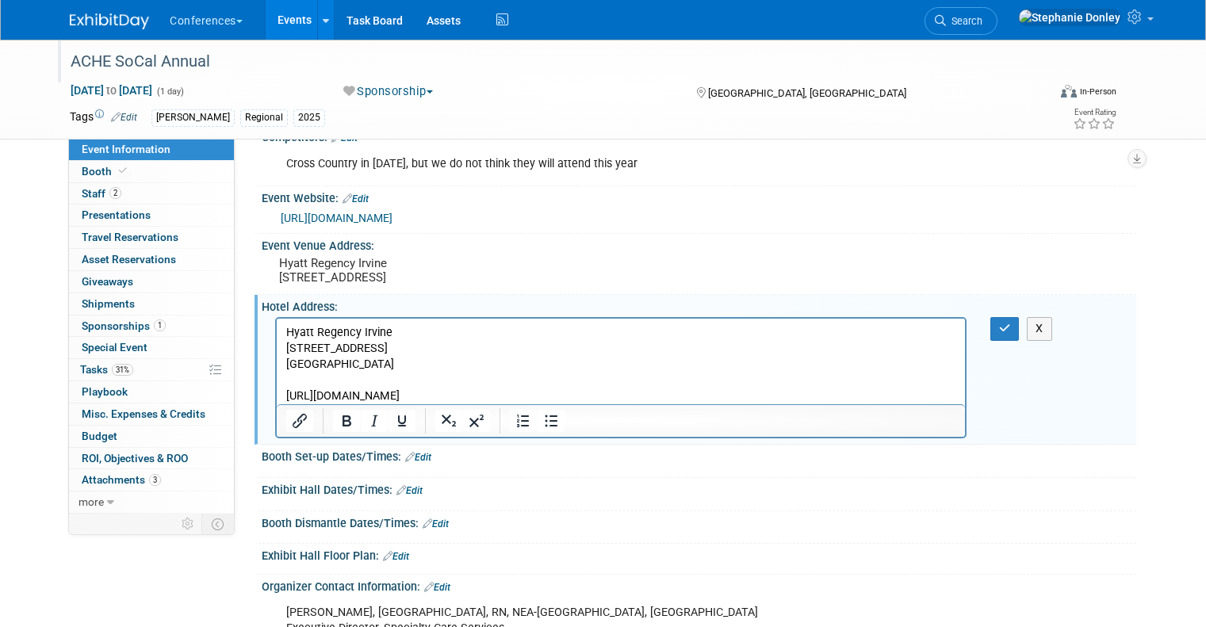
drag, startPoint x: 602, startPoint y: 394, endPoint x: 285, endPoint y: 391, distance: 317.2
click at [285, 391] on html "Hyatt Regency Irvine 17900 Jamboree Rd Irvine, CA 92614 https://www.hyatt.com/e…" at bounding box center [621, 362] width 688 height 86
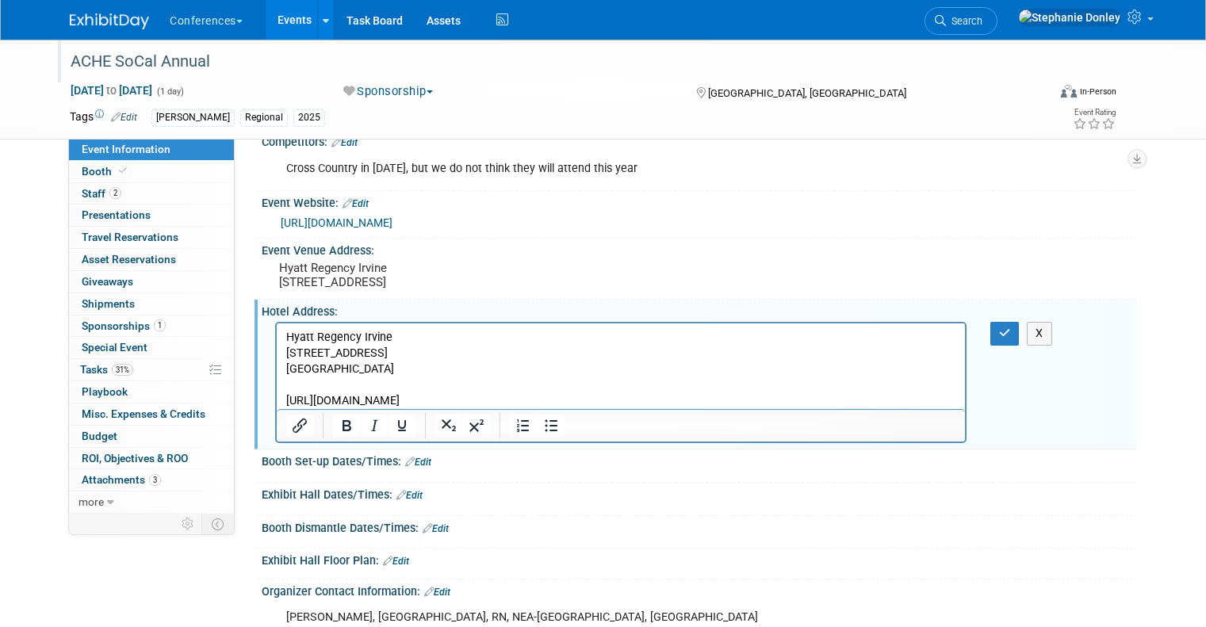
scroll to position [221, 0]
click at [290, 436] on icon "Insert/edit link" at bounding box center [299, 426] width 19 height 19
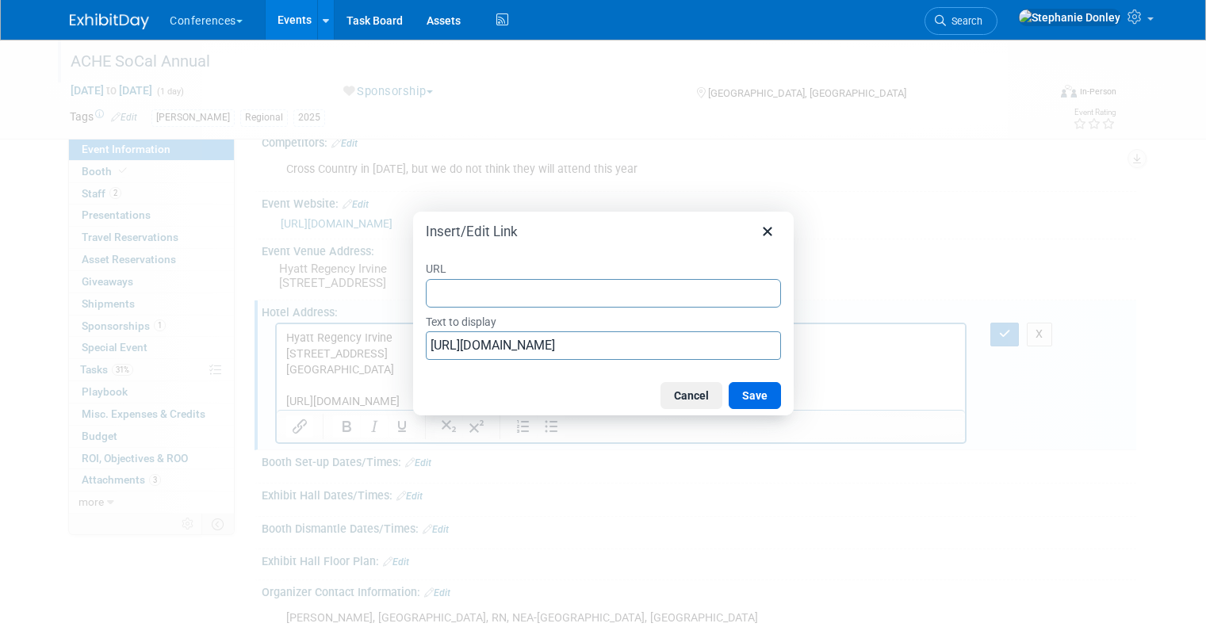
click at [454, 286] on input "URL" at bounding box center [603, 293] width 355 height 29
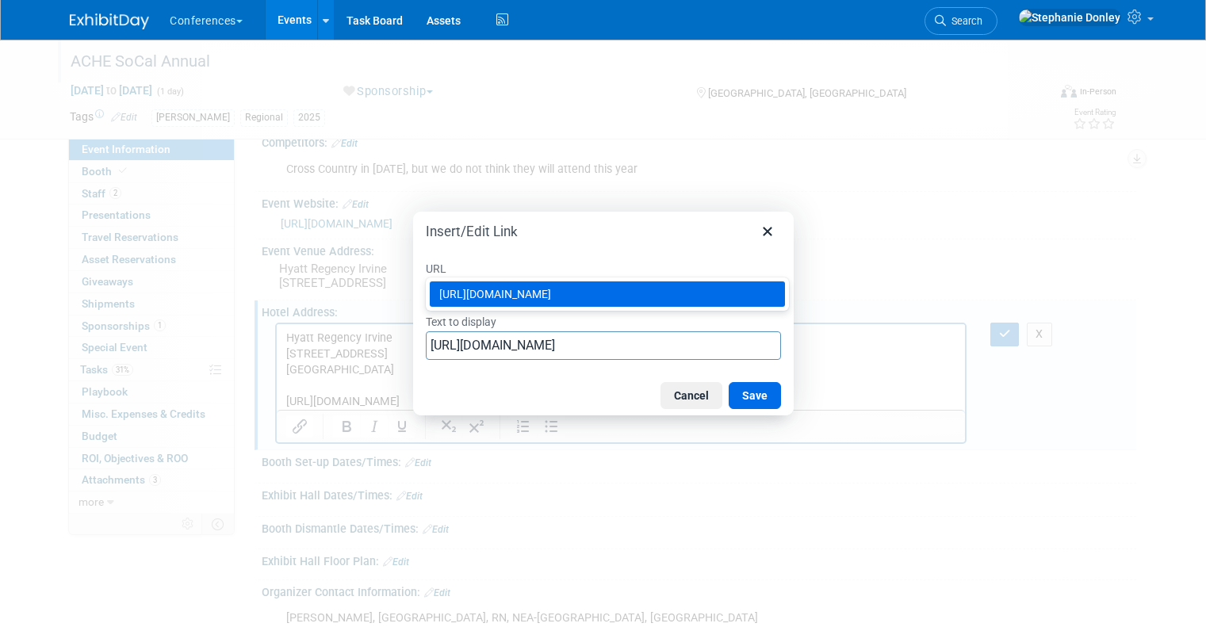
type input "https://www.hyatt.com/en-US/group-booking/SNARI/G-AC12"
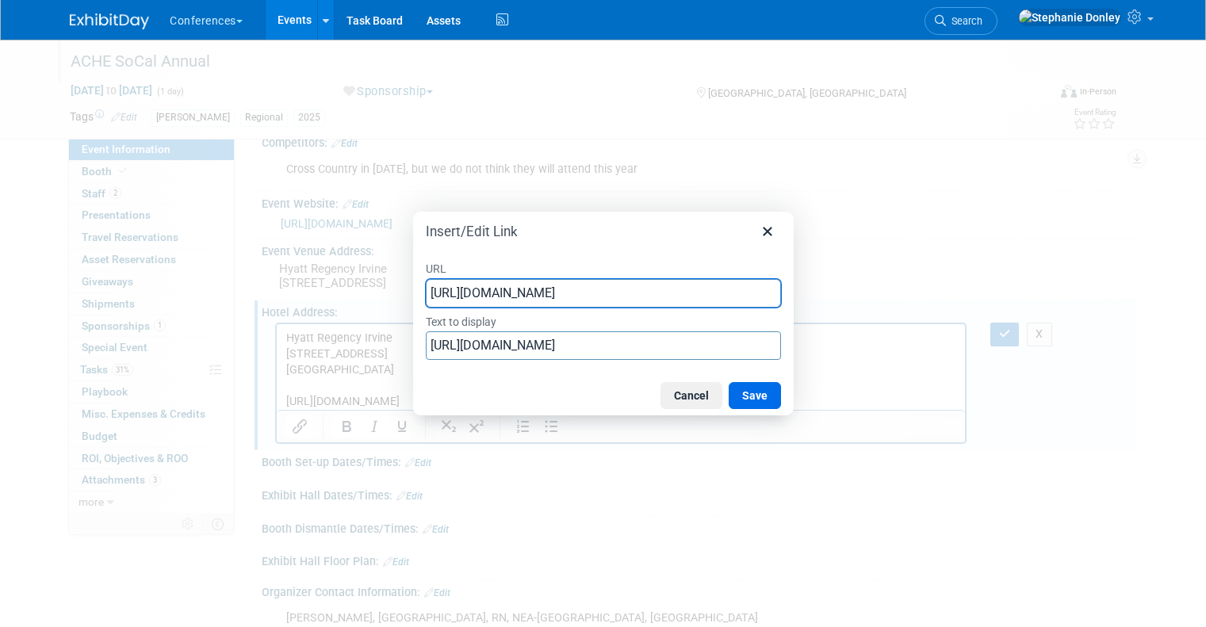
click at [672, 255] on div "URL https://www.hyatt.com/en-US/group-booking/SNARI/G-AC12 Text to display http…" at bounding box center [603, 310] width 381 height 130
click at [752, 396] on button "Save" at bounding box center [755, 395] width 52 height 27
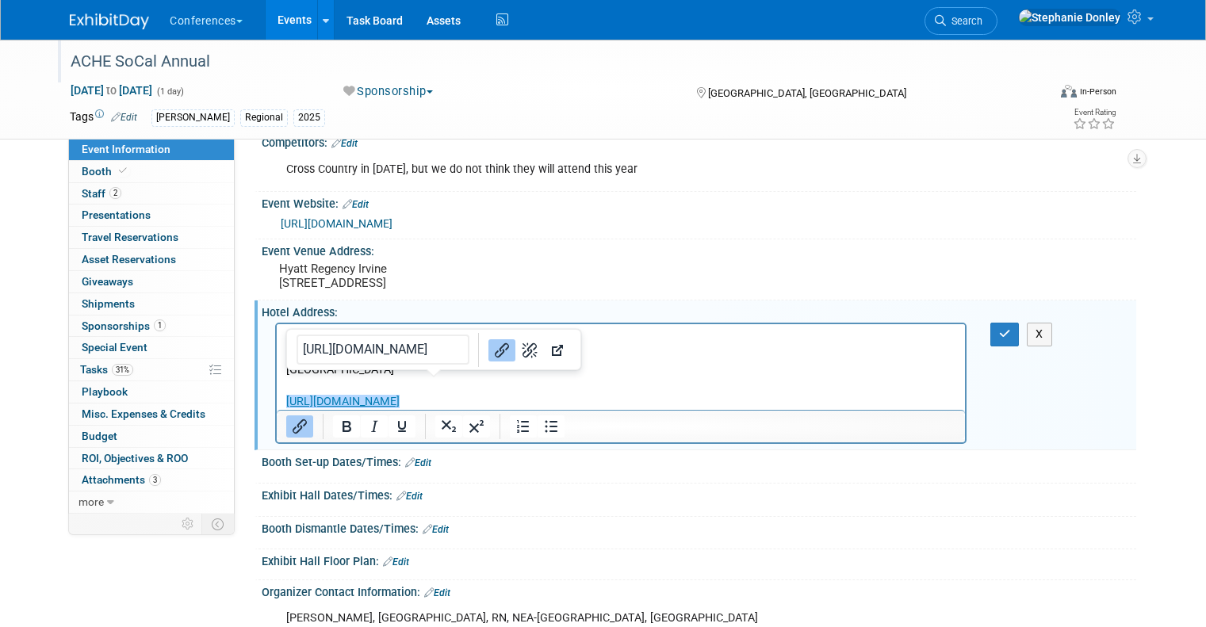
click at [921, 397] on p "https://www.hyatt.com/en-US/group-booking/SNARI/G-AC12" at bounding box center [621, 402] width 670 height 16
click at [1011, 339] on icon "button" at bounding box center [1005, 333] width 12 height 11
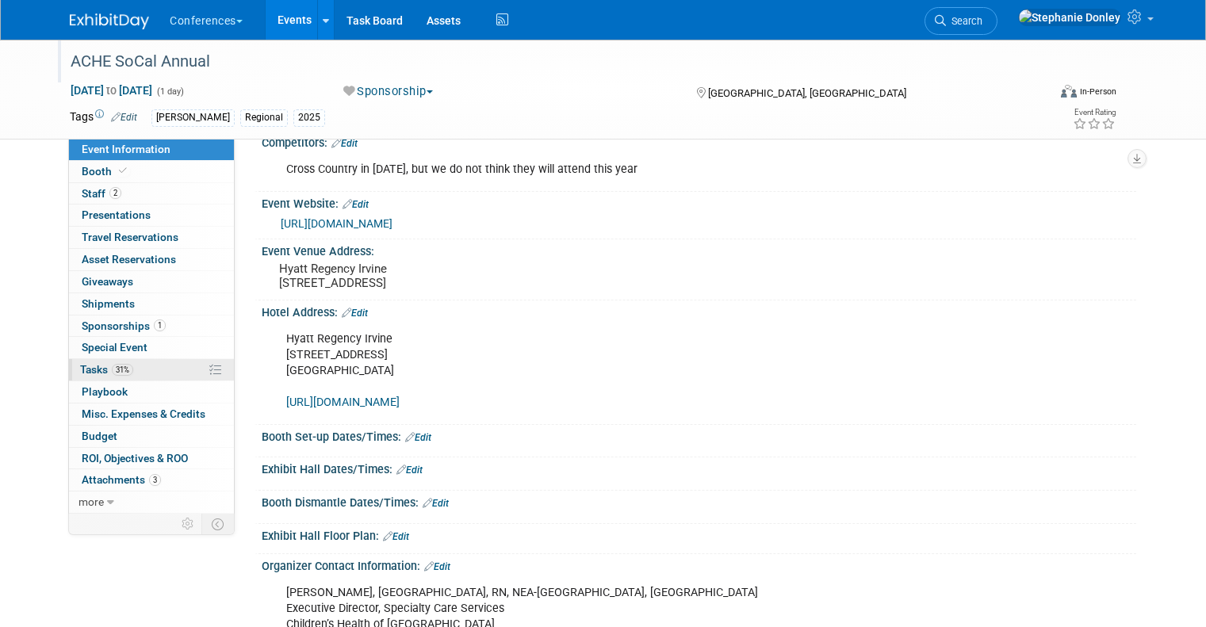
click at [137, 367] on link "31% Tasks 31%" at bounding box center [151, 369] width 165 height 21
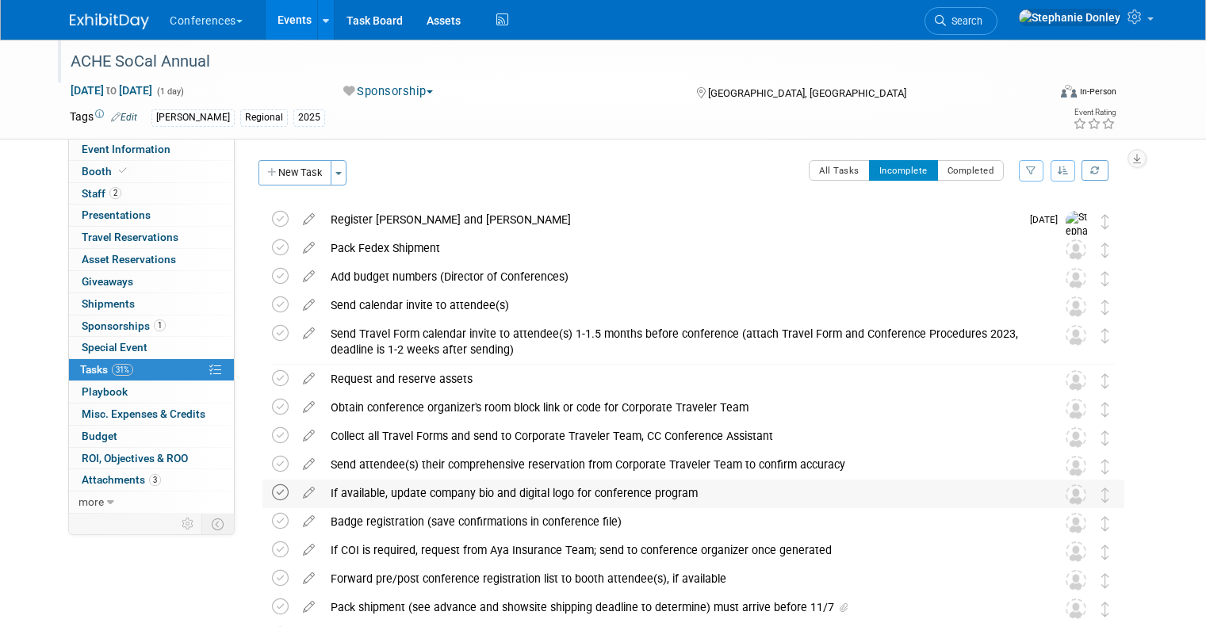
click at [272, 493] on icon at bounding box center [280, 492] width 17 height 17
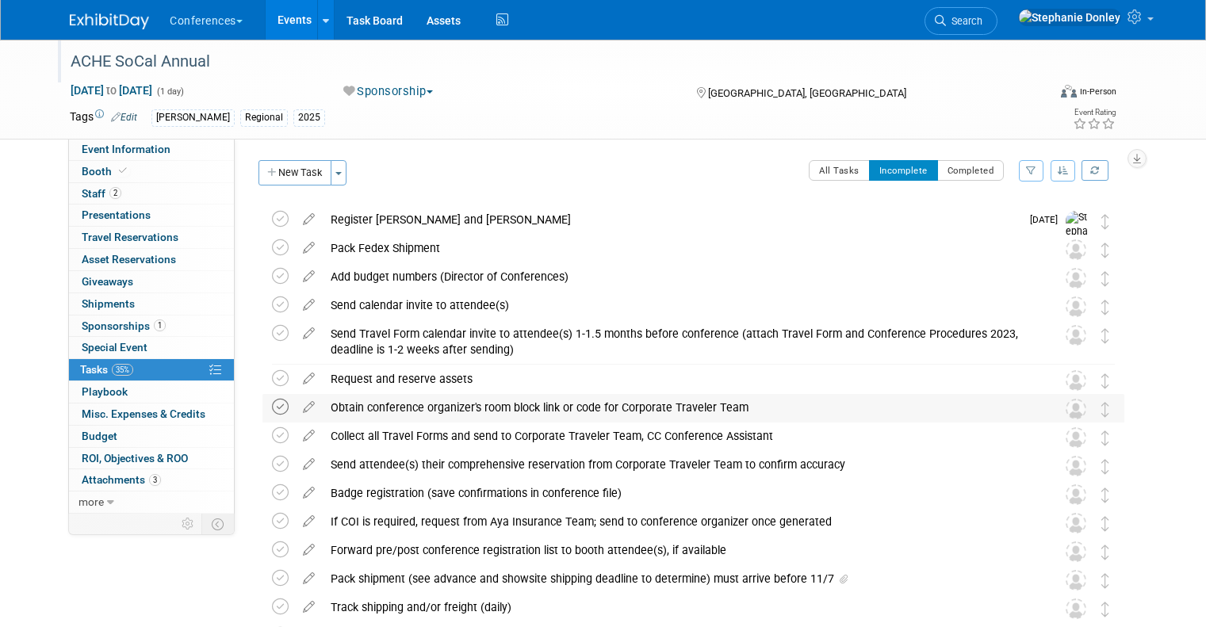
click at [272, 412] on icon at bounding box center [280, 407] width 17 height 17
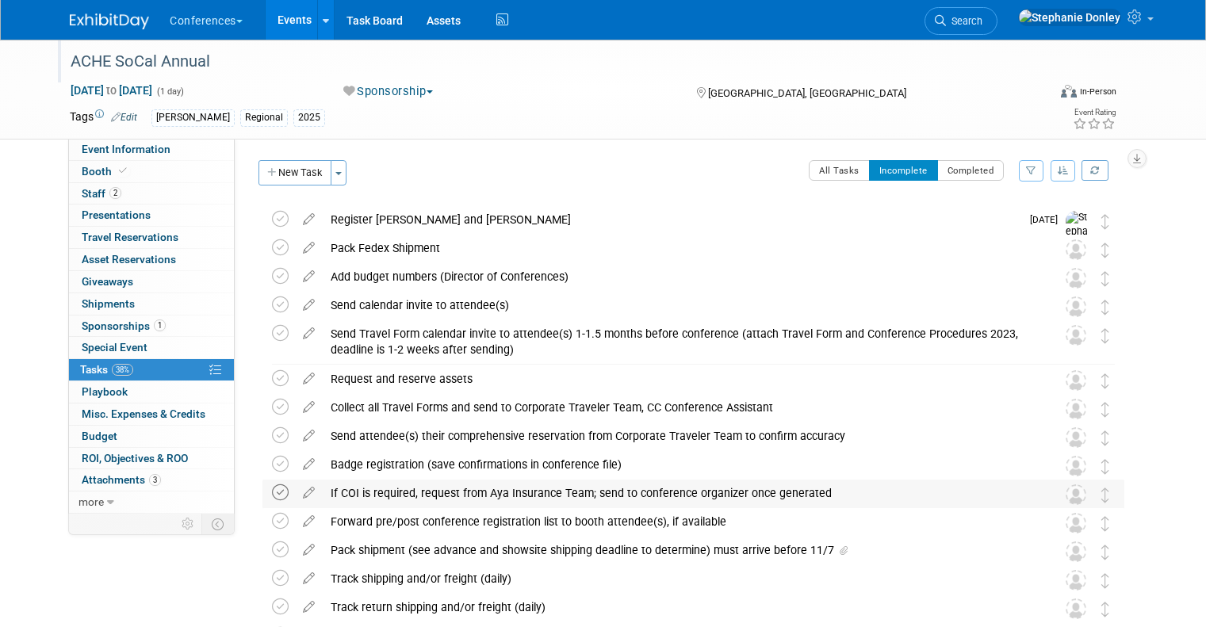
click at [272, 493] on icon at bounding box center [280, 492] width 17 height 17
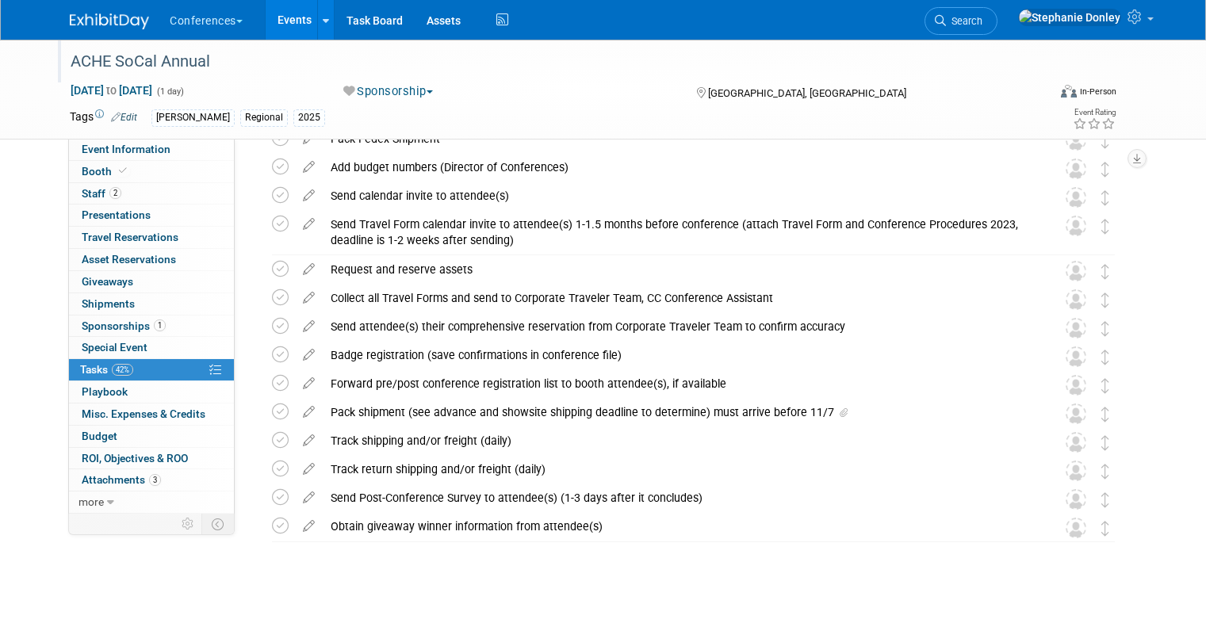
scroll to position [111, 0]
click at [313, 578] on div "ACHE SoCal Annual Irvine, CA Nov 14, 2025 to Nov 14, 2025 (Sponsorship) Registe…" at bounding box center [690, 348] width 870 height 509
click at [394, 386] on div "Forward pre/post conference registration list to booth attendee(s), if available" at bounding box center [678, 382] width 711 height 27
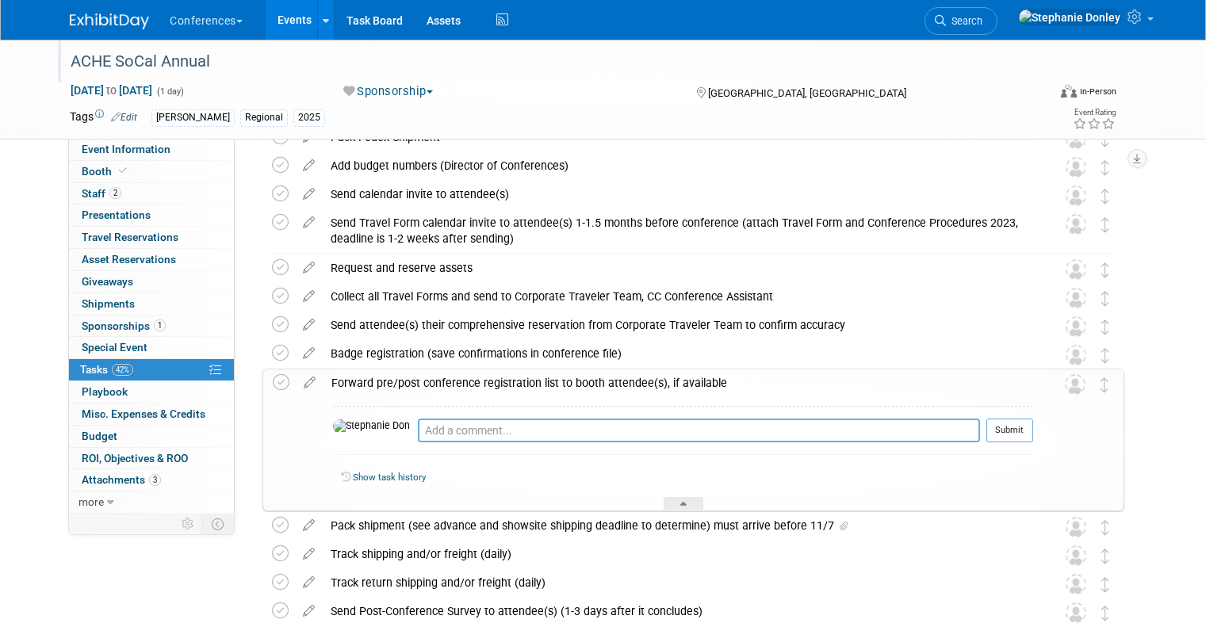
click at [418, 438] on textarea at bounding box center [699, 431] width 562 height 24
type textarea "at our sponsorship level - we do not receive the list"
click at [1027, 429] on button "Submit" at bounding box center [1009, 431] width 47 height 24
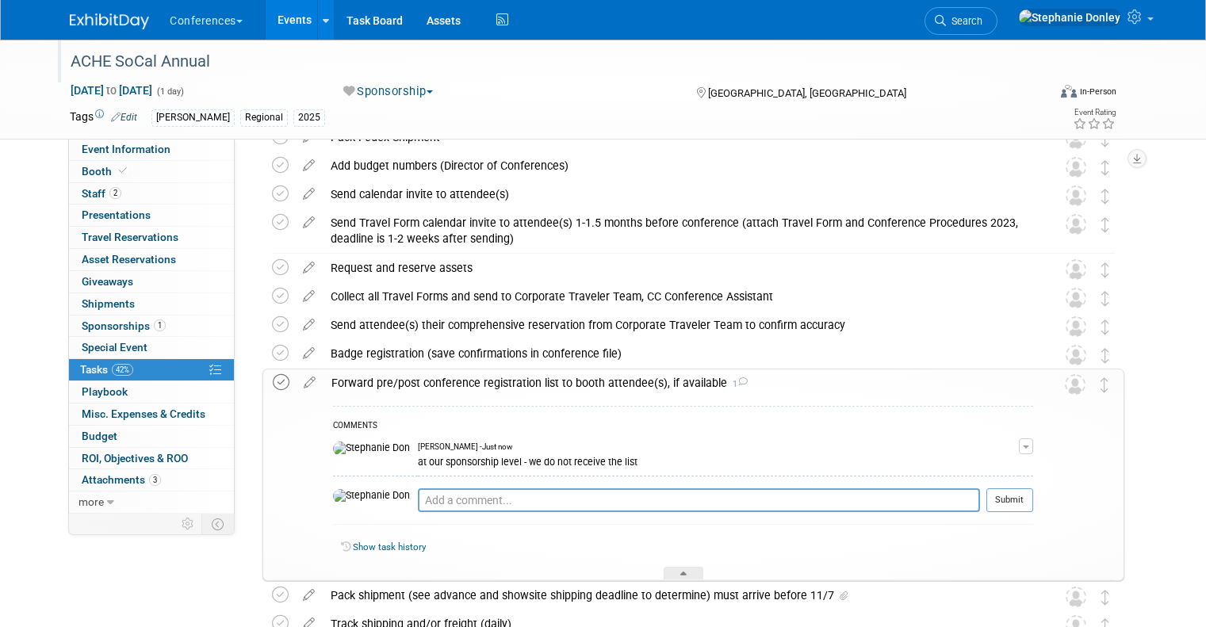
click at [273, 385] on icon at bounding box center [281, 382] width 17 height 17
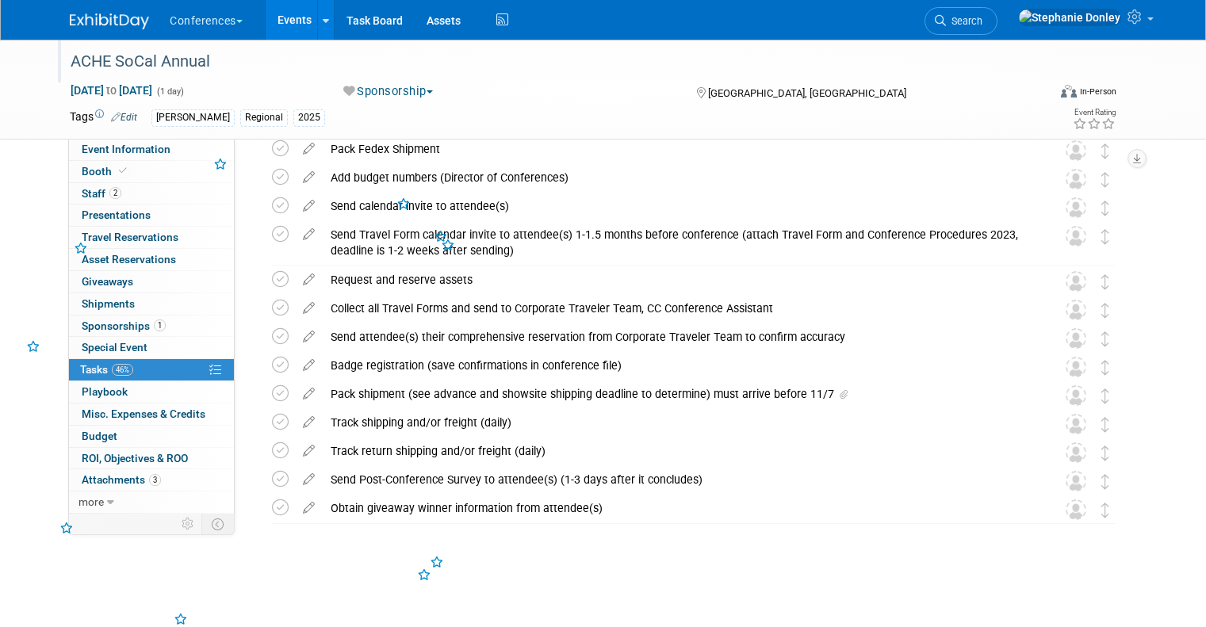
scroll to position [92, 0]
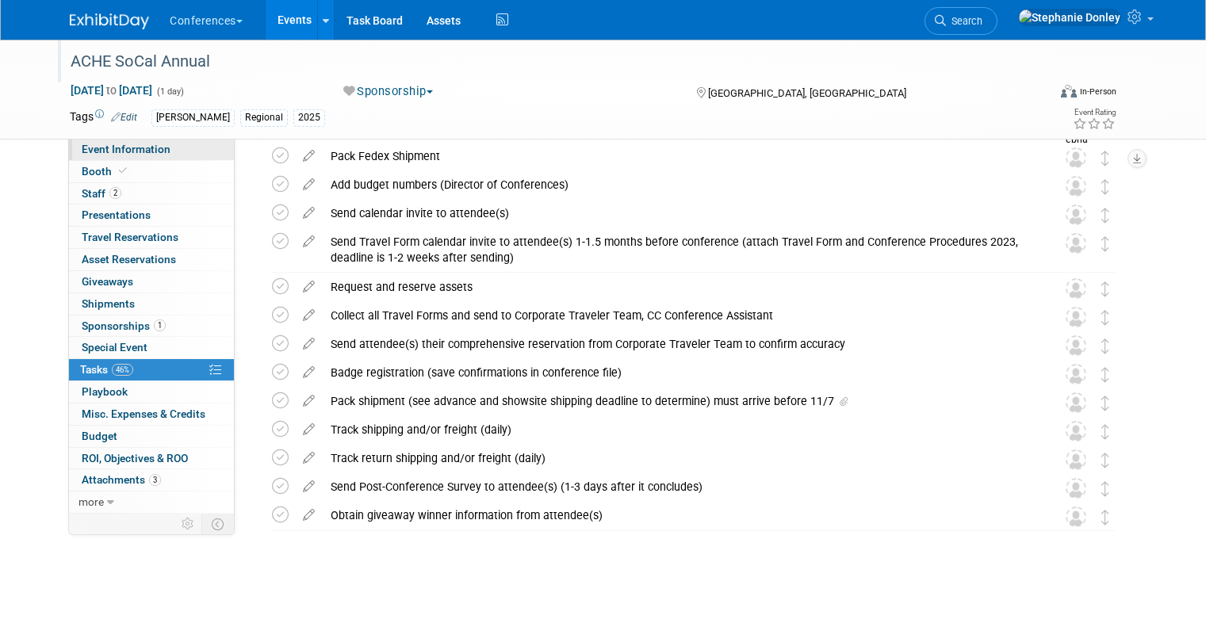
click at [82, 154] on span "Event Information" at bounding box center [126, 149] width 89 height 13
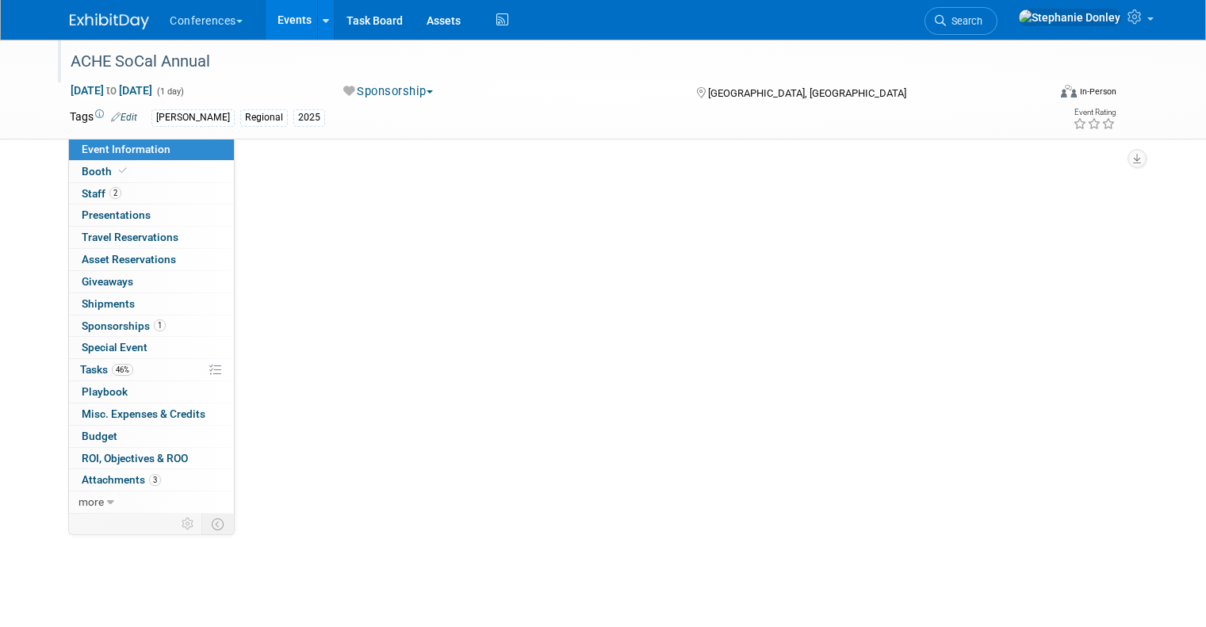
scroll to position [0, 0]
select select "[PERSON_NAME]"
select select "Client-facing"
select select "[PERSON_NAME]"
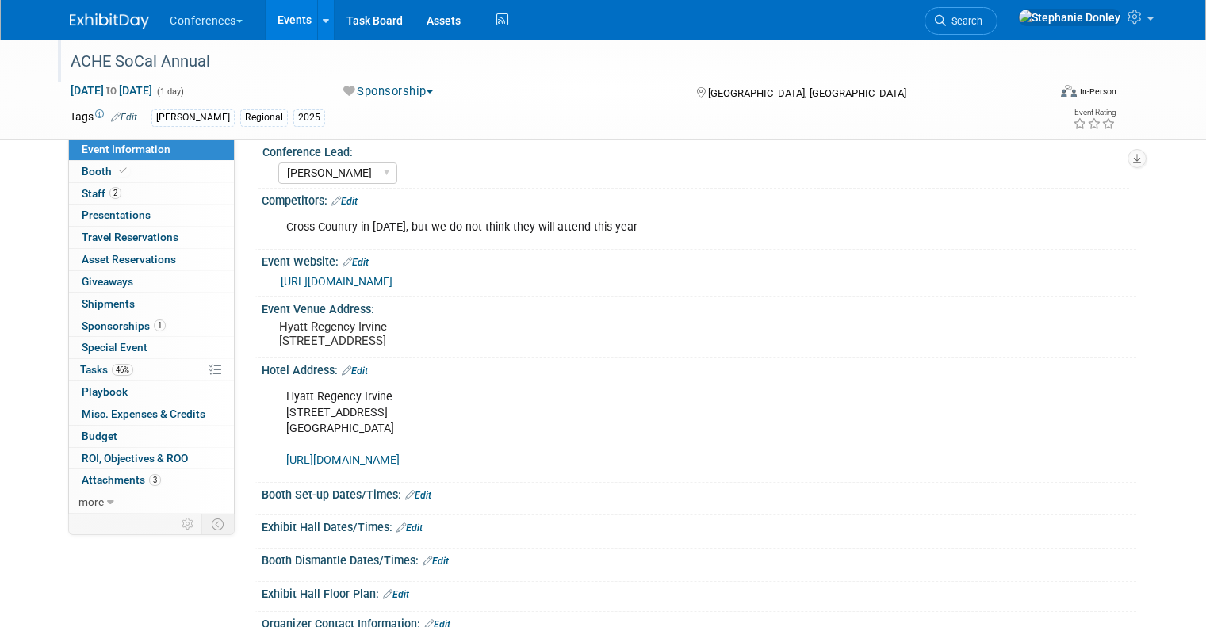
scroll to position [308, 0]
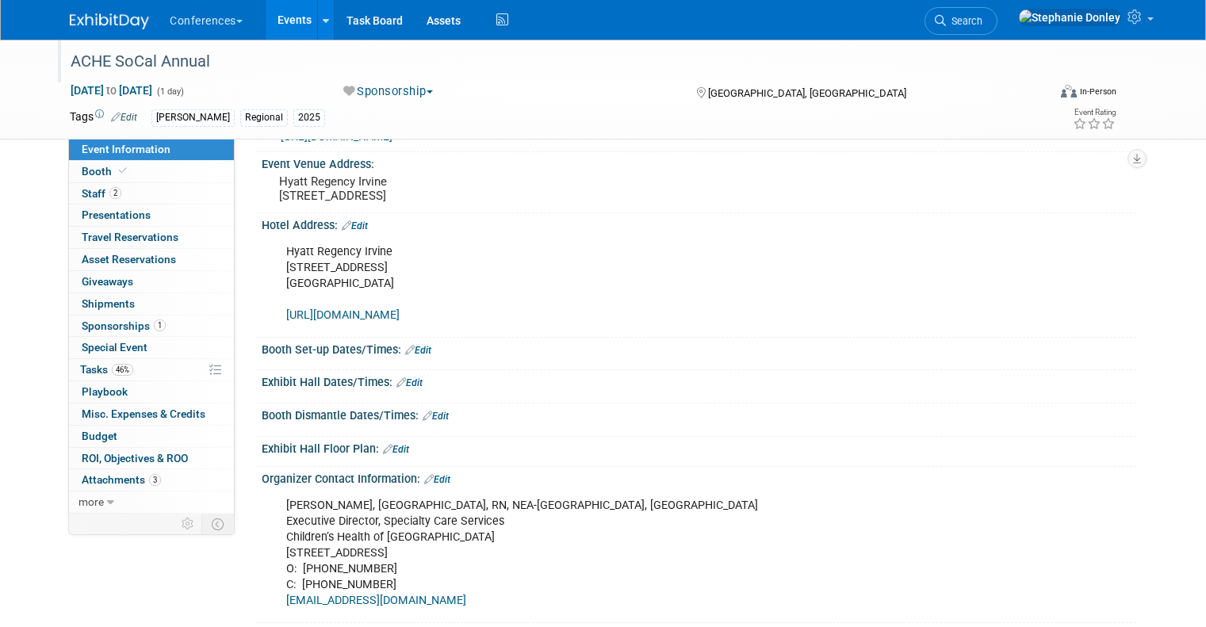
drag, startPoint x: 585, startPoint y: 333, endPoint x: 272, endPoint y: 331, distance: 313.2
click at [275, 331] on div "Hyatt Regency Irvine 17900 Jamboree Rd Irvine, CA 92614 https://www.hyatt.com/e…" at bounding box center [620, 283] width 691 height 95
copy link "https://www.hyatt.com/en-US/group-booking/SNARI/G-AC12"
click at [112, 366] on span "46%" at bounding box center [122, 370] width 21 height 12
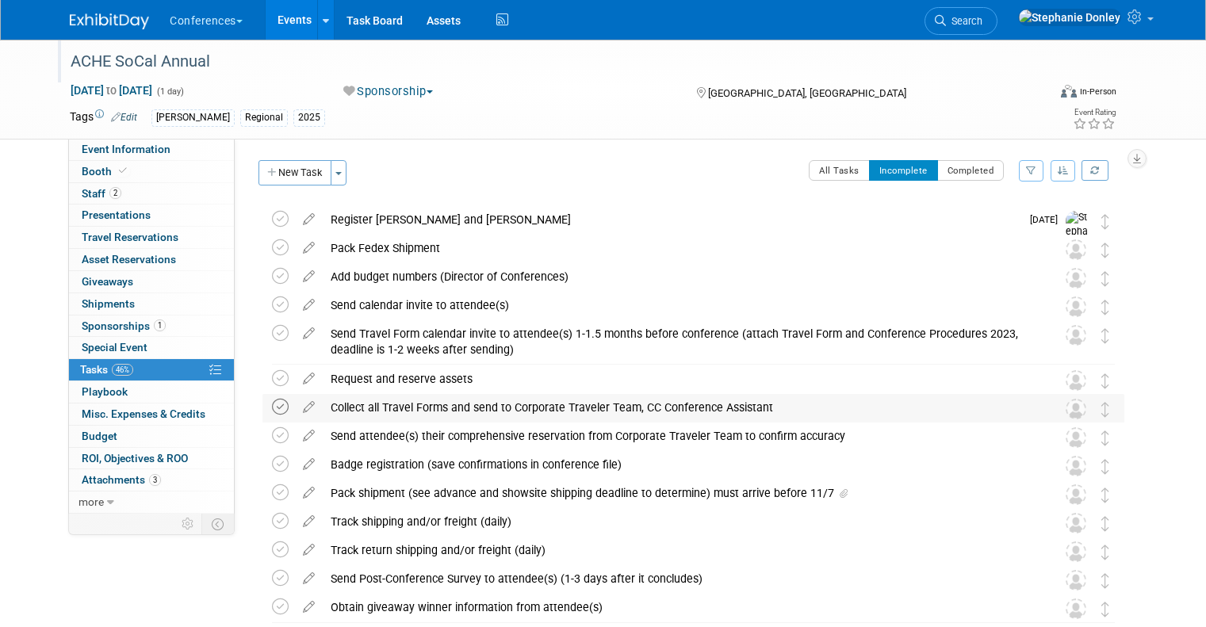
click at [272, 404] on icon at bounding box center [280, 407] width 17 height 17
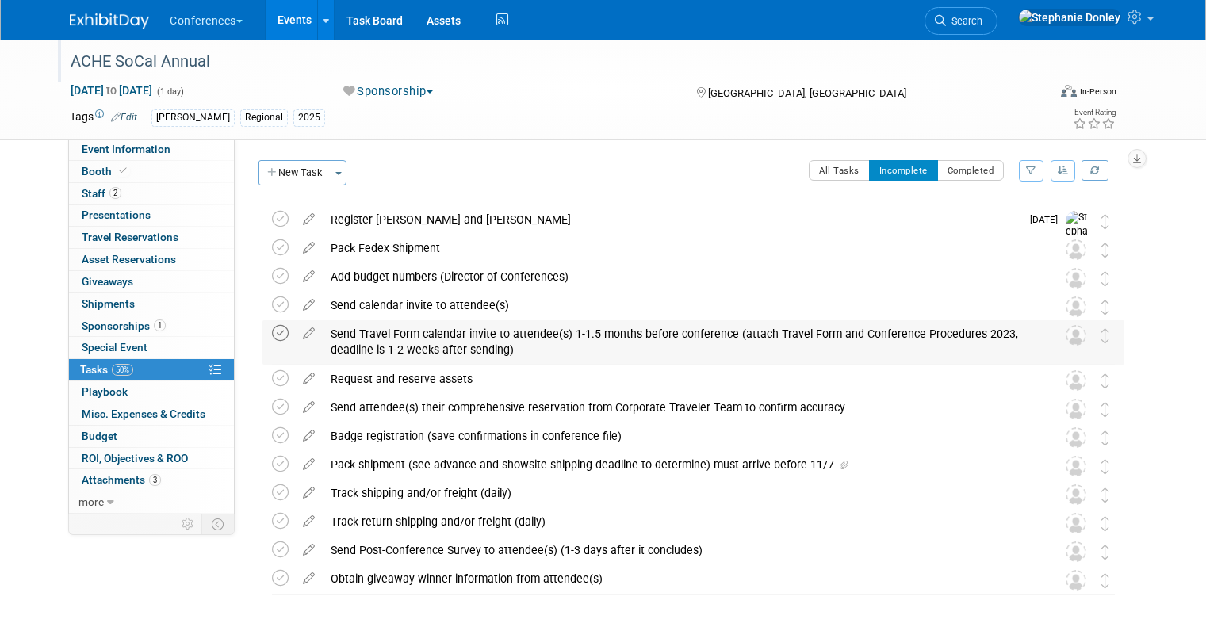
click at [272, 335] on icon at bounding box center [280, 333] width 17 height 17
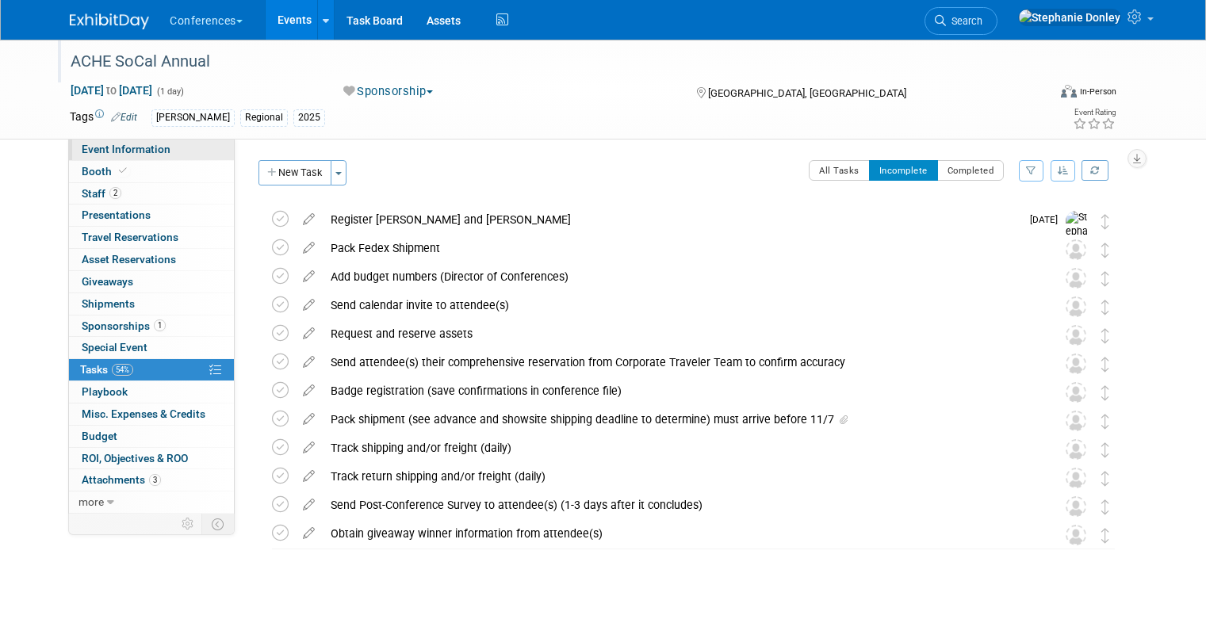
click at [82, 149] on span "Event Information" at bounding box center [126, 149] width 89 height 13
select select "[PERSON_NAME]"
select select "Client-facing"
select select "[PERSON_NAME]"
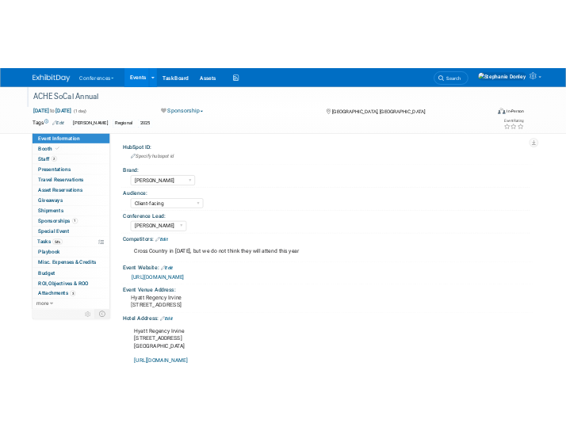
scroll to position [549, 0]
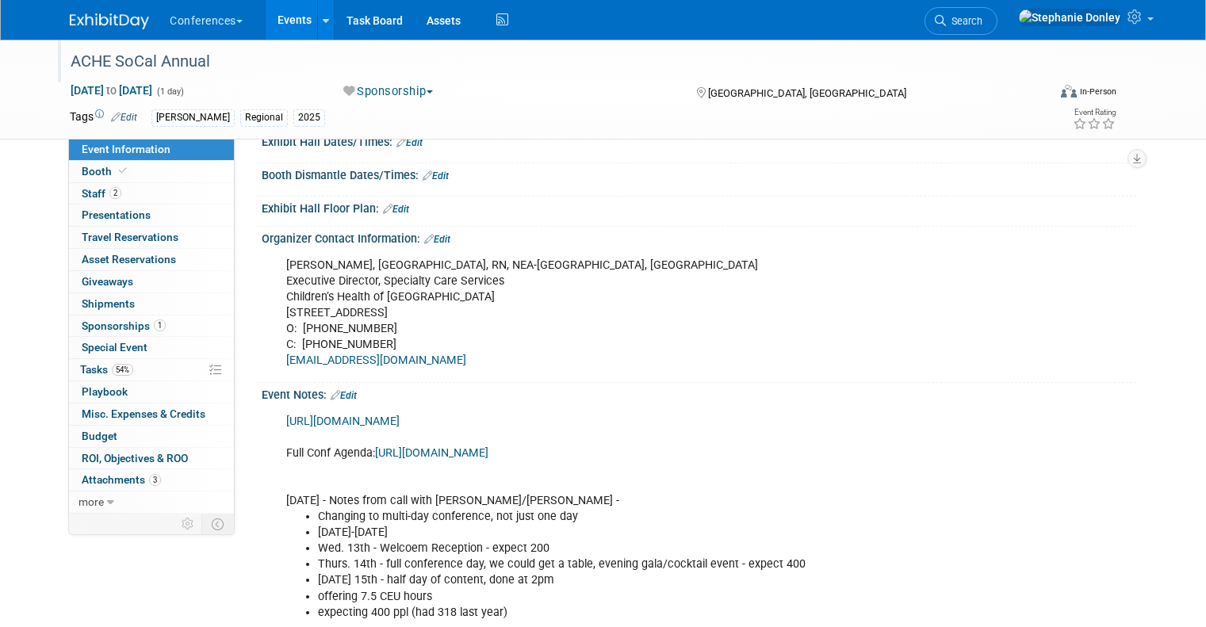
click at [404, 148] on link "Edit" at bounding box center [409, 142] width 26 height 11
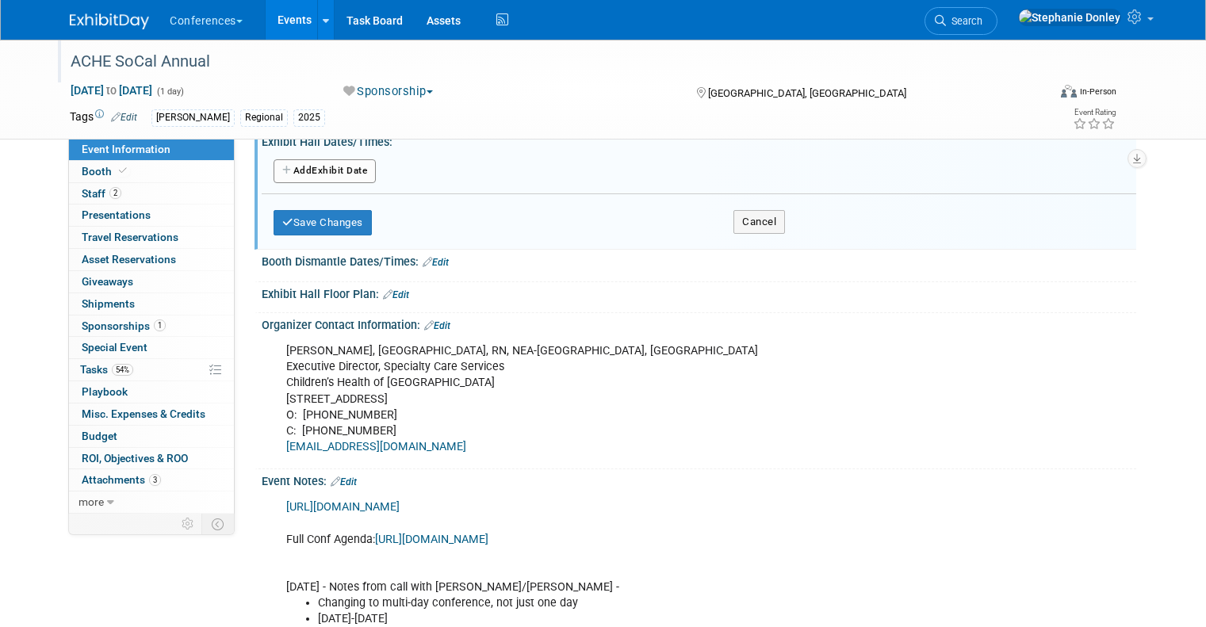
click at [311, 183] on button "Add Another Exhibit Date" at bounding box center [325, 171] width 102 height 24
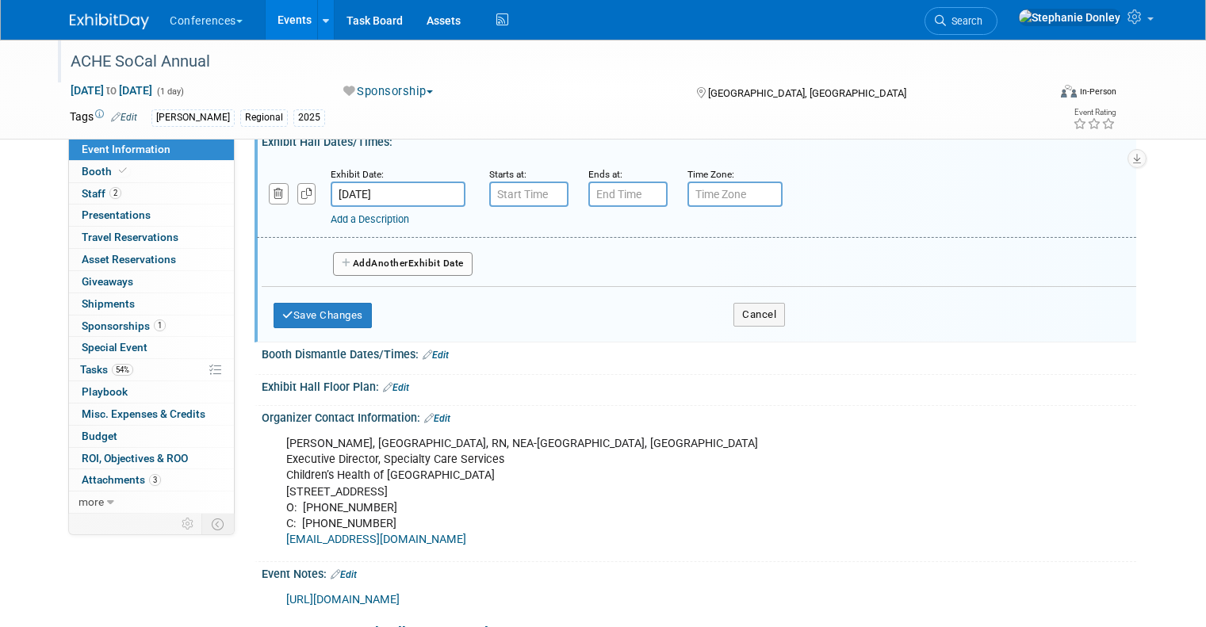
click at [347, 205] on input "Nov 14, 2025" at bounding box center [398, 194] width 135 height 25
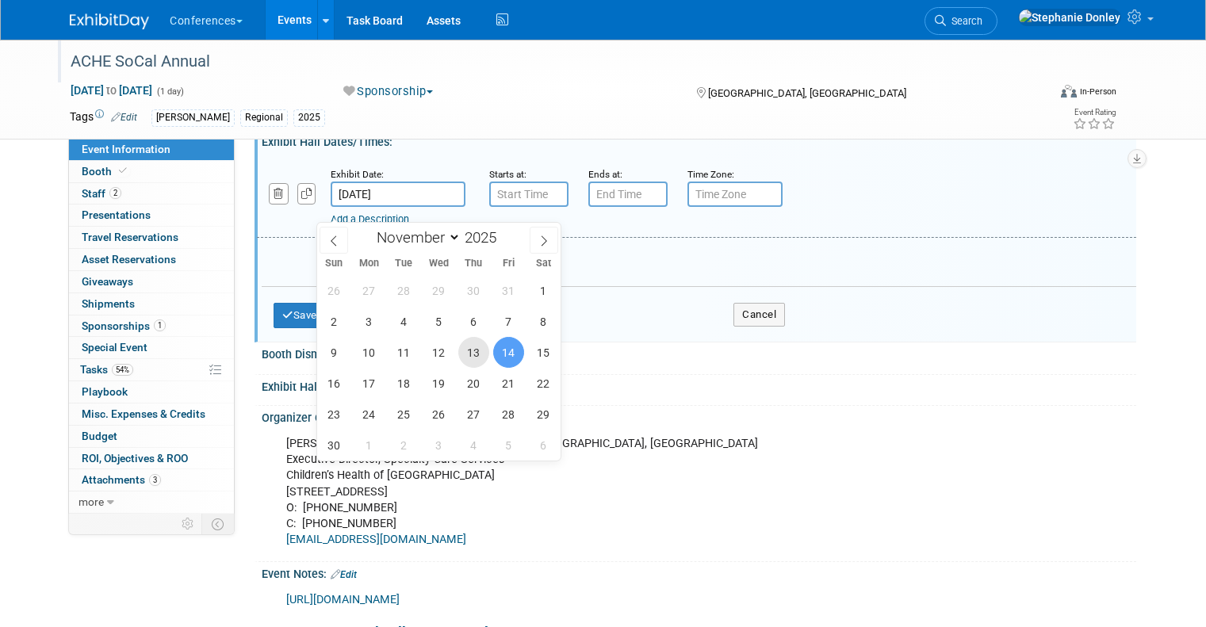
click at [466, 349] on span "13" at bounding box center [473, 352] width 31 height 31
type input "Nov 13, 2025"
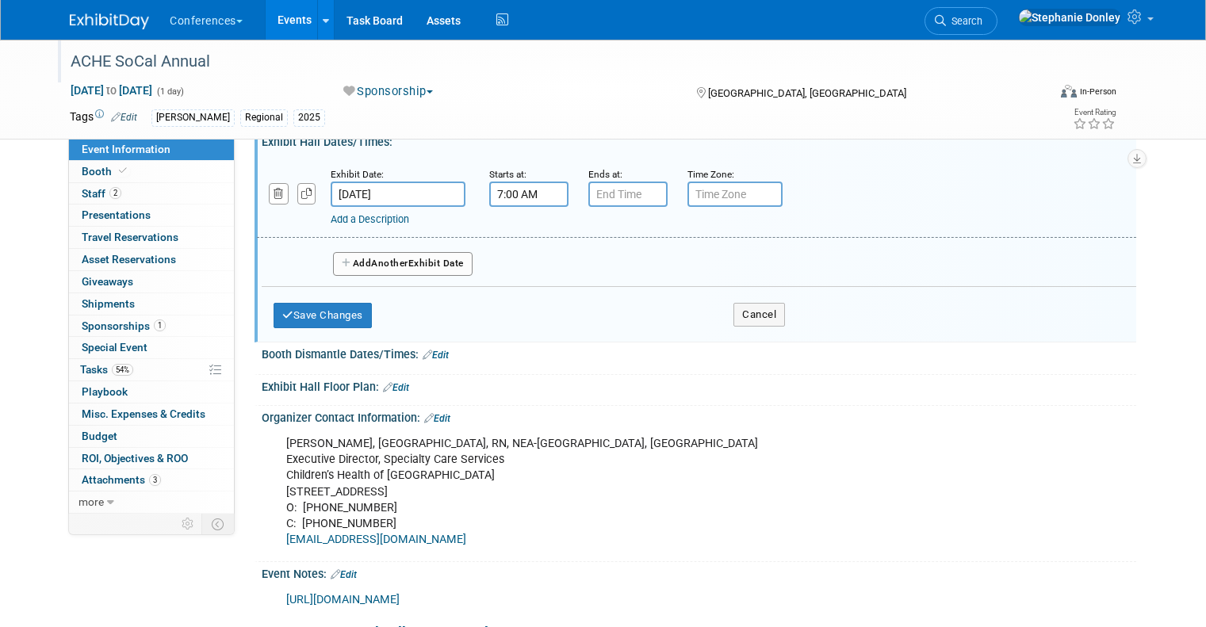
click at [507, 207] on input "7:00 AM" at bounding box center [528, 194] width 79 height 25
click at [512, 246] on span at bounding box center [526, 234] width 28 height 28
click at [512, 309] on span at bounding box center [526, 303] width 28 height 28
click at [521, 302] on link at bounding box center [526, 301] width 30 height 40
click at [651, 281] on button "AM" at bounding box center [665, 267] width 29 height 27
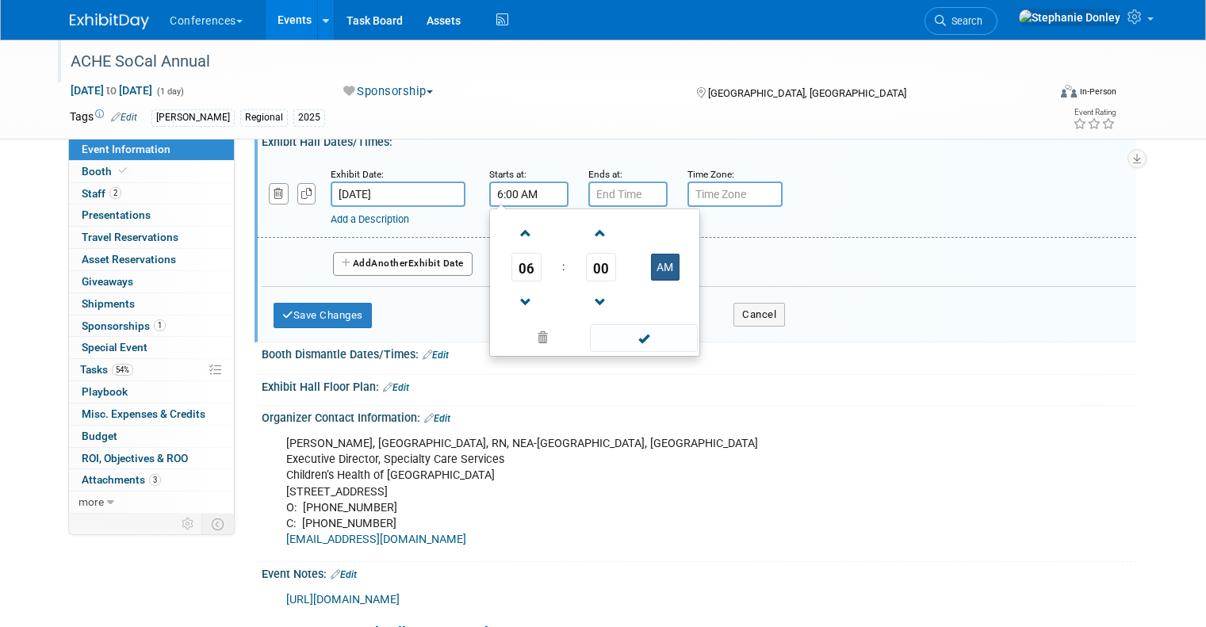
type input "6:00 PM"
click at [602, 207] on input "7:00 PM" at bounding box center [627, 194] width 79 height 25
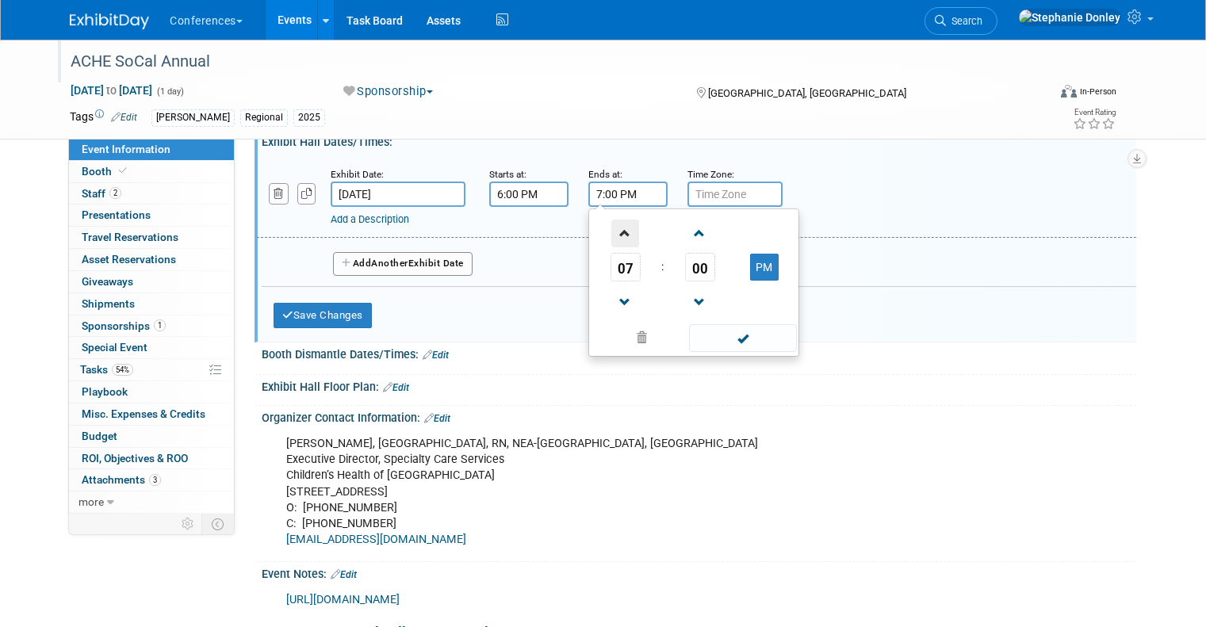
click at [611, 247] on span at bounding box center [625, 234] width 28 height 28
click at [685, 281] on span "00" at bounding box center [700, 267] width 30 height 29
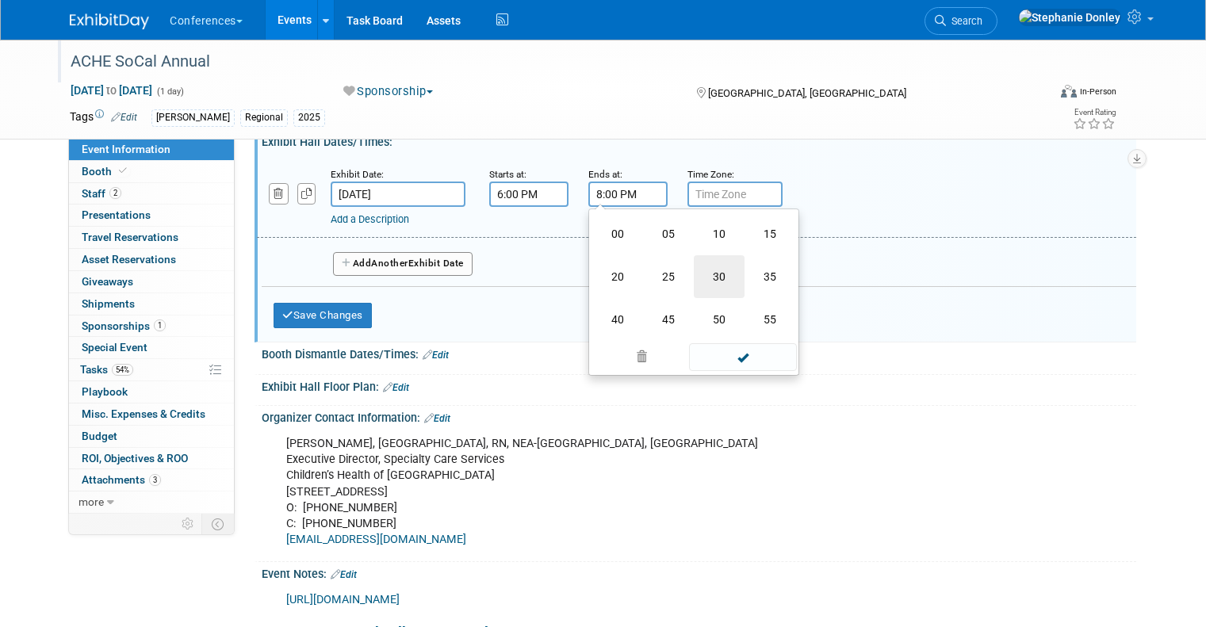
click at [709, 289] on td "30" at bounding box center [719, 276] width 51 height 43
type input "8:30 PM"
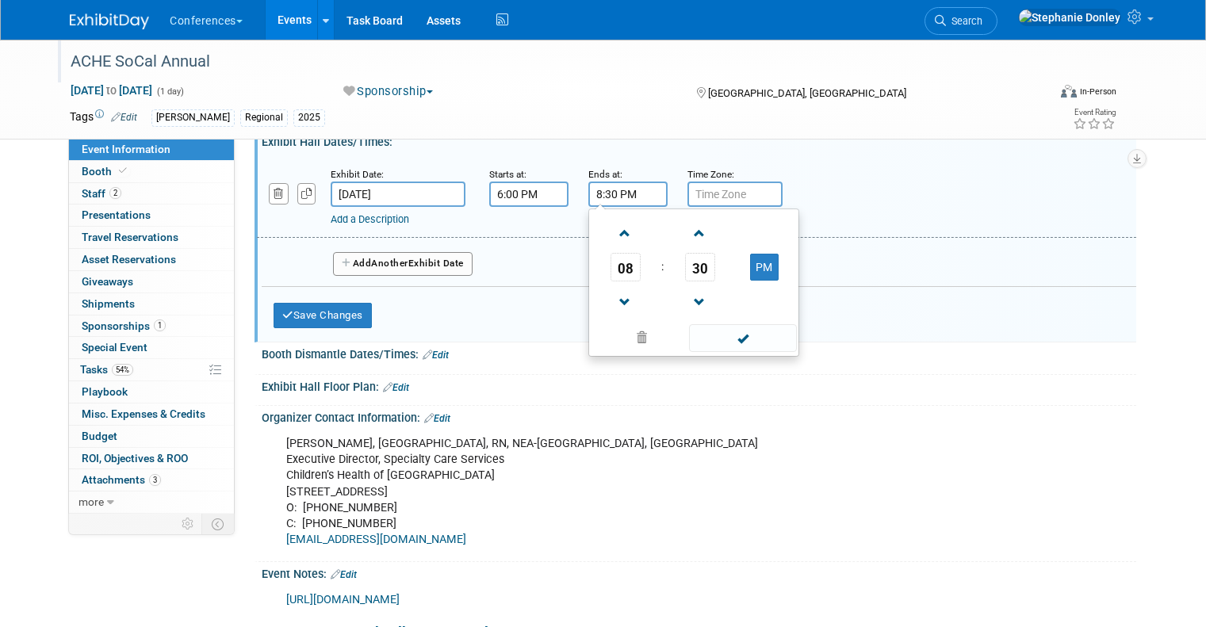
click at [378, 225] on link "Add a Description" at bounding box center [370, 219] width 78 height 12
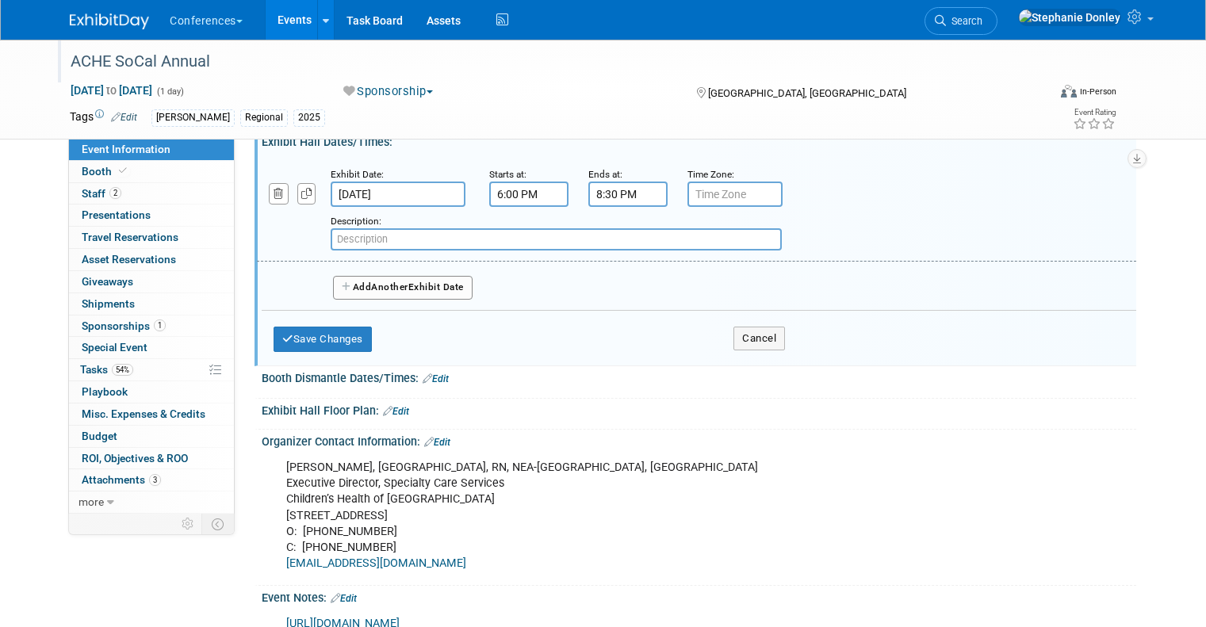
click at [375, 251] on input "text" at bounding box center [556, 239] width 451 height 22
type input "Welcome Reception"
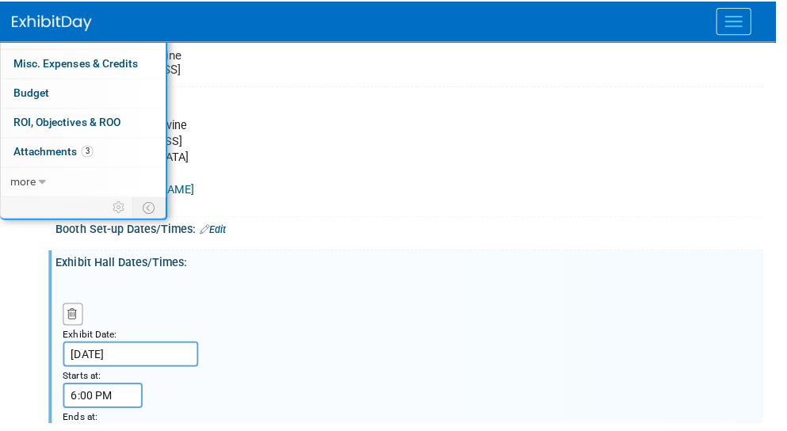
scroll to position [442, 0]
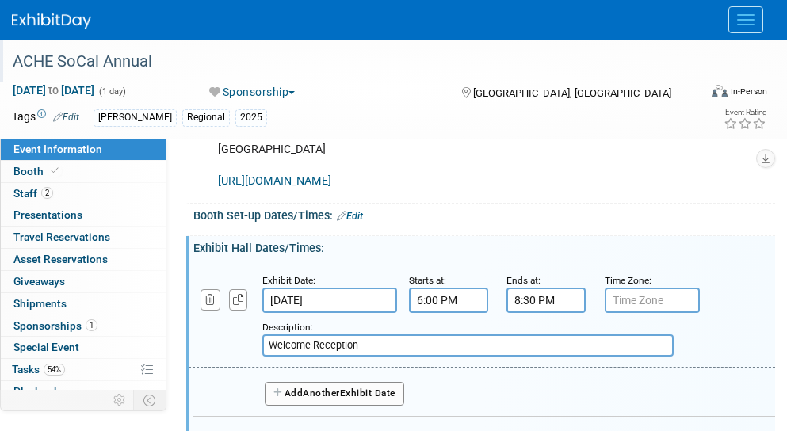
click at [338, 401] on button "Add Another Exhibit Date" at bounding box center [335, 394] width 140 height 24
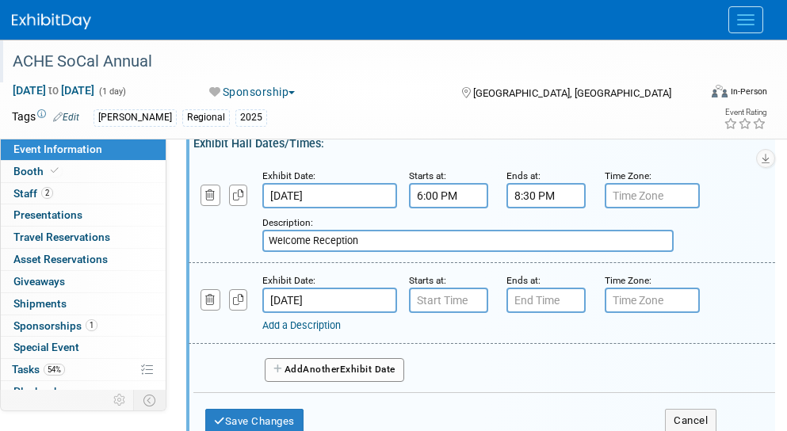
scroll to position [555, 0]
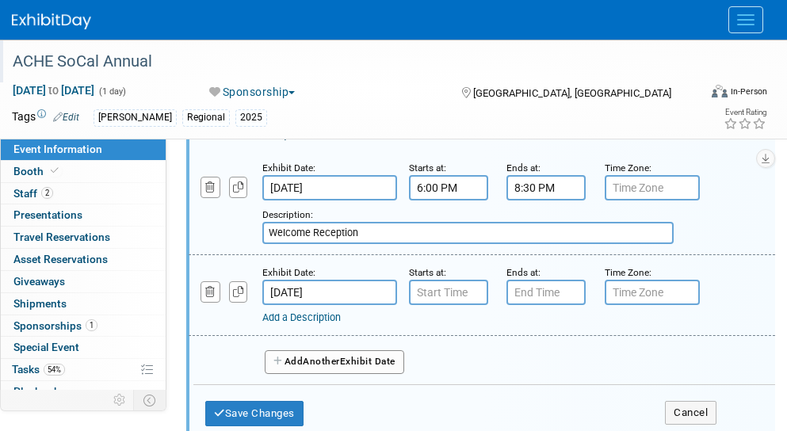
type input "7:00 AM"
click at [426, 305] on input "7:00 AM" at bounding box center [448, 292] width 79 height 25
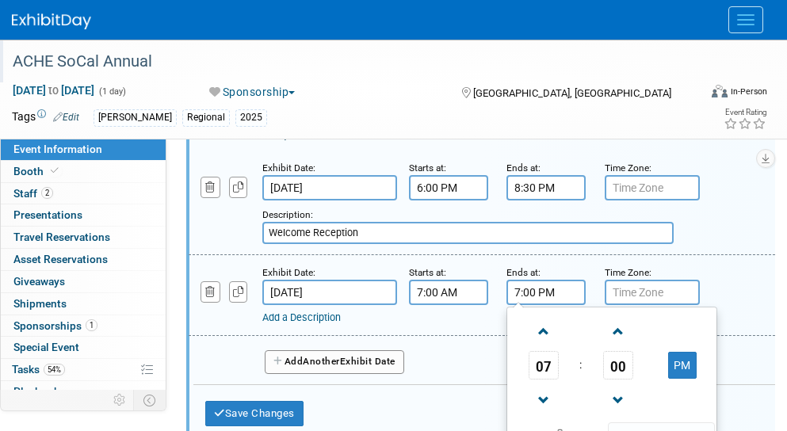
click at [523, 305] on input "7:00 PM" at bounding box center [546, 292] width 79 height 25
click at [540, 344] on span at bounding box center [544, 332] width 28 height 28
click at [668, 379] on button "PM" at bounding box center [682, 365] width 29 height 27
type input "8:00 AM"
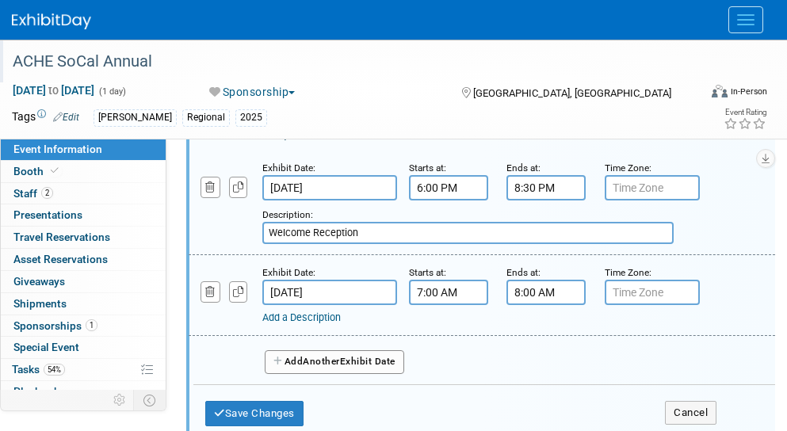
click at [312, 324] on link "Add a Description" at bounding box center [301, 318] width 78 height 12
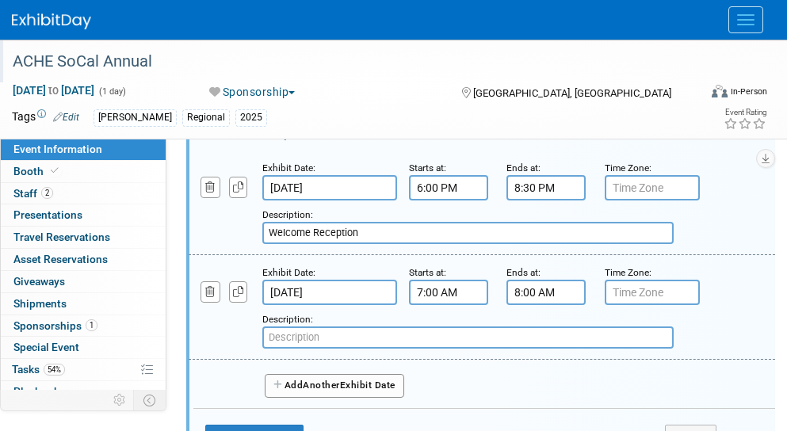
click at [289, 349] on input "text" at bounding box center [468, 338] width 412 height 22
type input "Breakfast with Exhibitors"
click at [324, 391] on span "Another" at bounding box center [321, 385] width 37 height 11
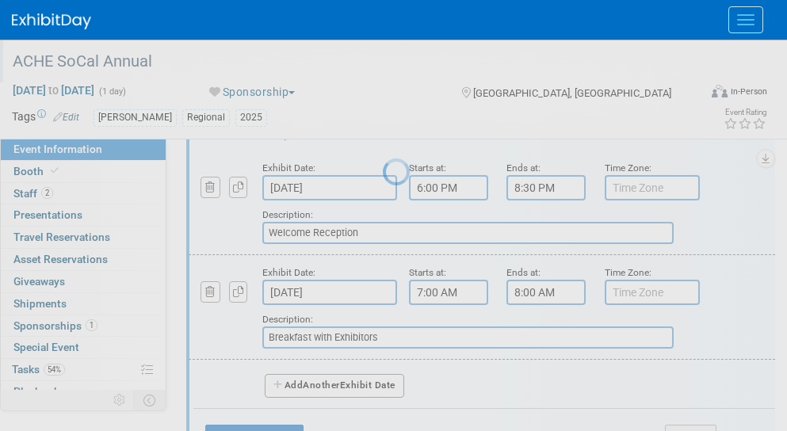
select select "10"
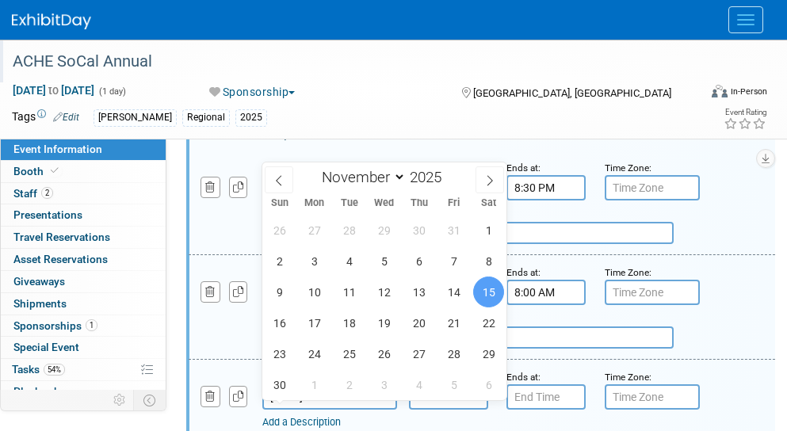
click at [335, 410] on input "Nov 15, 2025" at bounding box center [329, 397] width 135 height 25
click at [452, 293] on span "14" at bounding box center [453, 292] width 31 height 31
type input "Nov 14, 2025"
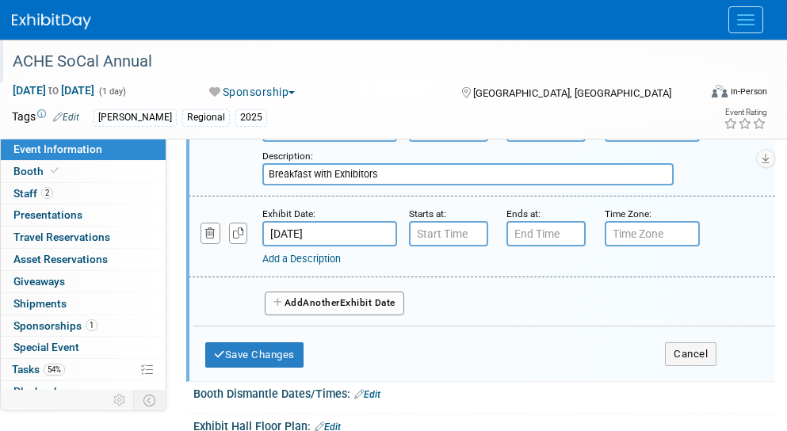
scroll to position [722, 0]
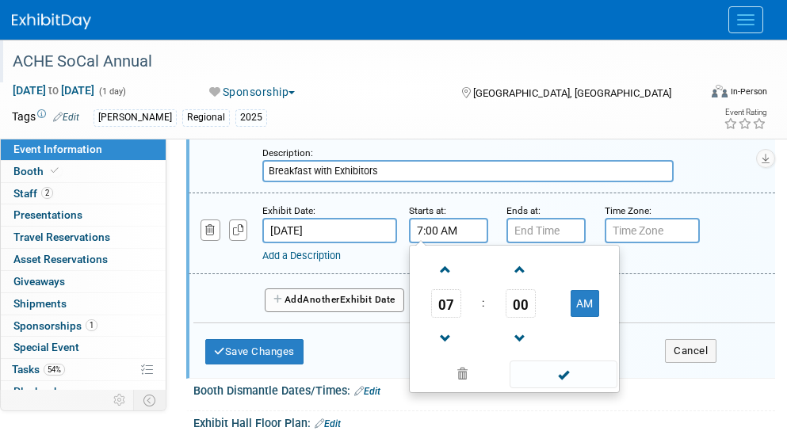
click at [439, 243] on input "7:00 AM" at bounding box center [448, 230] width 79 height 25
click at [439, 281] on span at bounding box center [446, 270] width 28 height 28
type input "8:00 AM"
click at [517, 243] on input "7:00 PM" at bounding box center [546, 230] width 79 height 25
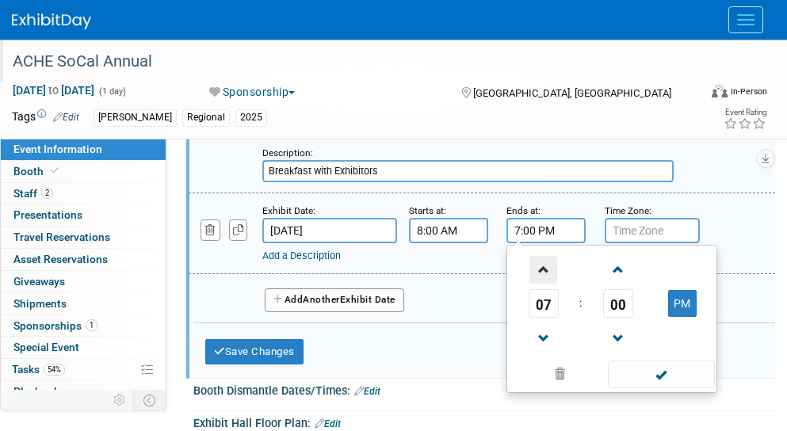
click at [534, 281] on span at bounding box center [544, 270] width 28 height 28
click at [673, 317] on button "PM" at bounding box center [682, 303] width 29 height 27
type input "10:00 AM"
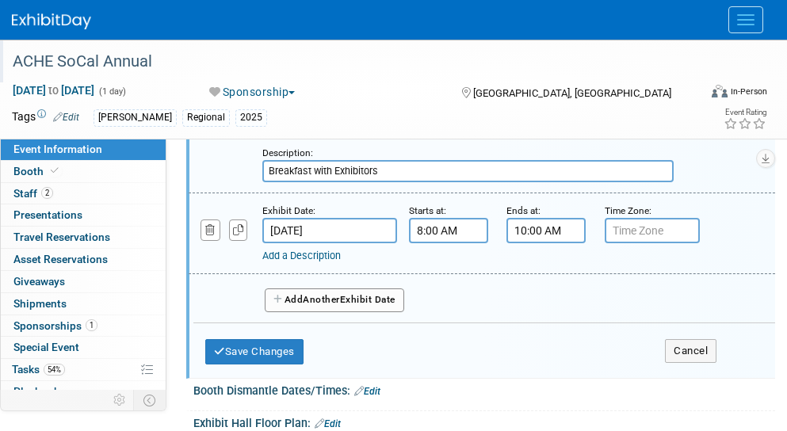
click at [328, 262] on link "Add a Description" at bounding box center [301, 256] width 78 height 12
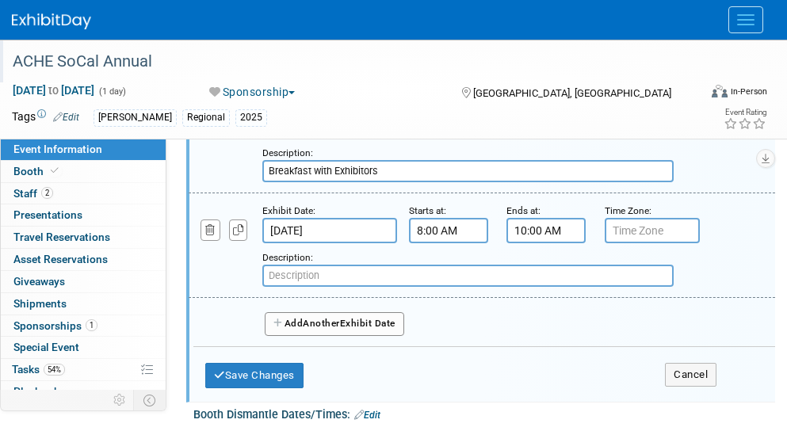
click at [298, 287] on input "text" at bounding box center [468, 276] width 412 height 22
type input "Conference Programming"
click at [333, 329] on span "Another" at bounding box center [321, 323] width 37 height 11
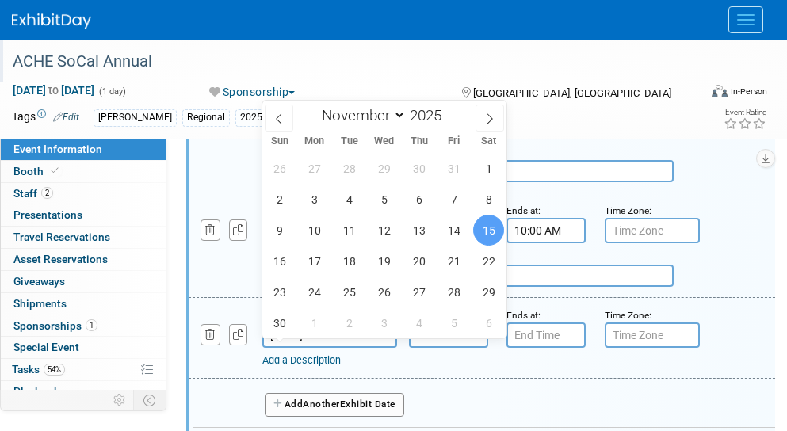
click at [339, 348] on input "Nov 15, 2025" at bounding box center [329, 335] width 135 height 25
click at [455, 234] on span "14" at bounding box center [453, 230] width 31 height 31
type input "Nov 14, 2025"
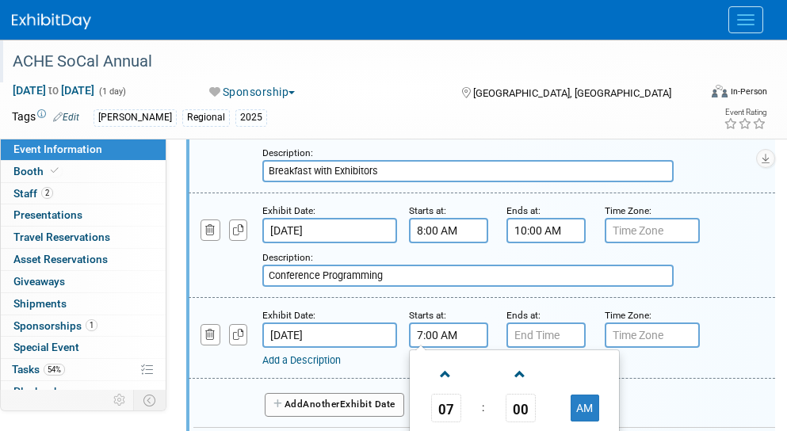
click at [425, 348] on input "7:00 AM" at bounding box center [448, 335] width 79 height 25
click at [437, 386] on span at bounding box center [446, 375] width 28 height 28
type input "10:00 AM"
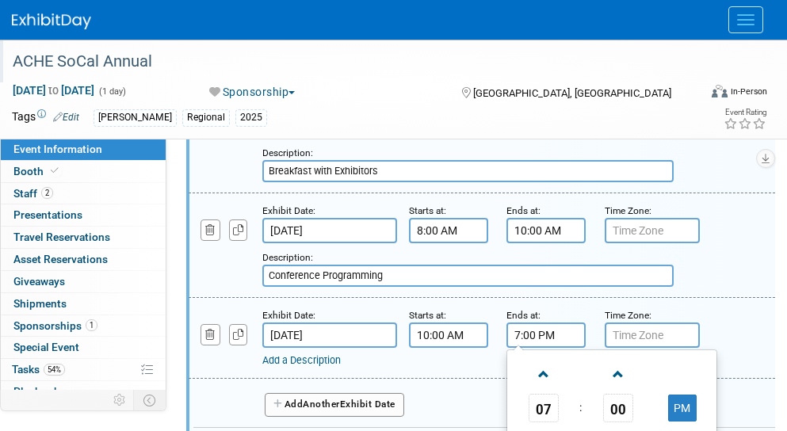
click at [520, 348] on input "7:00 PM" at bounding box center [546, 335] width 79 height 25
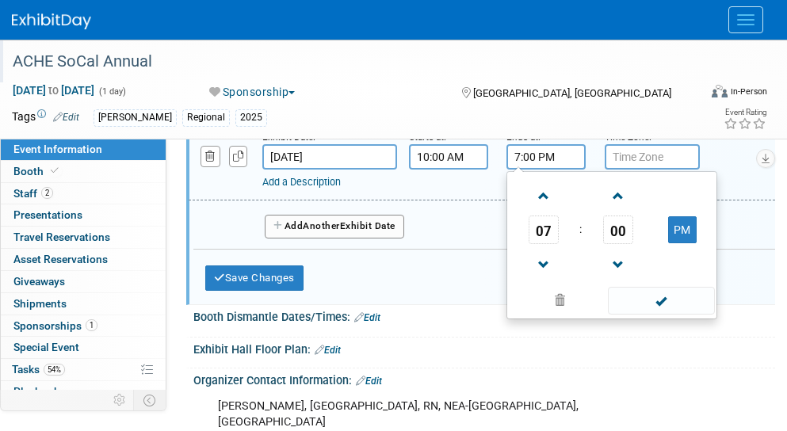
scroll to position [907, 0]
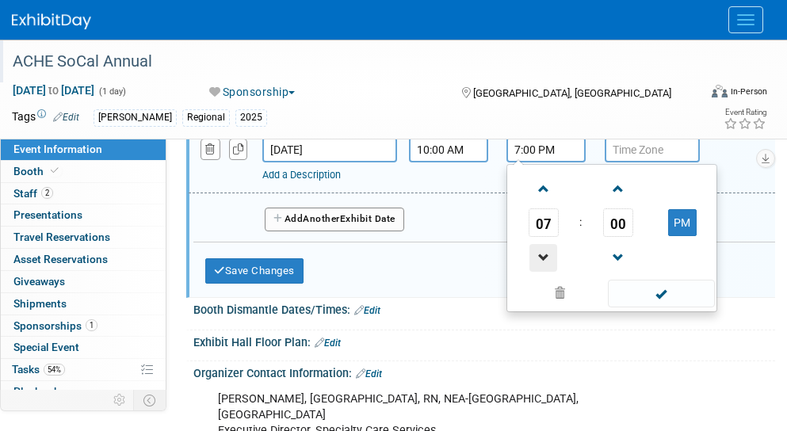
click at [538, 266] on span at bounding box center [544, 258] width 28 height 28
click at [533, 193] on span at bounding box center [544, 189] width 28 height 28
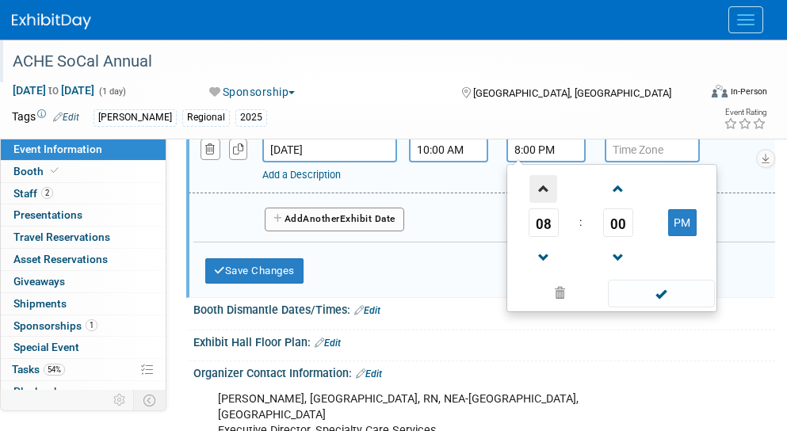
click at [533, 193] on span at bounding box center [544, 189] width 28 height 28
click at [535, 268] on span at bounding box center [544, 258] width 28 height 28
click at [611, 235] on span "00" at bounding box center [618, 223] width 30 height 29
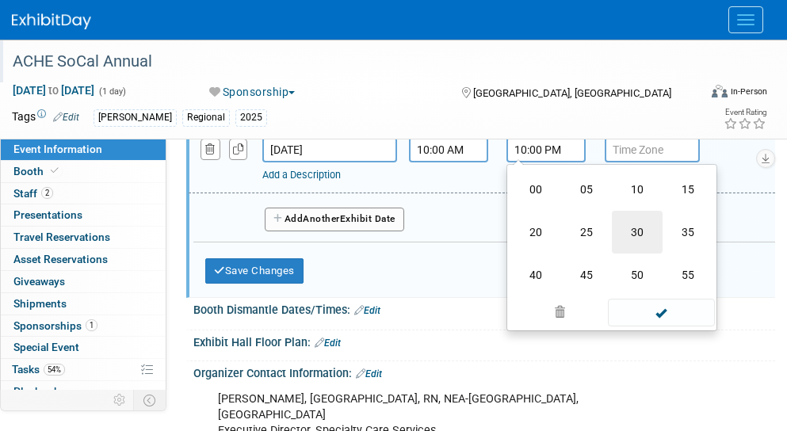
click at [633, 242] on td "30" at bounding box center [637, 232] width 51 height 43
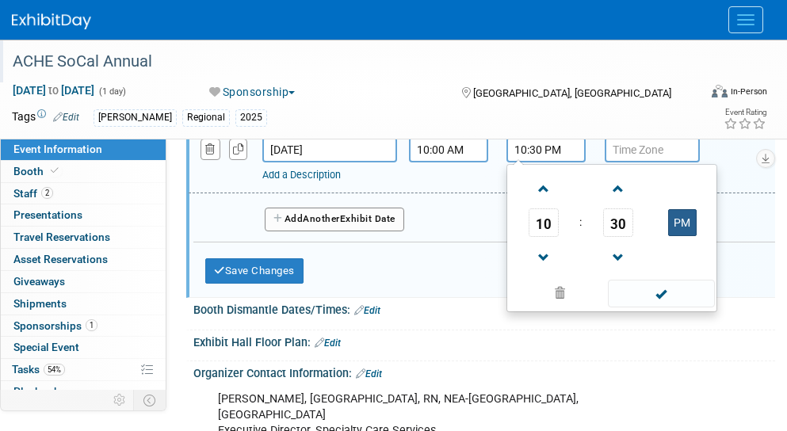
click at [668, 231] on button "PM" at bounding box center [682, 222] width 29 height 27
type input "10:30 AM"
drag, startPoint x: 661, startPoint y: 231, endPoint x: 449, endPoint y: 215, distance: 212.3
click at [449, 215] on div "Exhibit Date: Nov 13, 2025 Starts at: 6:00 PM Ends at: 8:30 PM Time Zone: Apply…" at bounding box center [484, 19] width 558 height 448
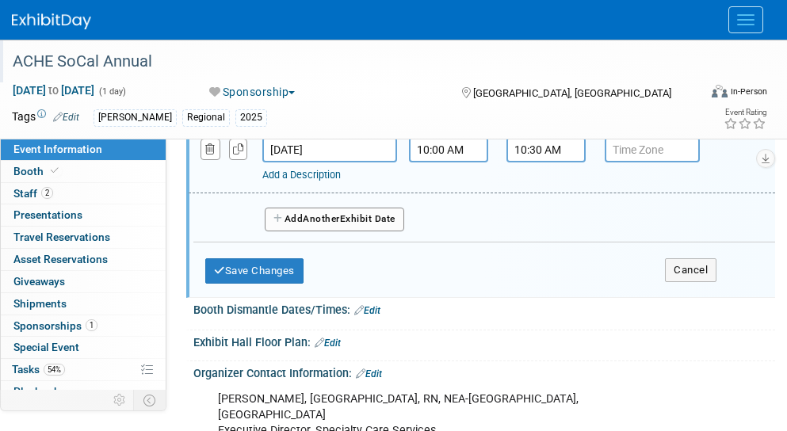
click at [324, 181] on link "Add a Description" at bounding box center [301, 175] width 78 height 12
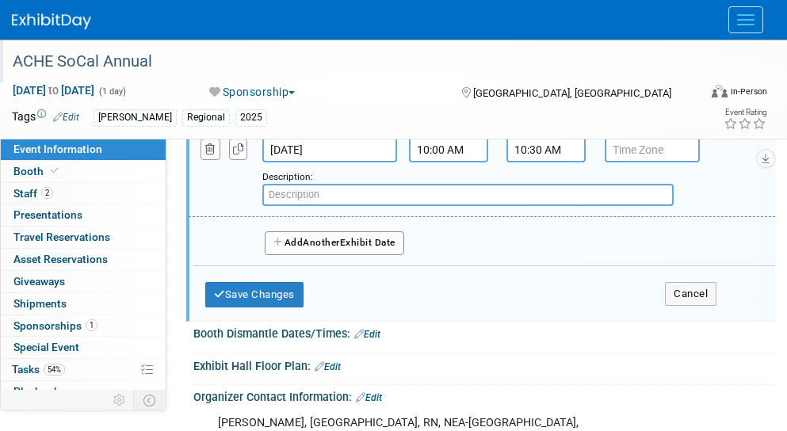
click at [300, 206] on input "text" at bounding box center [468, 195] width 412 height 22
type input "Networking Break with Exhibitors"
click at [331, 248] on span "Another" at bounding box center [321, 242] width 37 height 11
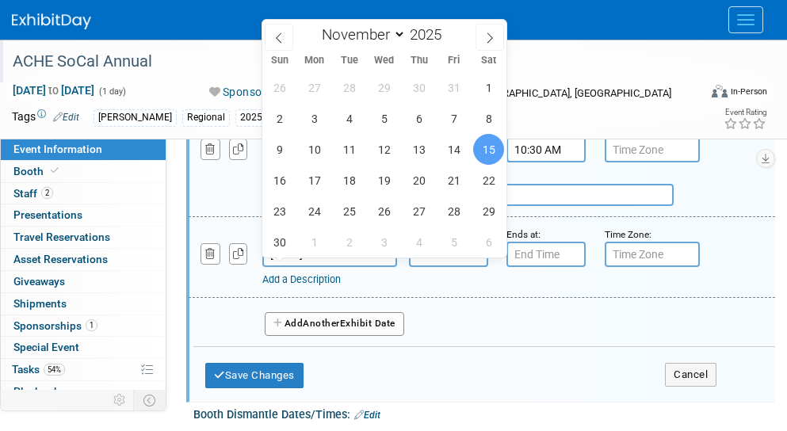
click at [318, 267] on input "Nov 15, 2025" at bounding box center [329, 254] width 135 height 25
click at [450, 155] on span "14" at bounding box center [453, 149] width 31 height 31
type input "Nov 14, 2025"
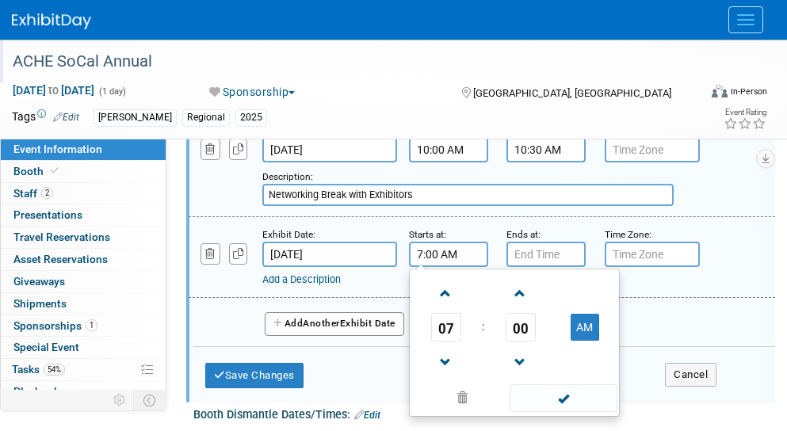
click at [441, 267] on input "7:00 AM" at bounding box center [448, 254] width 79 height 25
click at [438, 306] on span at bounding box center [446, 294] width 28 height 28
click at [509, 342] on span "00" at bounding box center [521, 327] width 30 height 29
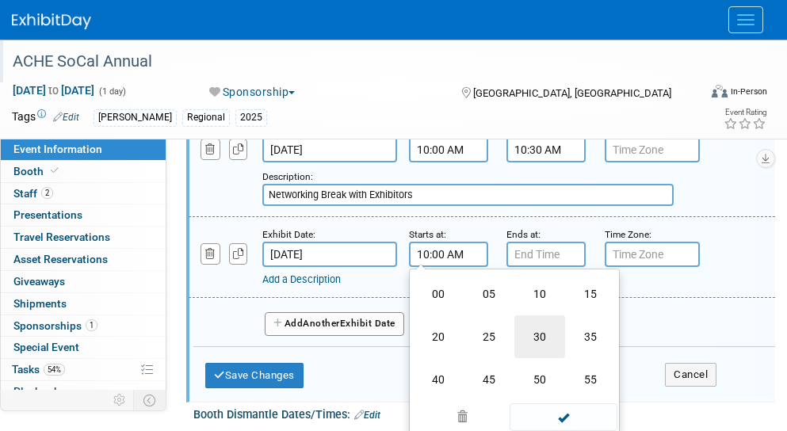
click at [532, 350] on td "30" at bounding box center [540, 337] width 51 height 43
type input "10:30 AM"
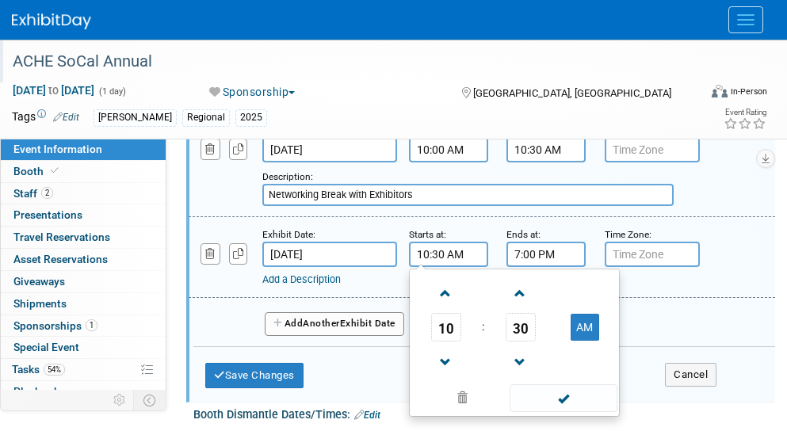
click at [510, 267] on input "7:00 PM" at bounding box center [546, 254] width 79 height 25
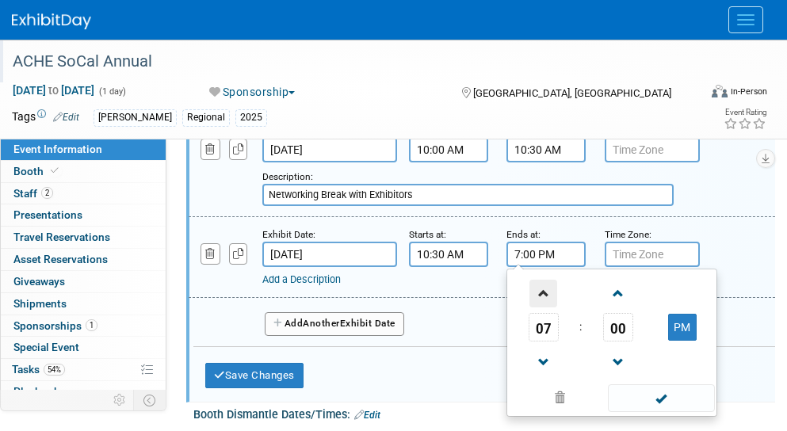
click at [530, 301] on span at bounding box center [544, 294] width 28 height 28
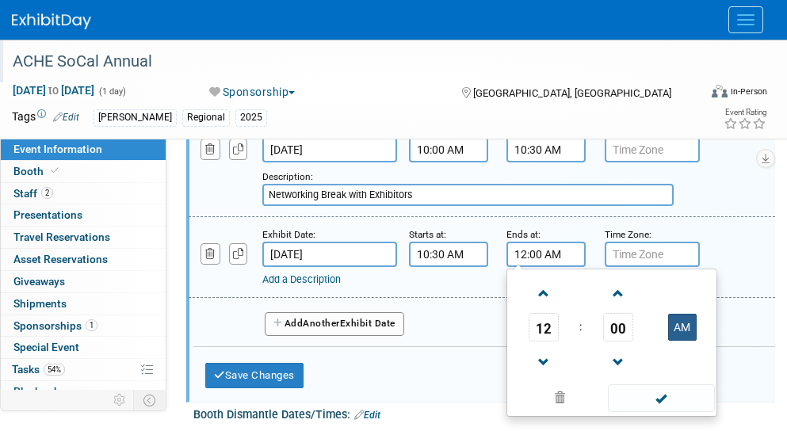
click at [671, 341] on button "AM" at bounding box center [682, 327] width 29 height 27
type input "12:00 PM"
click at [308, 285] on link "Add a Description" at bounding box center [301, 280] width 78 height 12
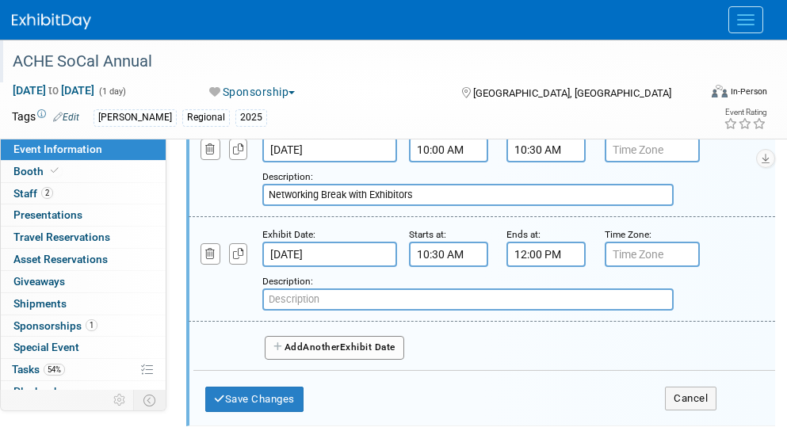
click at [302, 309] on input "text" at bounding box center [468, 300] width 412 height 22
type input "Conference Programming"
click at [340, 353] on span "Another" at bounding box center [321, 347] width 37 height 11
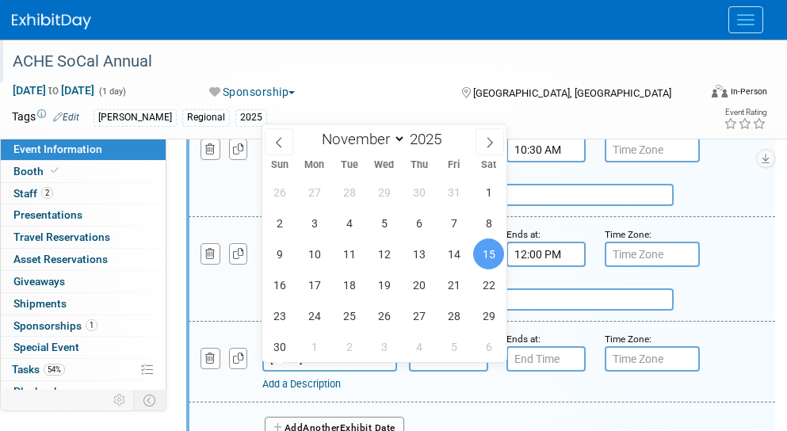
click at [337, 372] on input "Nov 15, 2025" at bounding box center [329, 359] width 135 height 25
click at [446, 252] on span "14" at bounding box center [453, 254] width 31 height 31
type input "Nov 14, 2025"
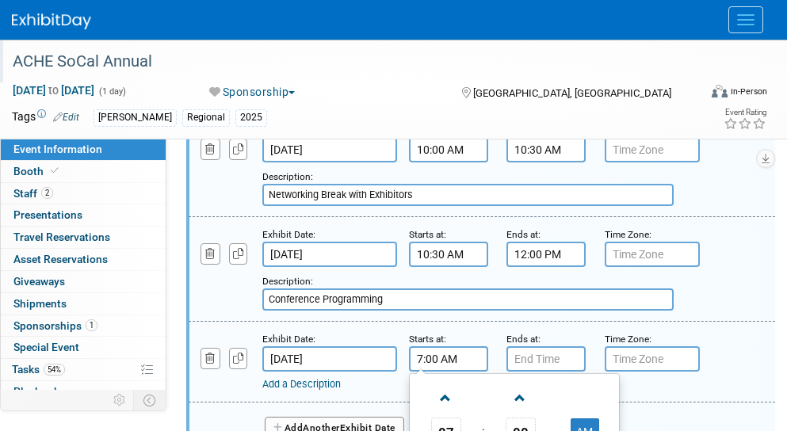
click at [439, 372] on input "7:00 AM" at bounding box center [448, 359] width 79 height 25
click at [439, 400] on span at bounding box center [446, 399] width 28 height 28
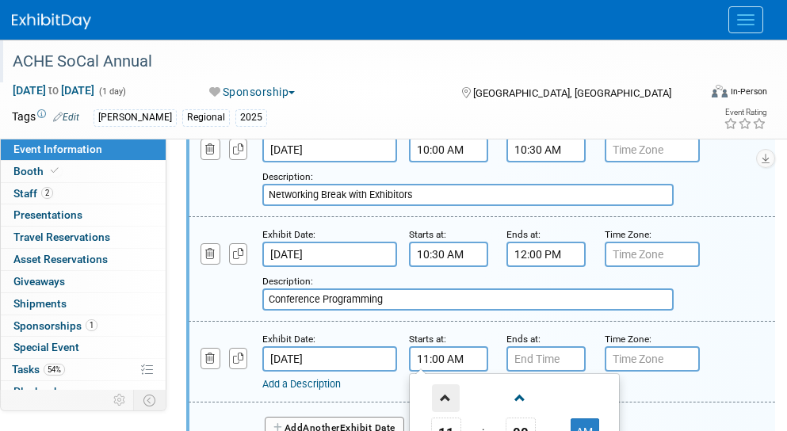
click at [439, 400] on span at bounding box center [446, 399] width 28 height 28
type input "12:00 PM"
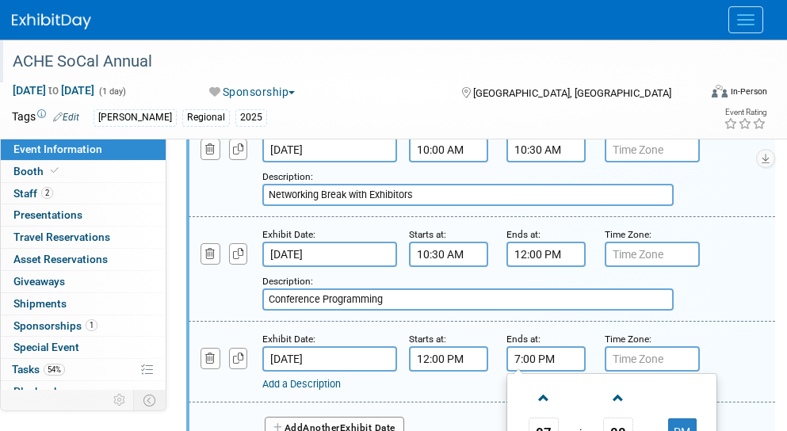
click at [521, 372] on input "7:00 PM" at bounding box center [546, 359] width 79 height 25
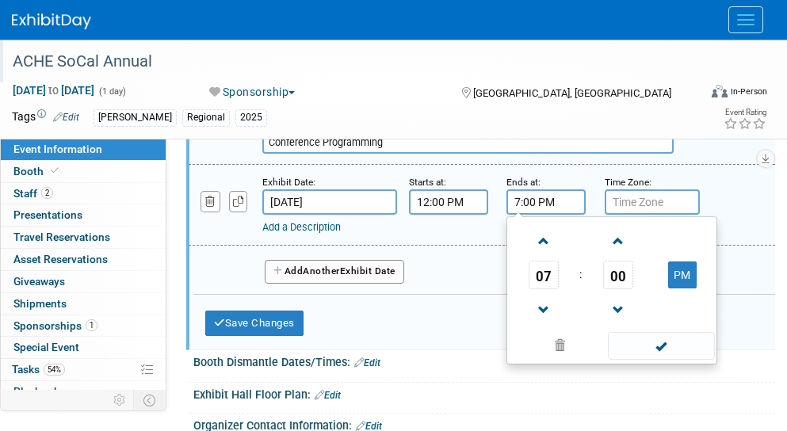
scroll to position [1078, 0]
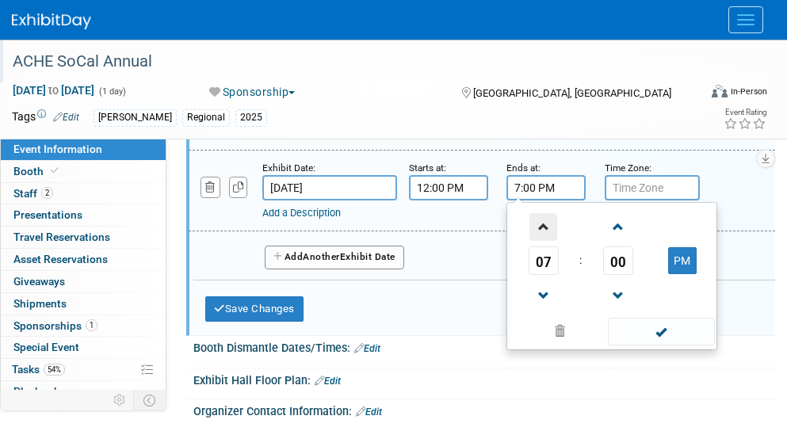
click at [537, 239] on span at bounding box center [544, 227] width 28 height 28
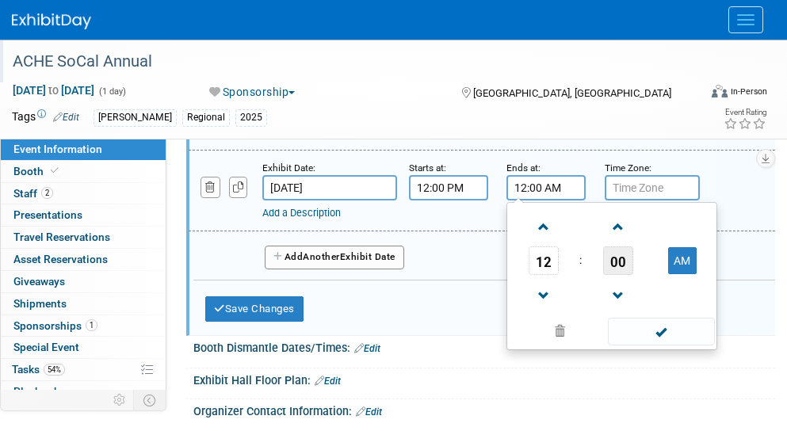
click at [608, 274] on span "00" at bounding box center [618, 261] width 30 height 29
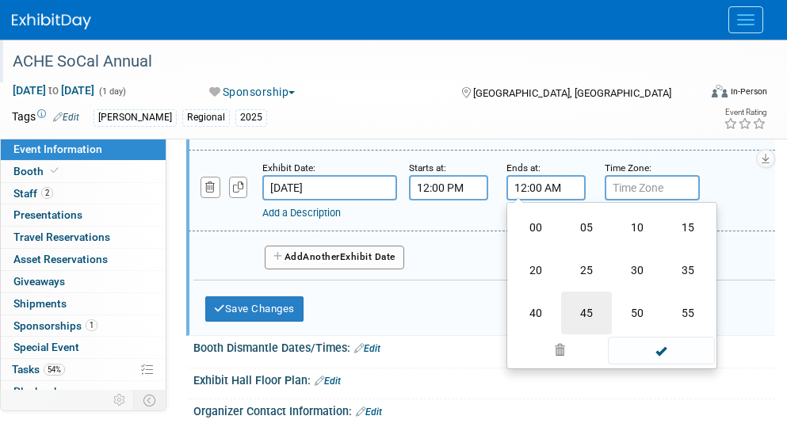
click at [575, 331] on td "45" at bounding box center [586, 313] width 51 height 43
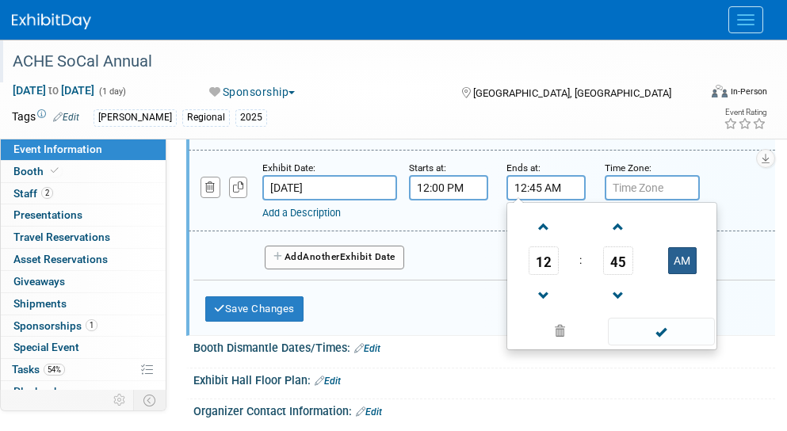
click at [675, 274] on button "AM" at bounding box center [682, 260] width 29 height 27
type input "12:45 PM"
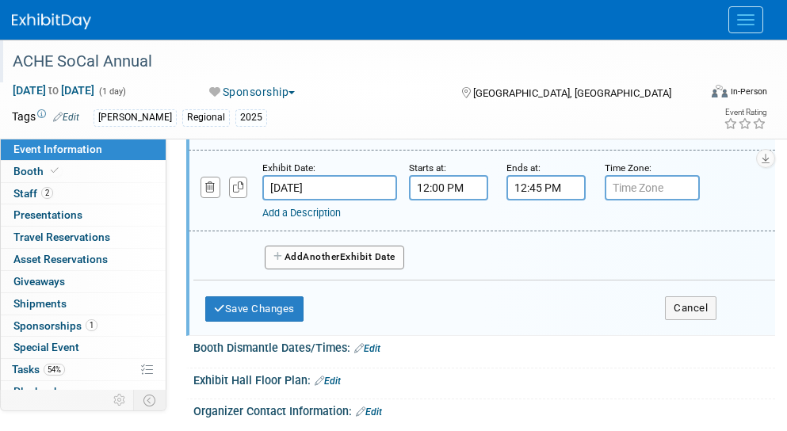
click at [329, 219] on link "Add a Description" at bounding box center [301, 213] width 78 height 12
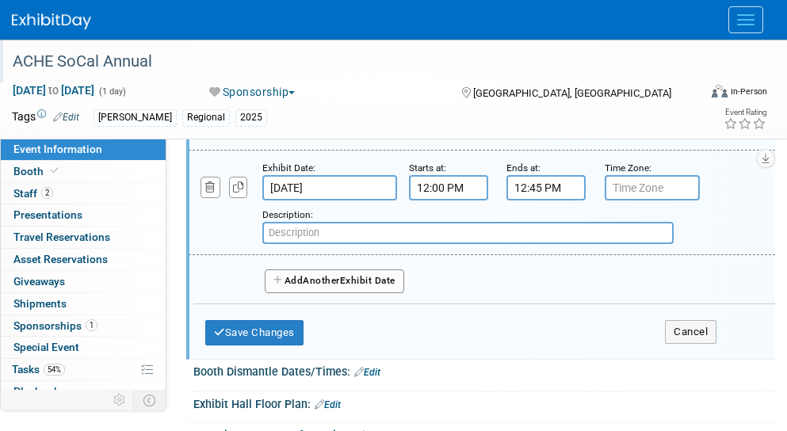
click at [319, 241] on input "text" at bounding box center [468, 233] width 412 height 22
type input "Lunch"
click at [336, 286] on span "Another" at bounding box center [321, 280] width 37 height 11
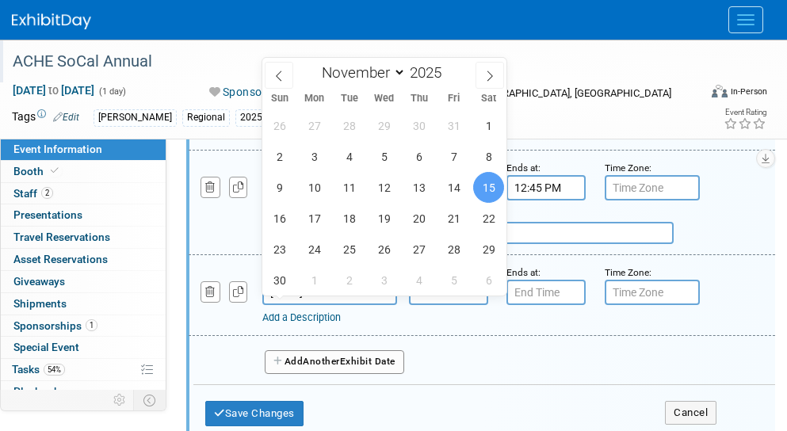
click at [353, 295] on input "Nov 15, 2025" at bounding box center [329, 292] width 135 height 25
click at [456, 189] on span "14" at bounding box center [453, 187] width 31 height 31
type input "Nov 14, 2025"
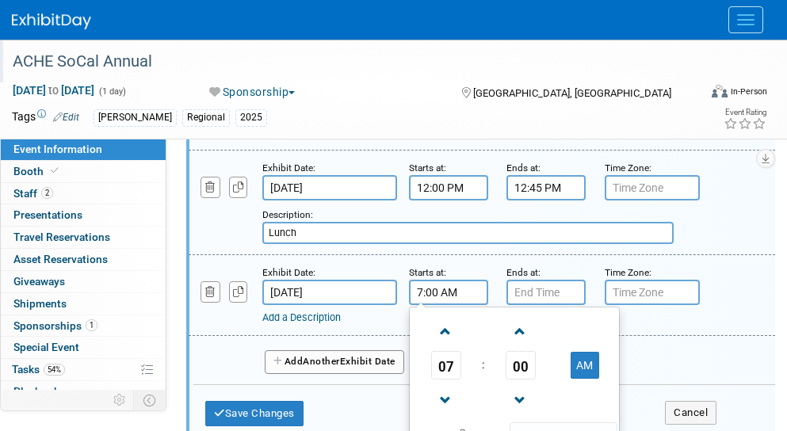
click at [420, 305] on input "7:00 AM" at bounding box center [448, 292] width 79 height 25
click at [441, 346] on span at bounding box center [446, 332] width 28 height 28
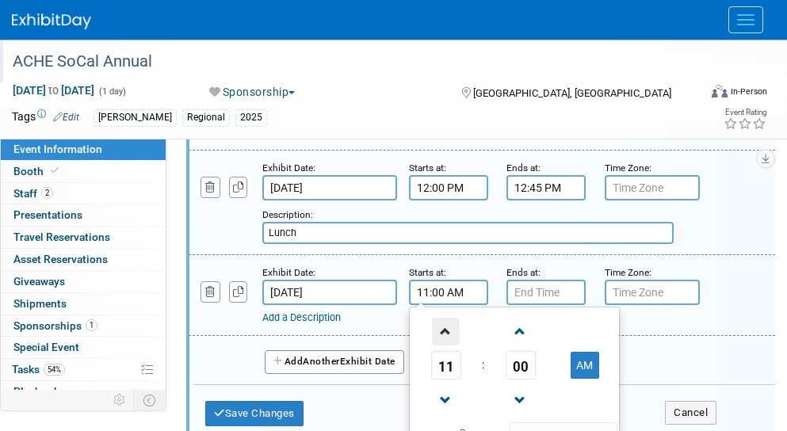
click at [441, 346] on span at bounding box center [446, 332] width 28 height 28
click at [512, 380] on span "00" at bounding box center [521, 365] width 30 height 29
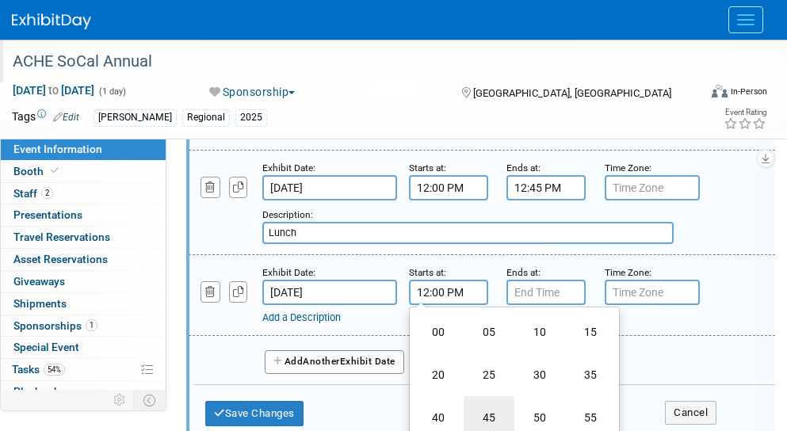
click at [488, 420] on td "45" at bounding box center [489, 417] width 51 height 43
type input "12:45 PM"
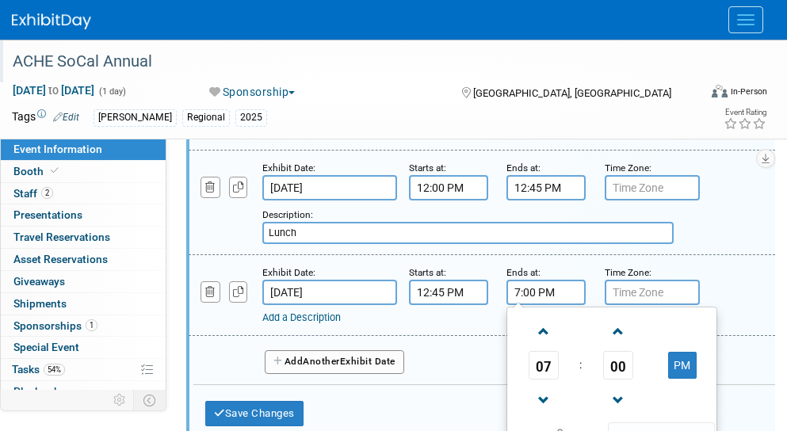
click at [525, 304] on input "7:00 PM" at bounding box center [546, 292] width 79 height 25
click at [534, 345] on span at bounding box center [544, 332] width 28 height 28
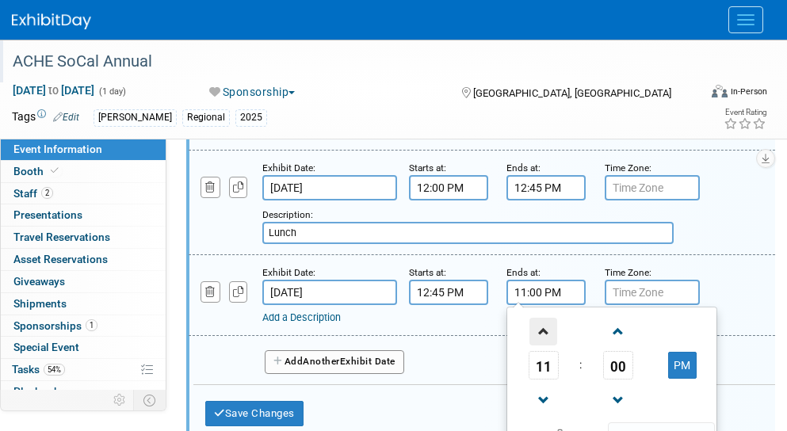
click at [534, 345] on span at bounding box center [544, 332] width 28 height 28
click at [677, 375] on button "AM" at bounding box center [682, 365] width 29 height 27
type input "2:00 PM"
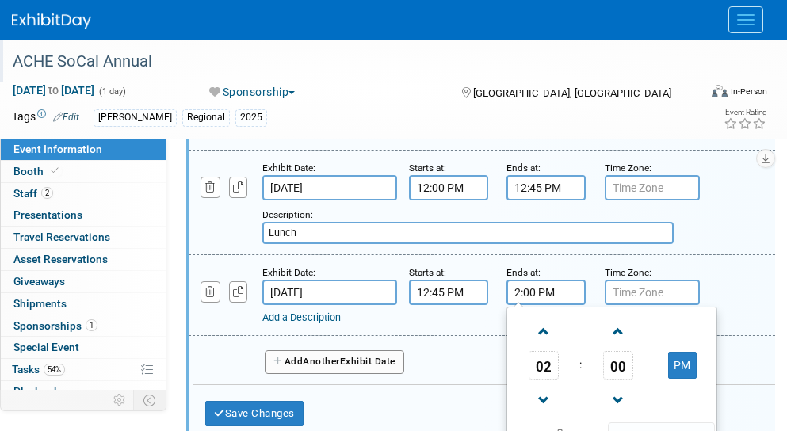
click at [316, 367] on span "Another" at bounding box center [321, 361] width 37 height 11
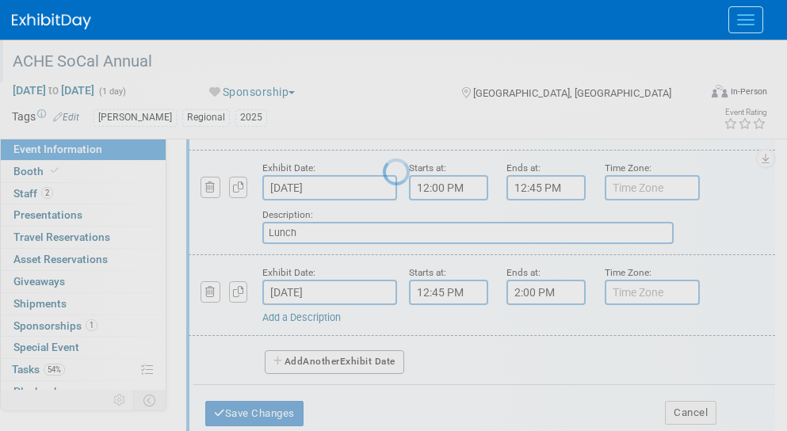
select select "10"
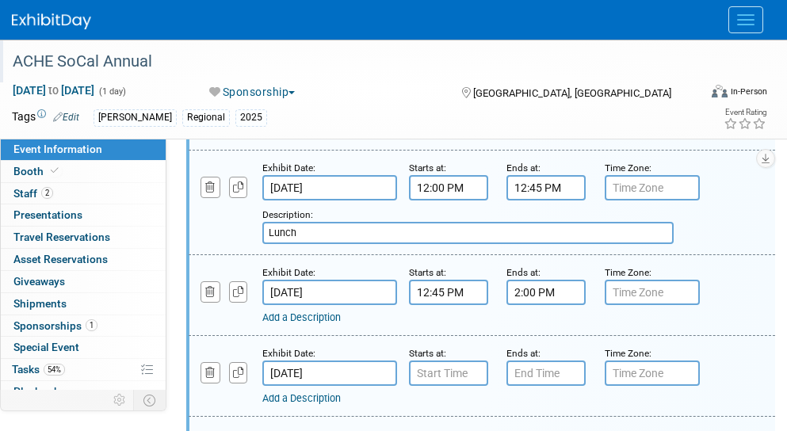
click at [339, 386] on input "Nov 15, 2025" at bounding box center [329, 373] width 135 height 25
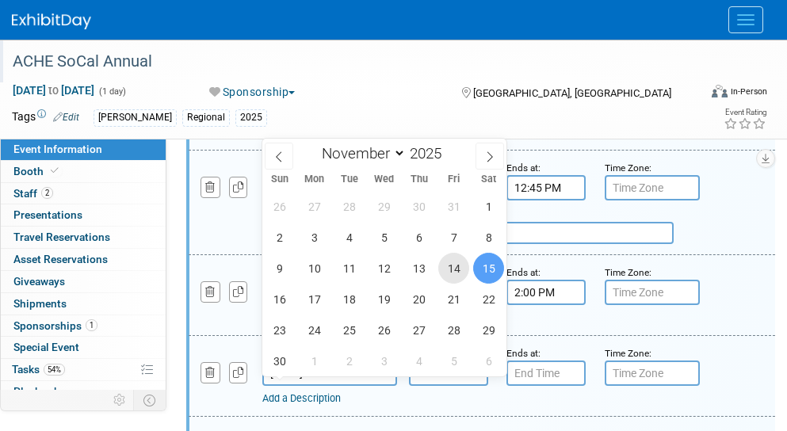
click at [449, 267] on span "14" at bounding box center [453, 268] width 31 height 31
type input "Nov 14, 2025"
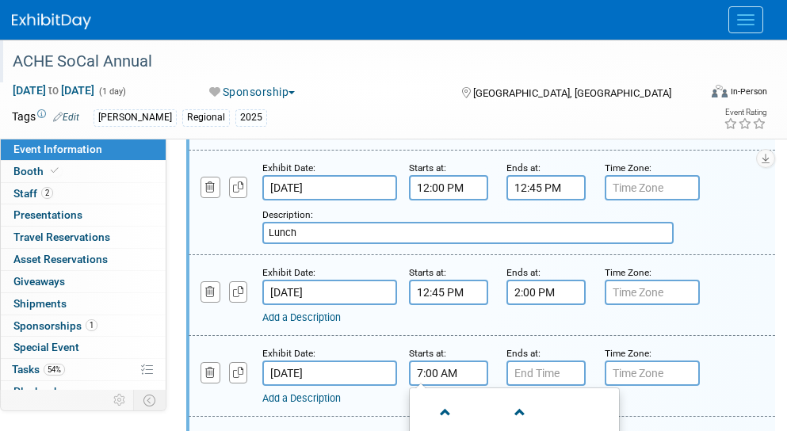
click at [430, 385] on input "7:00 AM" at bounding box center [448, 373] width 79 height 25
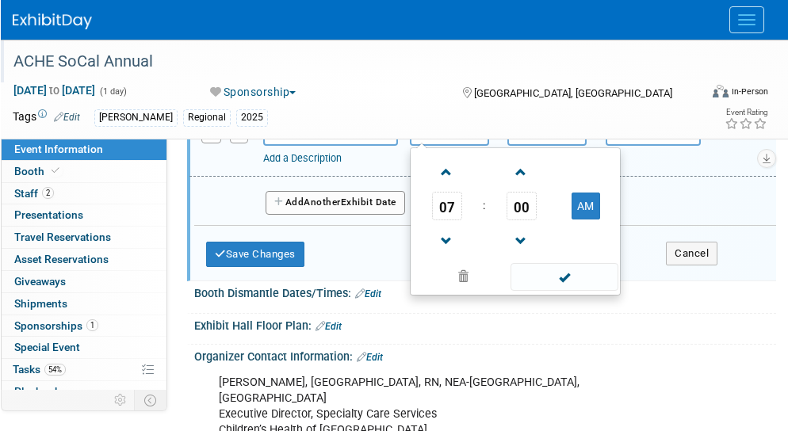
scroll to position [1321, 0]
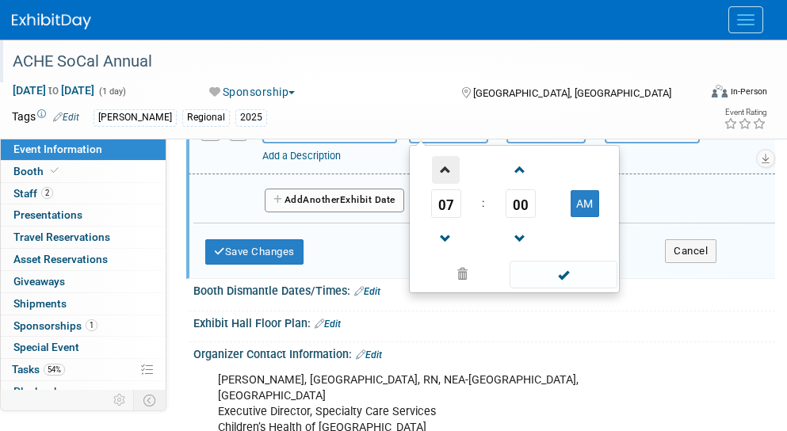
click at [443, 184] on span at bounding box center [446, 170] width 28 height 28
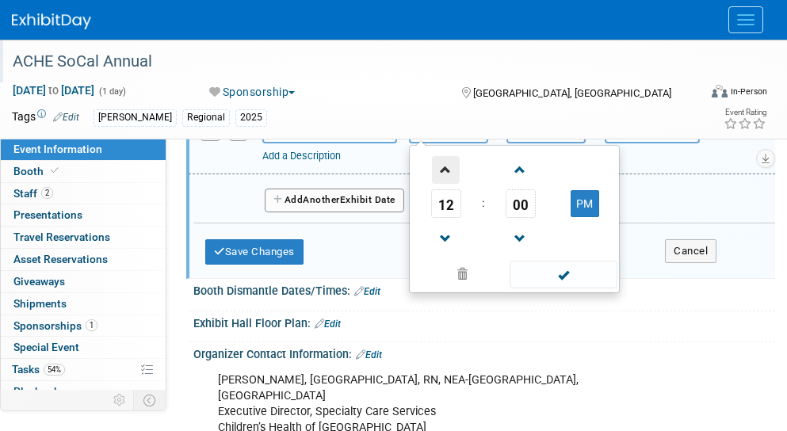
click at [443, 184] on span at bounding box center [446, 170] width 28 height 28
type input "2:00 PM"
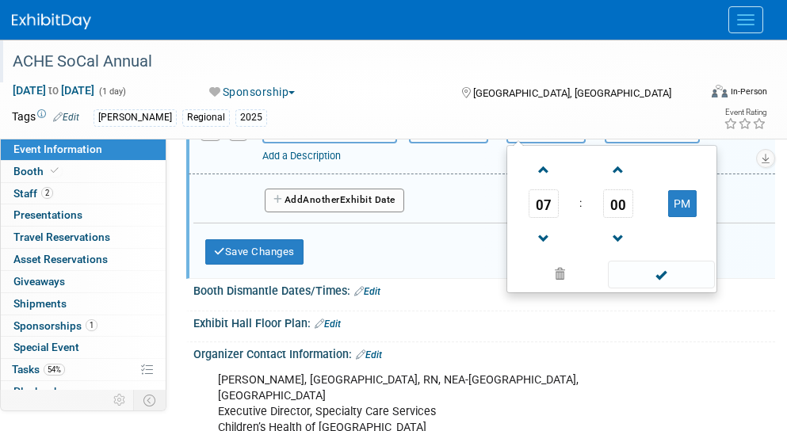
click at [529, 144] on input "7:00 PM" at bounding box center [546, 130] width 79 height 25
click at [537, 175] on span at bounding box center [544, 170] width 28 height 28
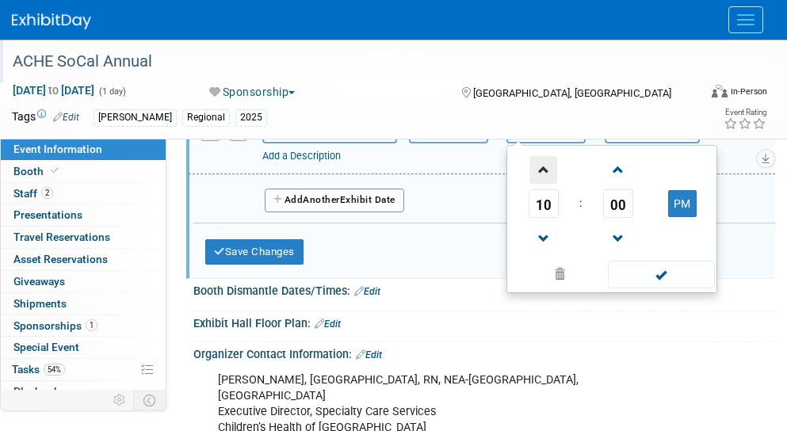
click at [537, 175] on span at bounding box center [544, 170] width 28 height 28
click at [609, 216] on span "00" at bounding box center [618, 204] width 30 height 29
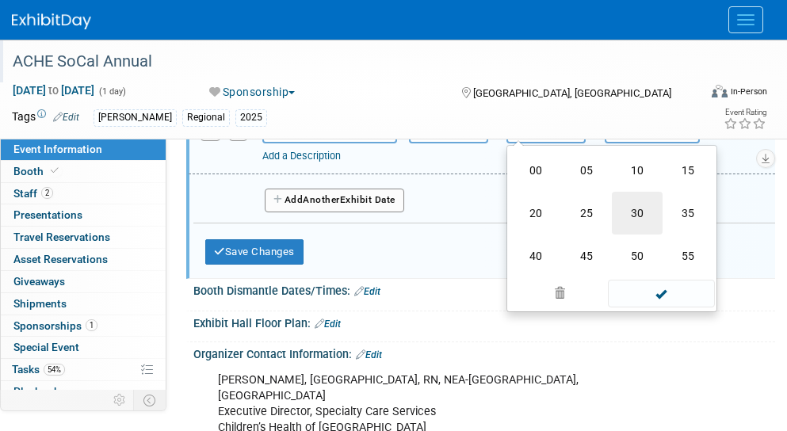
click at [626, 230] on td "30" at bounding box center [637, 213] width 51 height 43
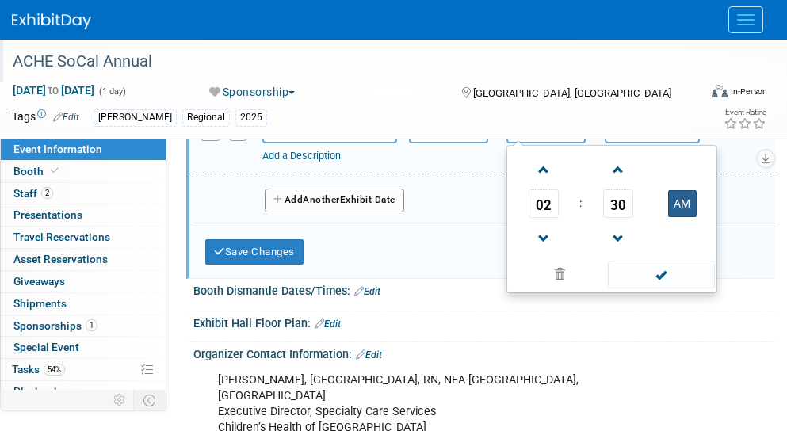
click at [672, 217] on button "AM" at bounding box center [682, 203] width 29 height 27
type input "2:30 PM"
click at [320, 162] on link "Add a Description" at bounding box center [301, 156] width 78 height 12
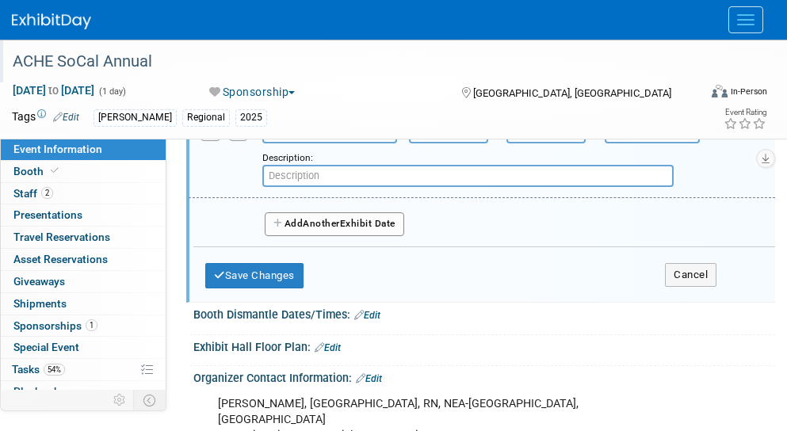
click at [305, 187] on input "text" at bounding box center [468, 176] width 412 height 22
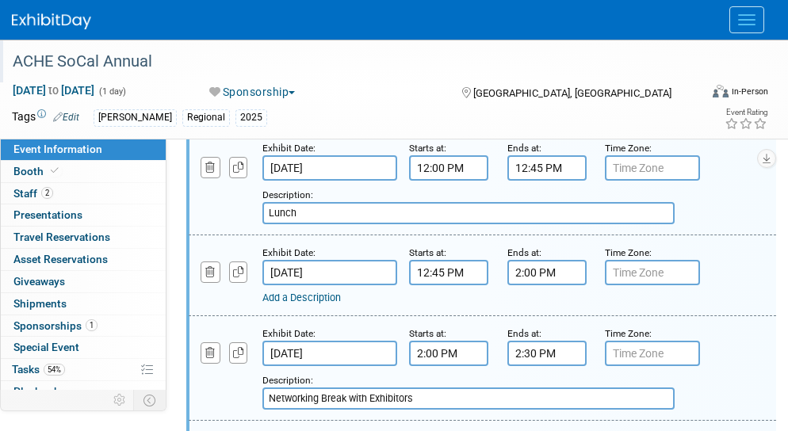
scroll to position [1103, 0]
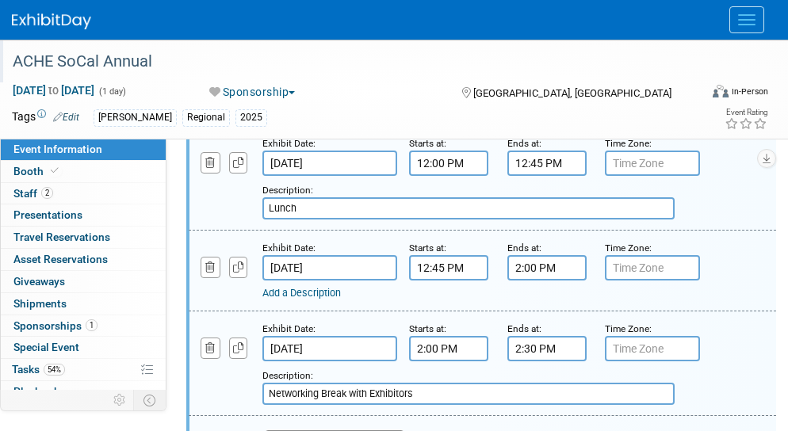
type input "Networking Break with Exhibitors"
click at [327, 299] on link "Add a Description" at bounding box center [301, 293] width 78 height 12
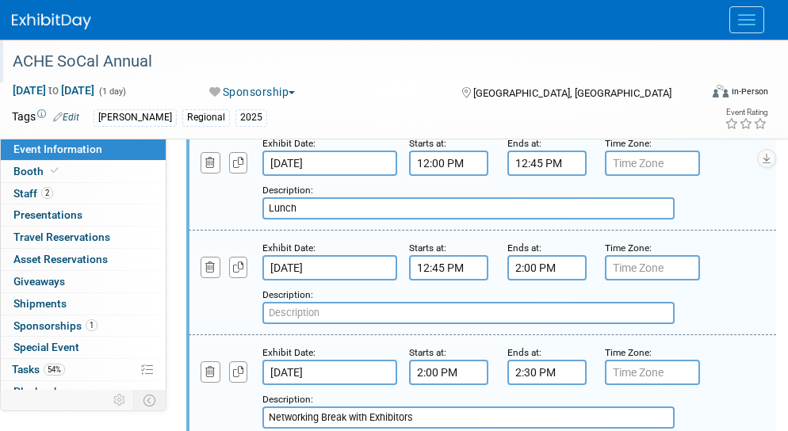
click at [315, 324] on input "text" at bounding box center [468, 313] width 412 height 22
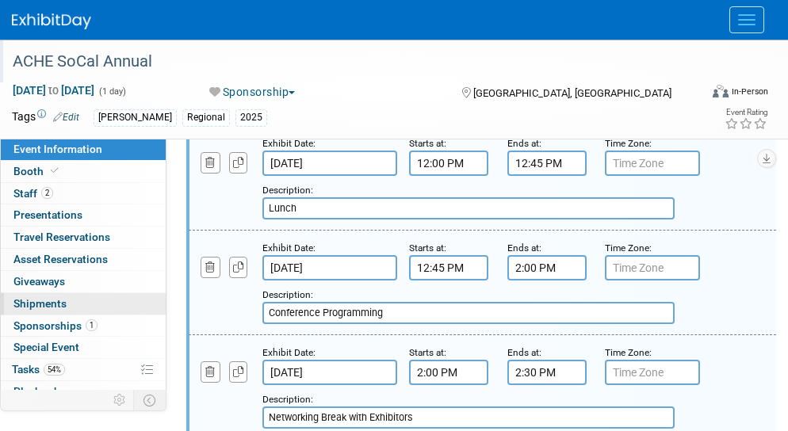
type input "Conference Programming"
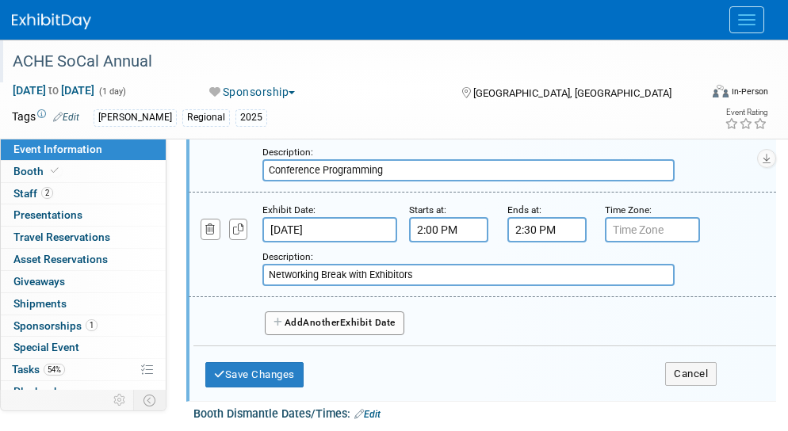
scroll to position [1260, 0]
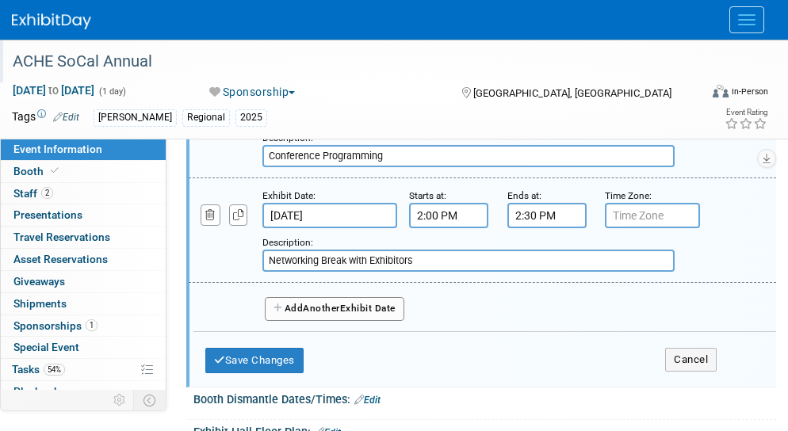
click at [340, 314] on span "Another" at bounding box center [321, 308] width 37 height 11
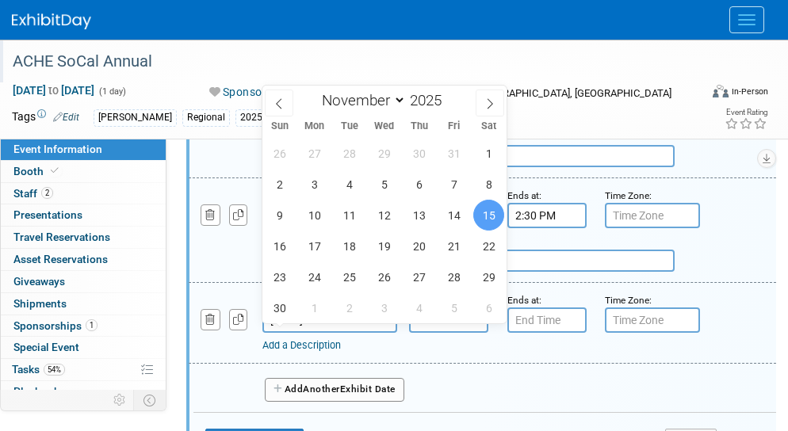
click at [323, 331] on input "Nov 15, 2025" at bounding box center [329, 320] width 135 height 25
click at [447, 215] on span "14" at bounding box center [453, 215] width 31 height 31
type input "Nov 14, 2025"
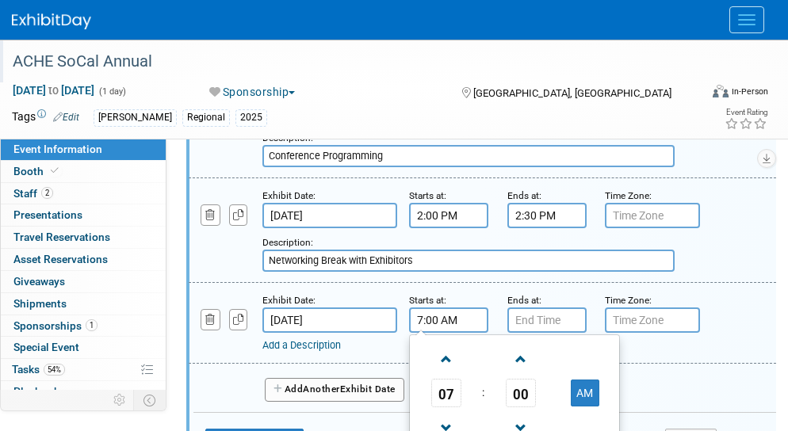
click at [427, 330] on input "7:00 AM" at bounding box center [448, 320] width 79 height 25
click at [435, 372] on span at bounding box center [446, 360] width 28 height 28
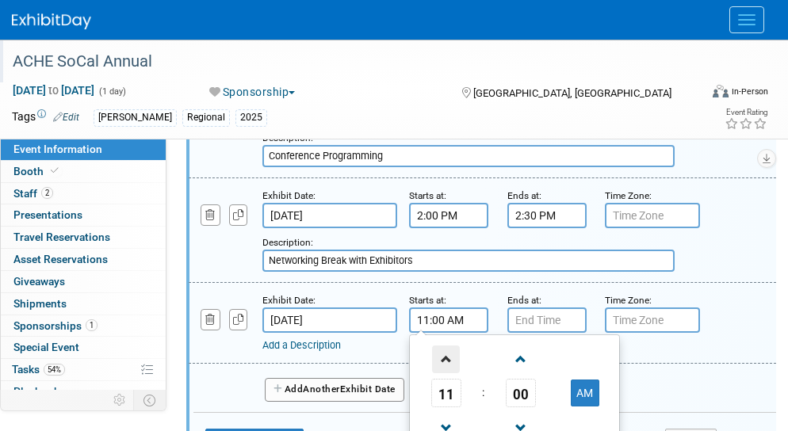
click at [435, 372] on span at bounding box center [446, 360] width 28 height 28
click at [517, 408] on span "00" at bounding box center [521, 393] width 30 height 29
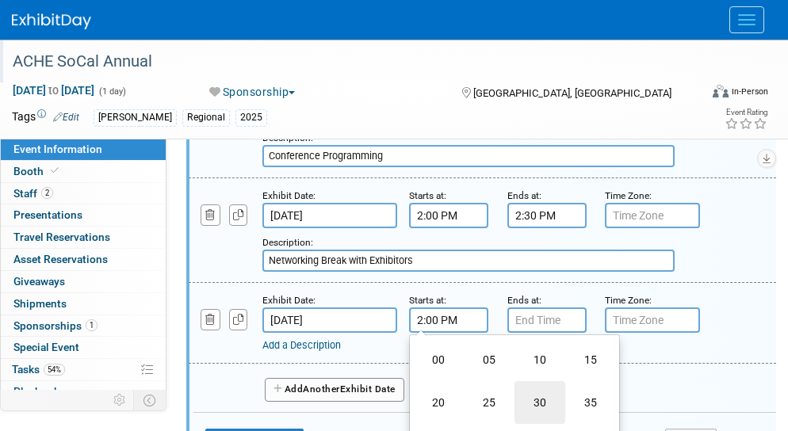
click at [538, 412] on td "30" at bounding box center [540, 402] width 51 height 43
type input "2:30 PM"
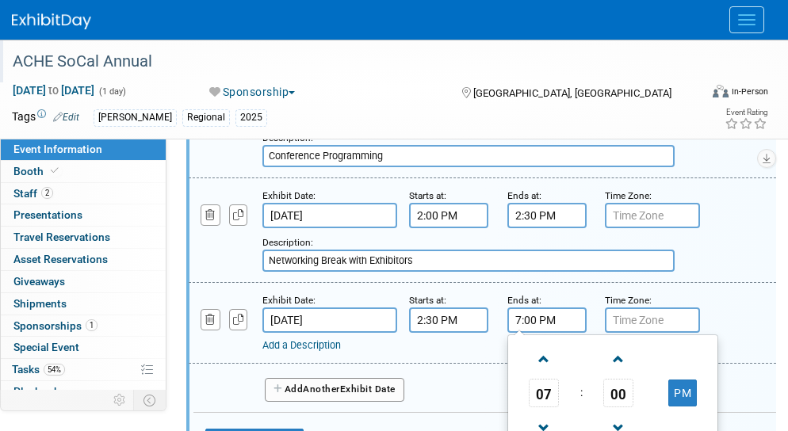
click at [530, 333] on input "7:00 PM" at bounding box center [546, 320] width 79 height 25
click at [535, 362] on span at bounding box center [544, 360] width 28 height 28
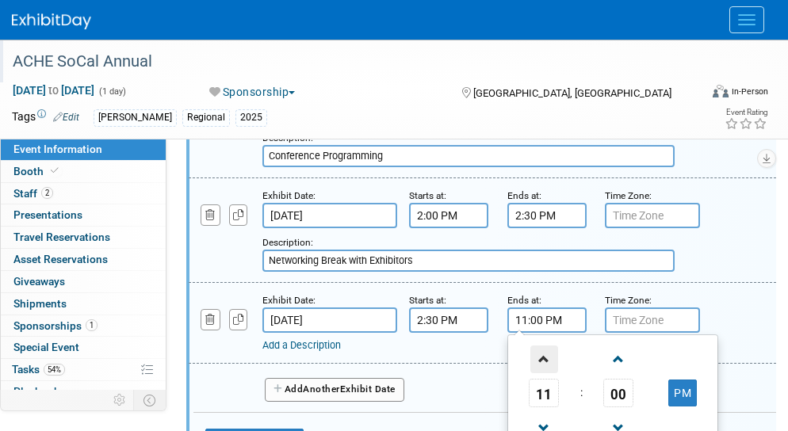
click at [535, 362] on span at bounding box center [544, 360] width 28 height 28
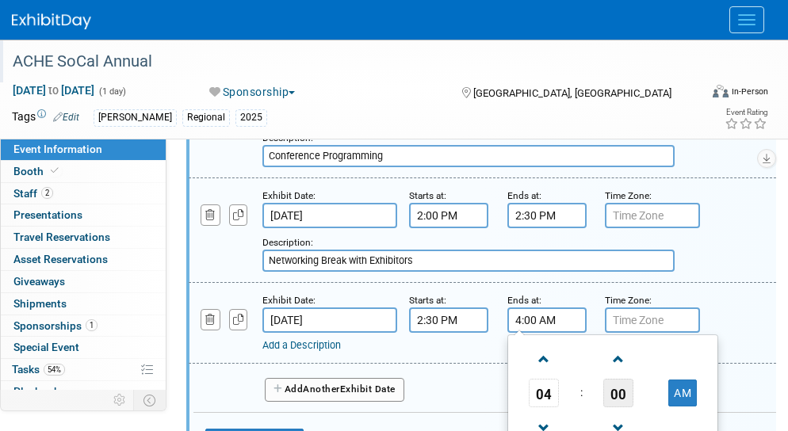
click at [614, 405] on span "00" at bounding box center [618, 393] width 30 height 29
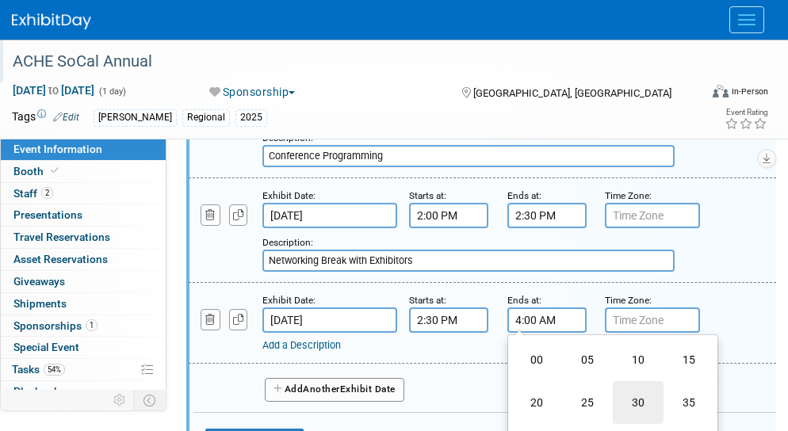
click at [633, 415] on td "30" at bounding box center [638, 402] width 51 height 43
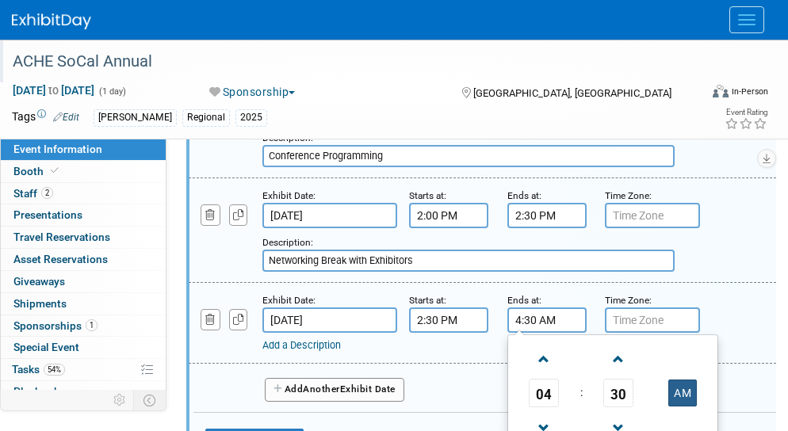
click at [672, 406] on button "AM" at bounding box center [682, 393] width 29 height 27
type input "4:30 PM"
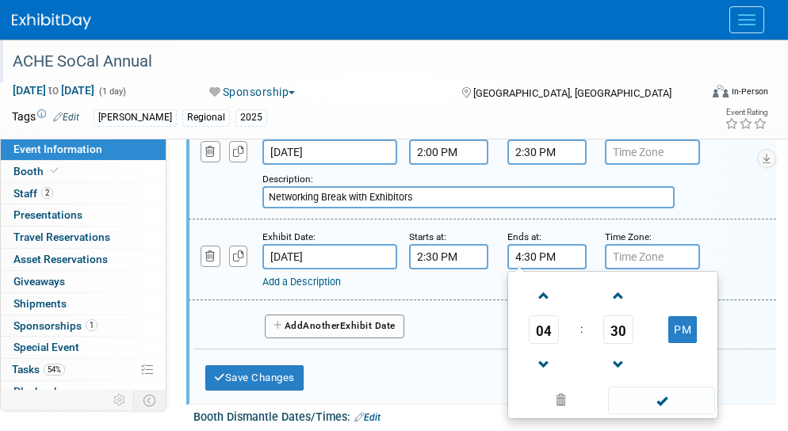
scroll to position [1337, 0]
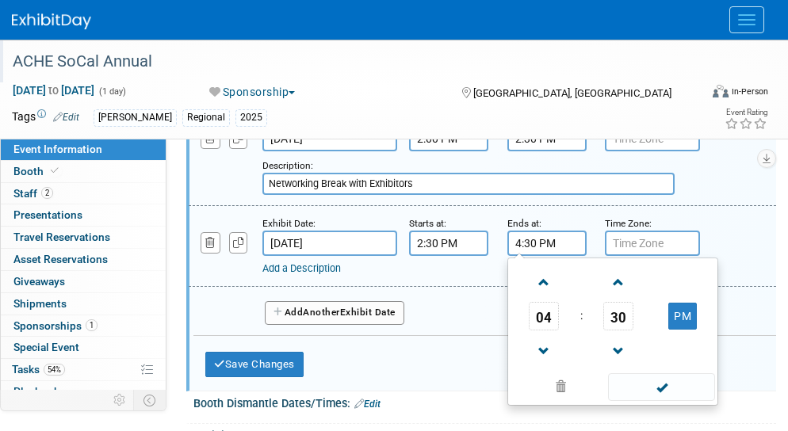
click at [301, 274] on link "Add a Description" at bounding box center [301, 268] width 78 height 12
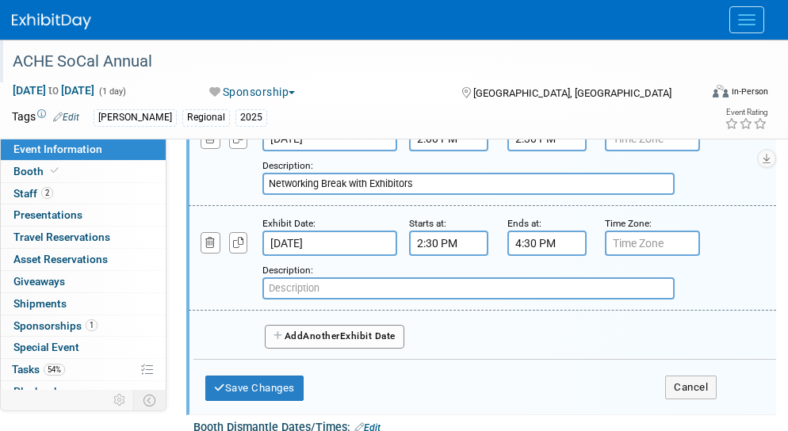
click at [298, 300] on input "text" at bounding box center [468, 289] width 412 height 22
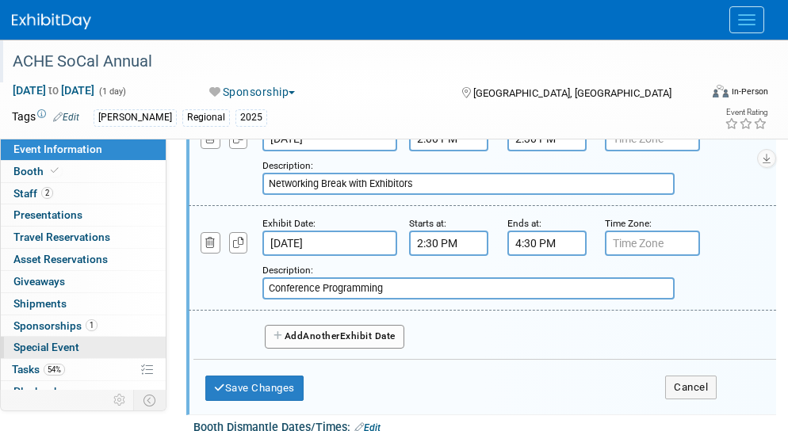
type input "Conference Programming"
click at [442, 400] on div "Save Changes Cancel" at bounding box center [460, 384] width 511 height 49
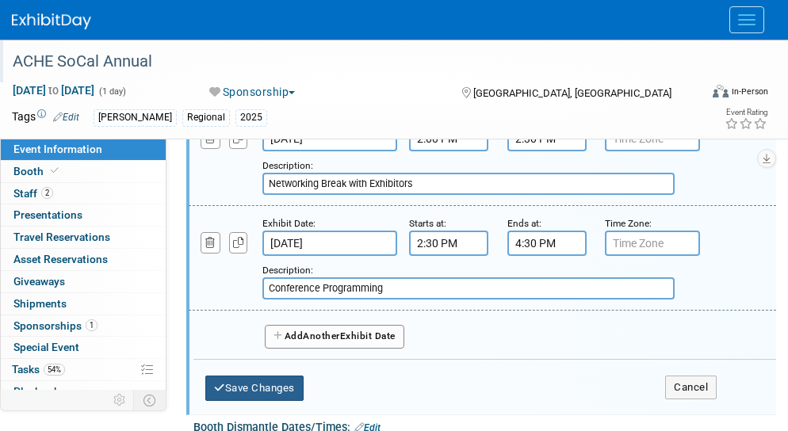
click at [240, 398] on button "Save Changes" at bounding box center [254, 388] width 98 height 25
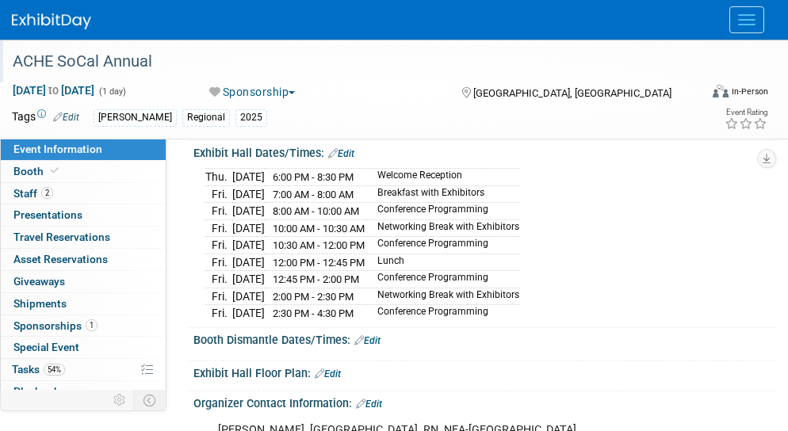
scroll to position [518, 0]
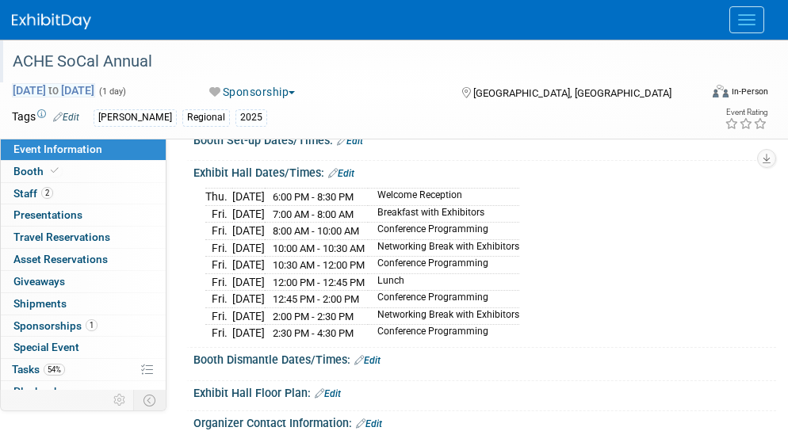
click at [72, 89] on span "Nov 14, 2025 to Nov 14, 2025" at bounding box center [53, 90] width 83 height 14
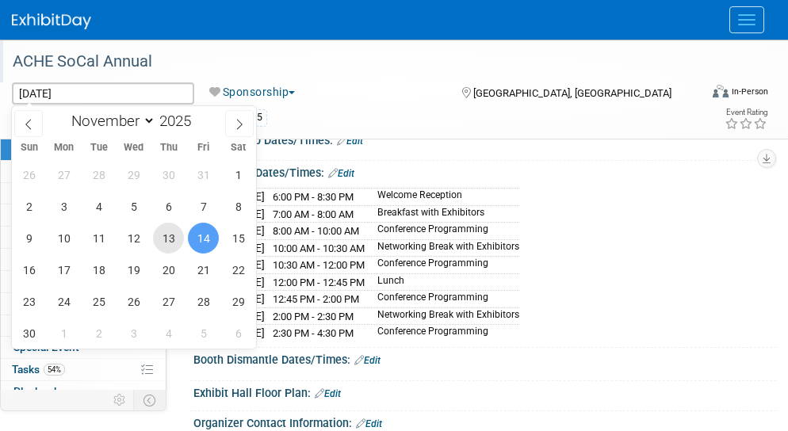
click at [163, 241] on span "13" at bounding box center [168, 238] width 31 height 31
type input "Nov 13, 2025"
click at [197, 237] on span "14" at bounding box center [203, 238] width 31 height 31
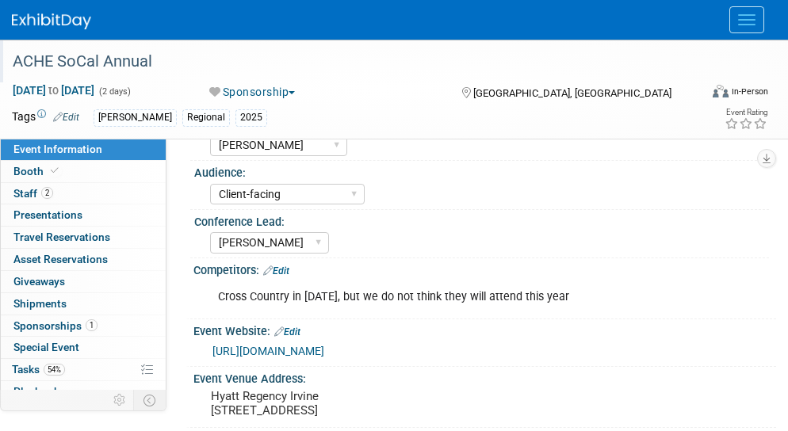
scroll to position [0, 0]
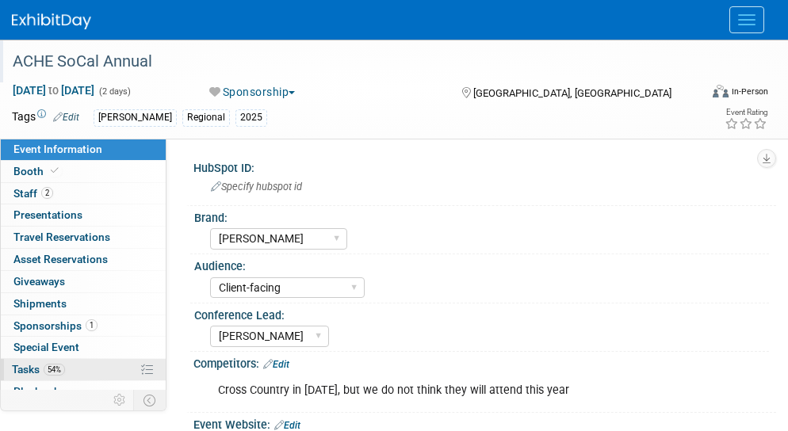
click at [30, 373] on span "Tasks 54%" at bounding box center [38, 369] width 53 height 13
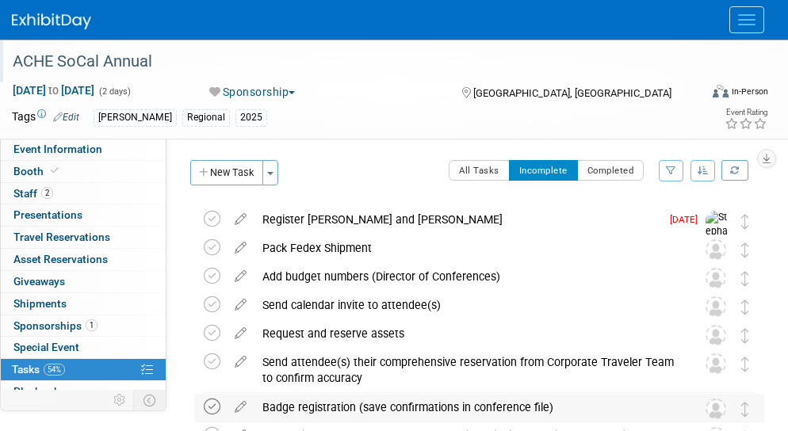
click at [209, 410] on icon at bounding box center [212, 407] width 17 height 17
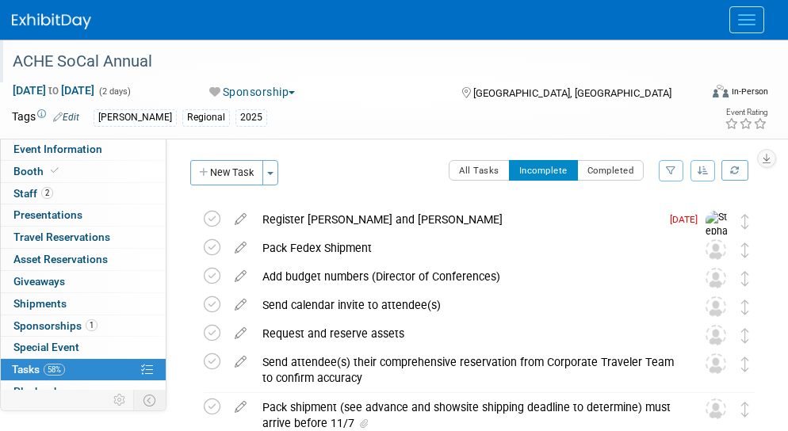
click at [0, 0] on div "Conferences Explore: My Workspaces 2 Go to Workspace: Conferences Marketing Req…" at bounding box center [0, 0] width 0 height 0
click at [541, 81] on div "ACHE SoCal Annual" at bounding box center [352, 61] width 704 height 43
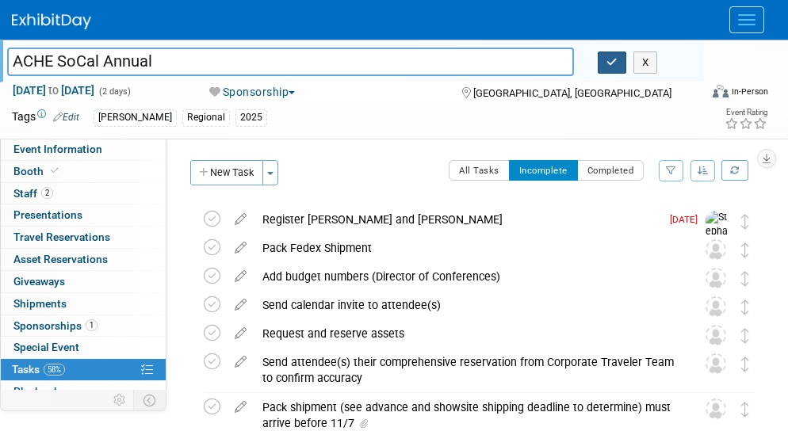
click at [612, 69] on button "button" at bounding box center [612, 63] width 29 height 22
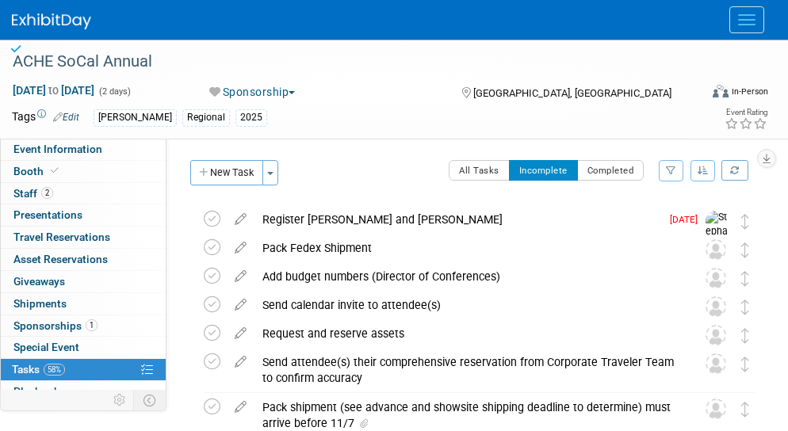
click at [0, 0] on icon at bounding box center [0, 0] width 0 height 0
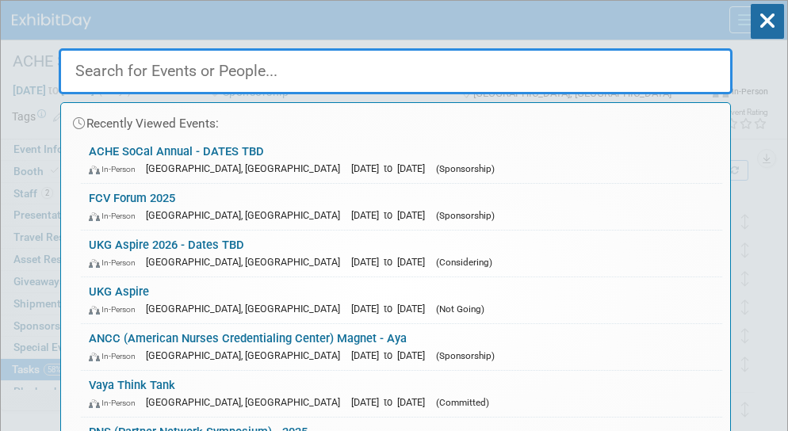
click at [539, 69] on input "text" at bounding box center [396, 71] width 674 height 46
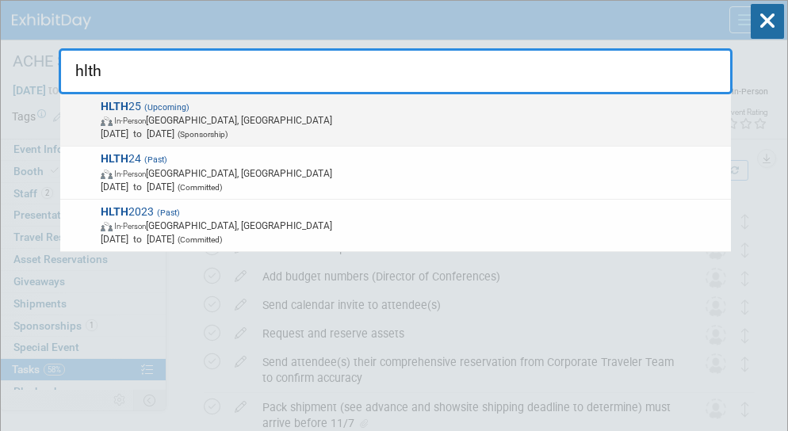
type input "hlth"
click at [172, 118] on span "HLTH 25 (Upcoming) In-Person Las Vegas, NV Oct 19, 2025 to Oct 22, 2025 (Sponso…" at bounding box center [411, 120] width 630 height 41
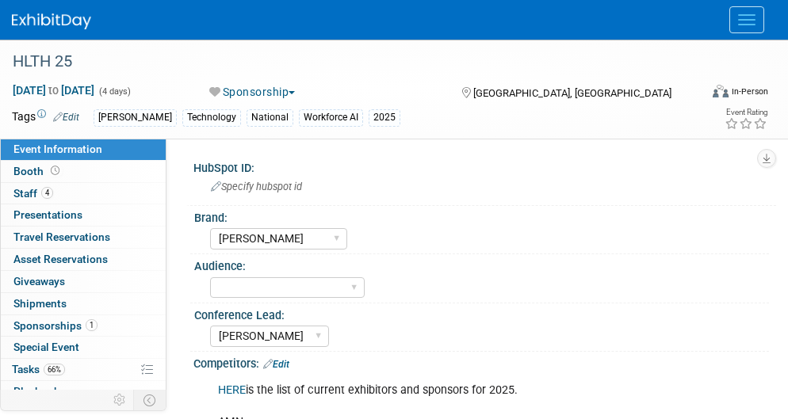
select select "[PERSON_NAME]"
click at [81, 364] on link "66% Tasks 66%" at bounding box center [83, 369] width 165 height 21
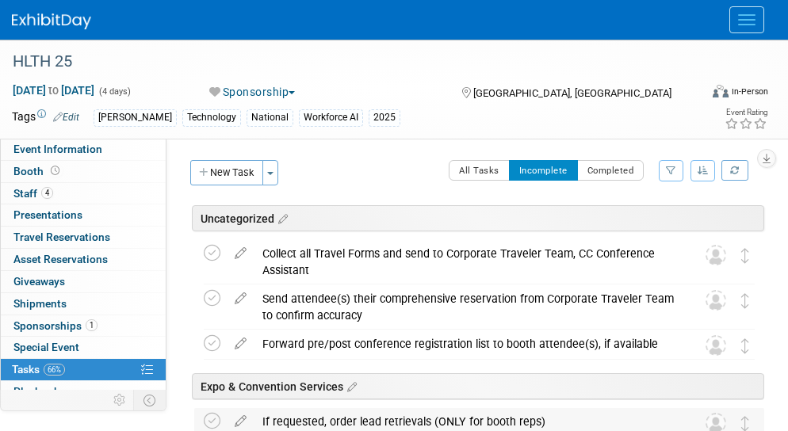
click at [577, 419] on div "If requested, order lead retrievals (ONLY for booth reps)" at bounding box center [464, 421] width 419 height 27
click at [214, 258] on icon at bounding box center [212, 253] width 17 height 17
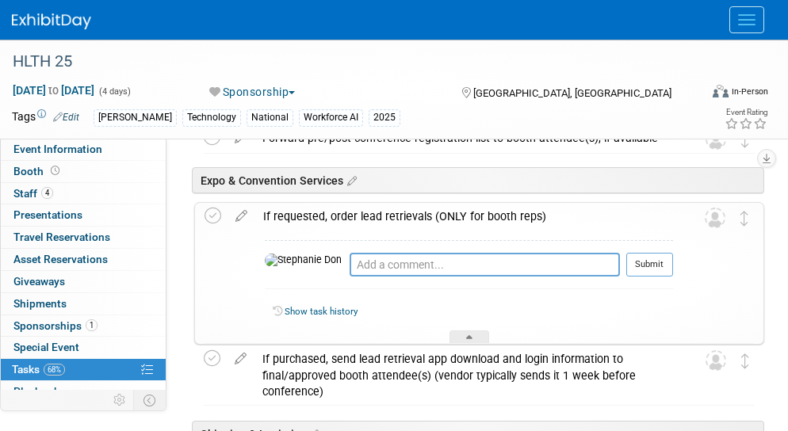
scroll to position [189, 0]
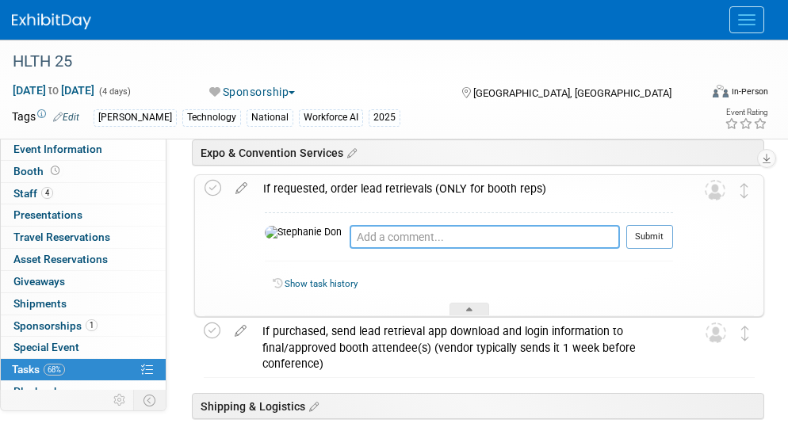
click at [350, 239] on textarea at bounding box center [485, 237] width 270 height 24
type textarea "n"
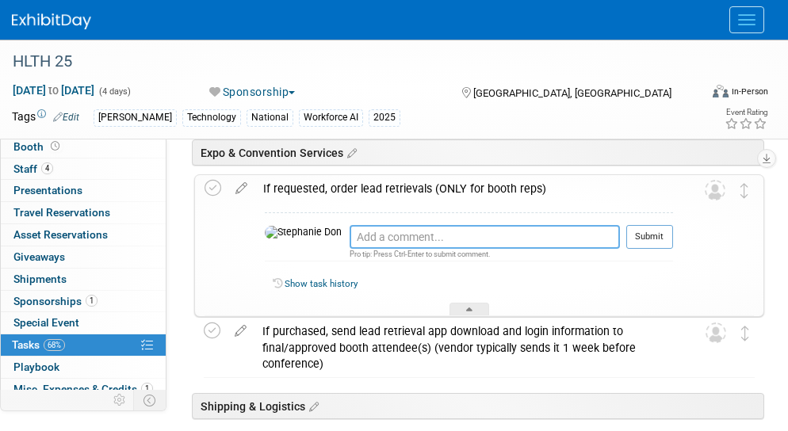
scroll to position [27, 0]
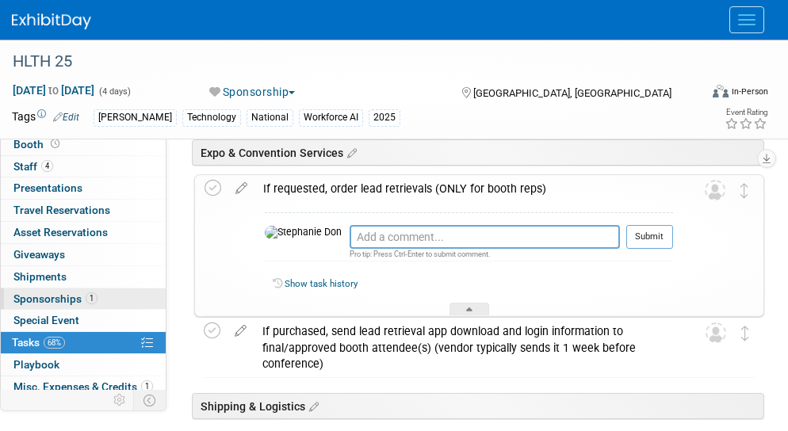
click at [22, 301] on span "Sponsorships 1" at bounding box center [55, 299] width 84 height 13
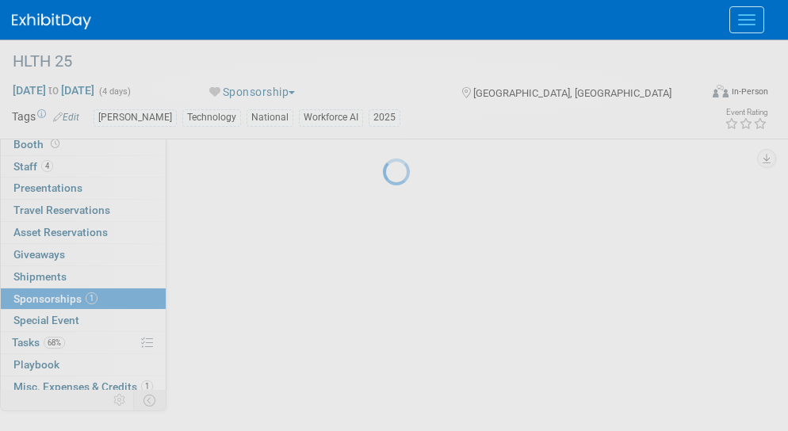
scroll to position [0, 0]
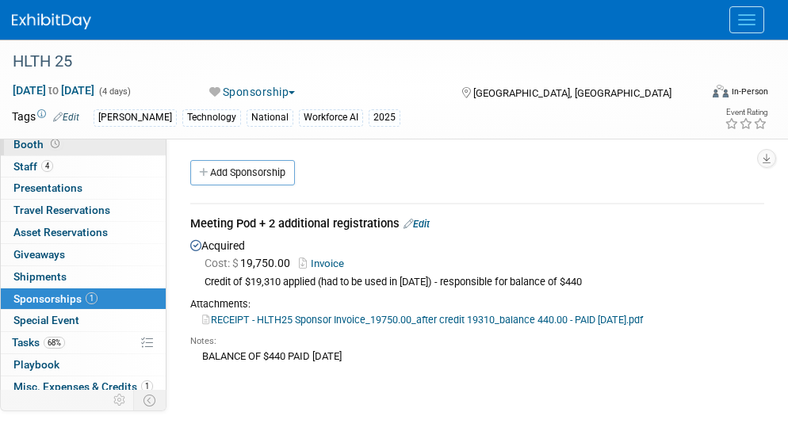
click at [21, 147] on span "Booth" at bounding box center [37, 144] width 49 height 13
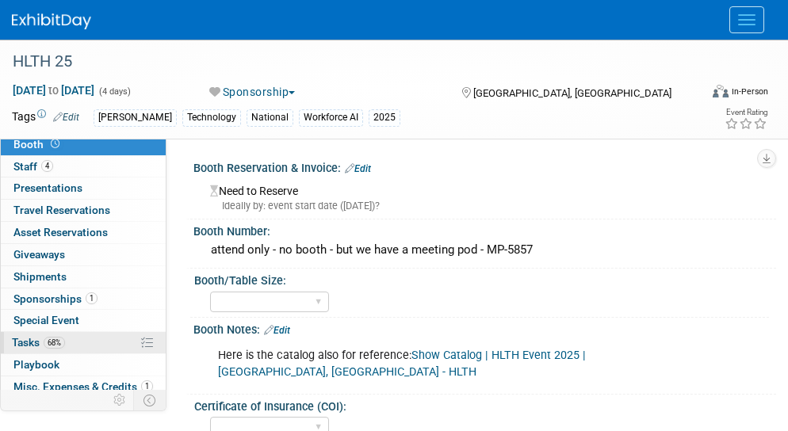
click at [79, 341] on link "68% Tasks 68%" at bounding box center [83, 342] width 165 height 21
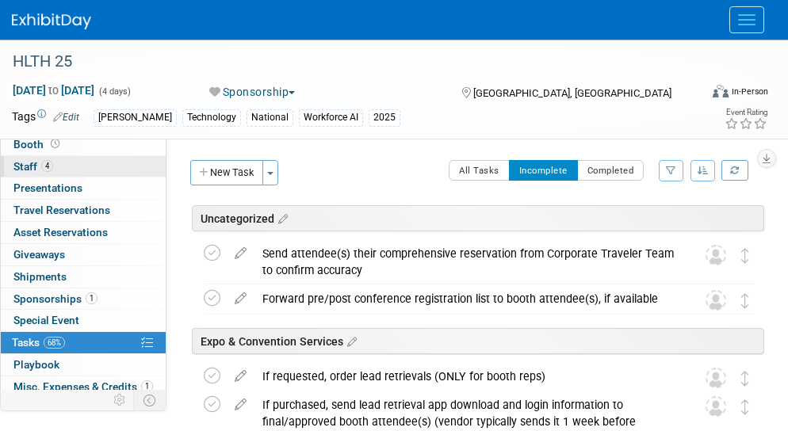
click at [28, 164] on span "Staff 4" at bounding box center [33, 166] width 40 height 13
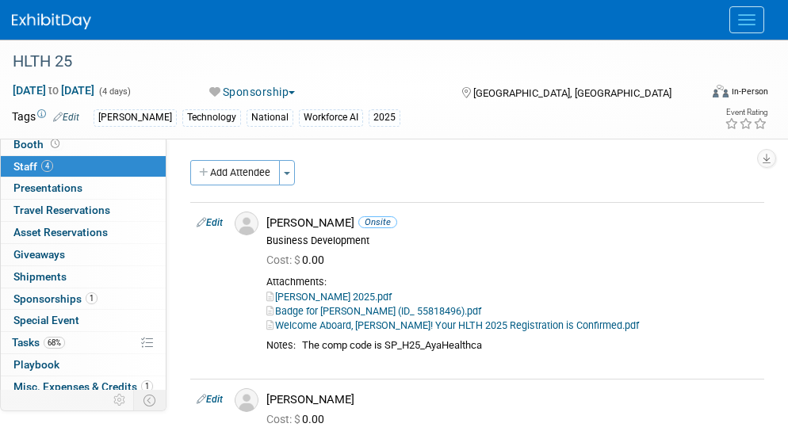
click at [0, 0] on icon at bounding box center [0, 0] width 0 height 0
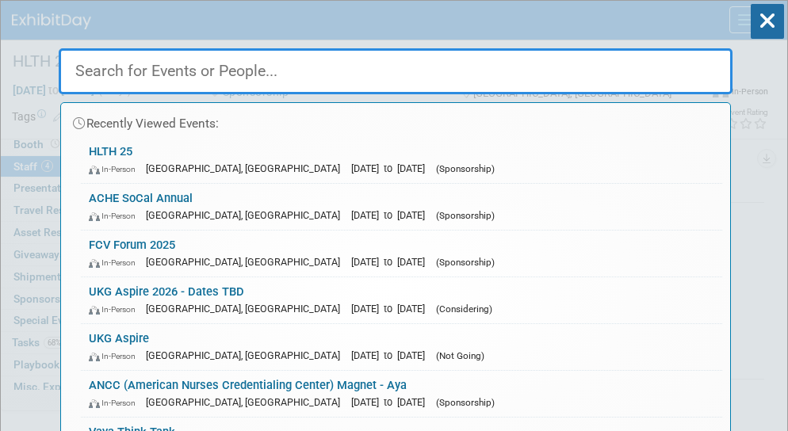
click at [488, 71] on input "text" at bounding box center [396, 71] width 674 height 46
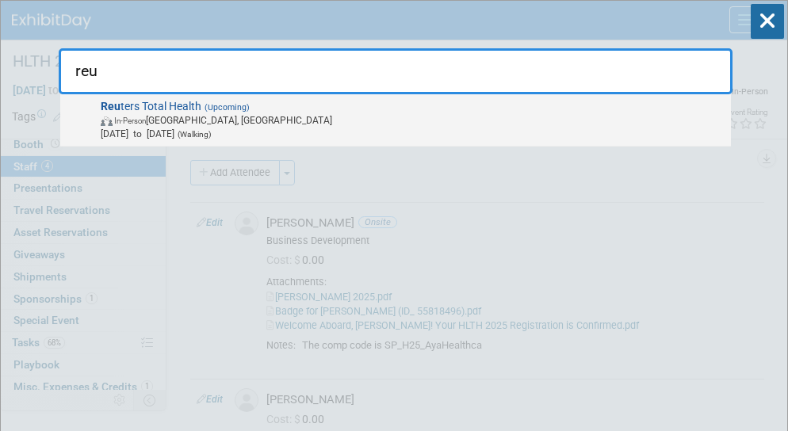
type input "reu"
click at [165, 124] on span "In-Person Chicago, IL" at bounding box center [413, 119] width 625 height 13
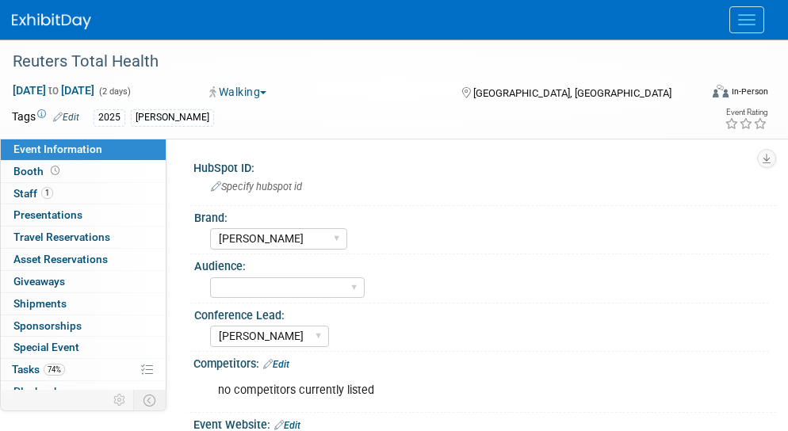
select select "[PERSON_NAME]"
click at [10, 189] on link "1 Staff 1" at bounding box center [83, 193] width 165 height 21
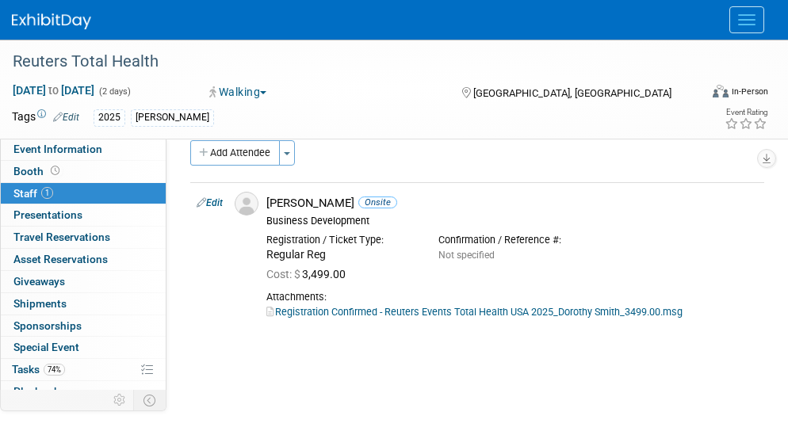
scroll to position [19, 0]
click at [73, 372] on link "74% Tasks 74%" at bounding box center [83, 369] width 165 height 21
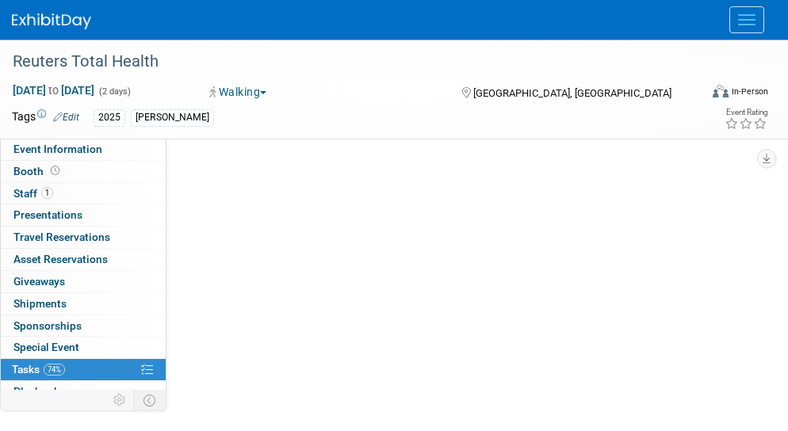
scroll to position [0, 0]
